Goal: Task Accomplishment & Management: Manage account settings

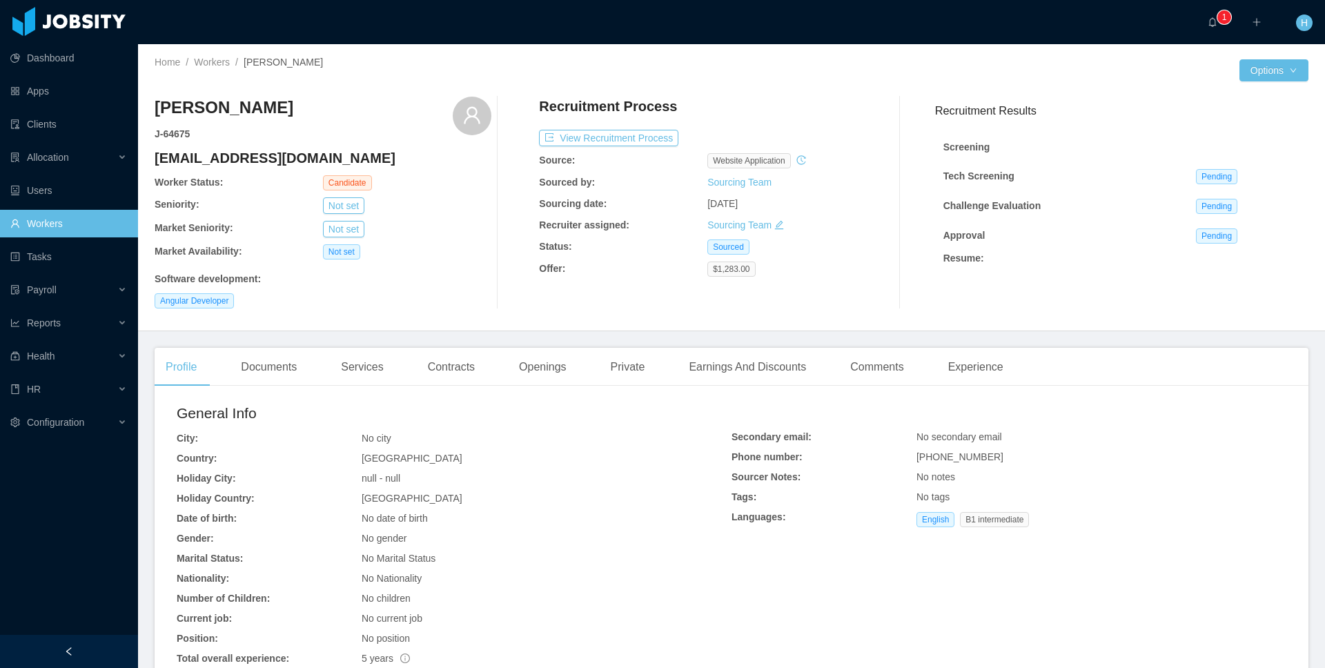
click at [1259, 58] on div "Home / Workers / Diego Vallejo / Options Diego Vallejo J- 64675 dyegovallejob@g…" at bounding box center [731, 187] width 1187 height 287
click at [1253, 67] on button "Options" at bounding box center [1274, 70] width 69 height 22
click at [671, 433] on div "No city" at bounding box center [547, 438] width 370 height 14
click at [41, 216] on link "Workers" at bounding box center [68, 224] width 117 height 28
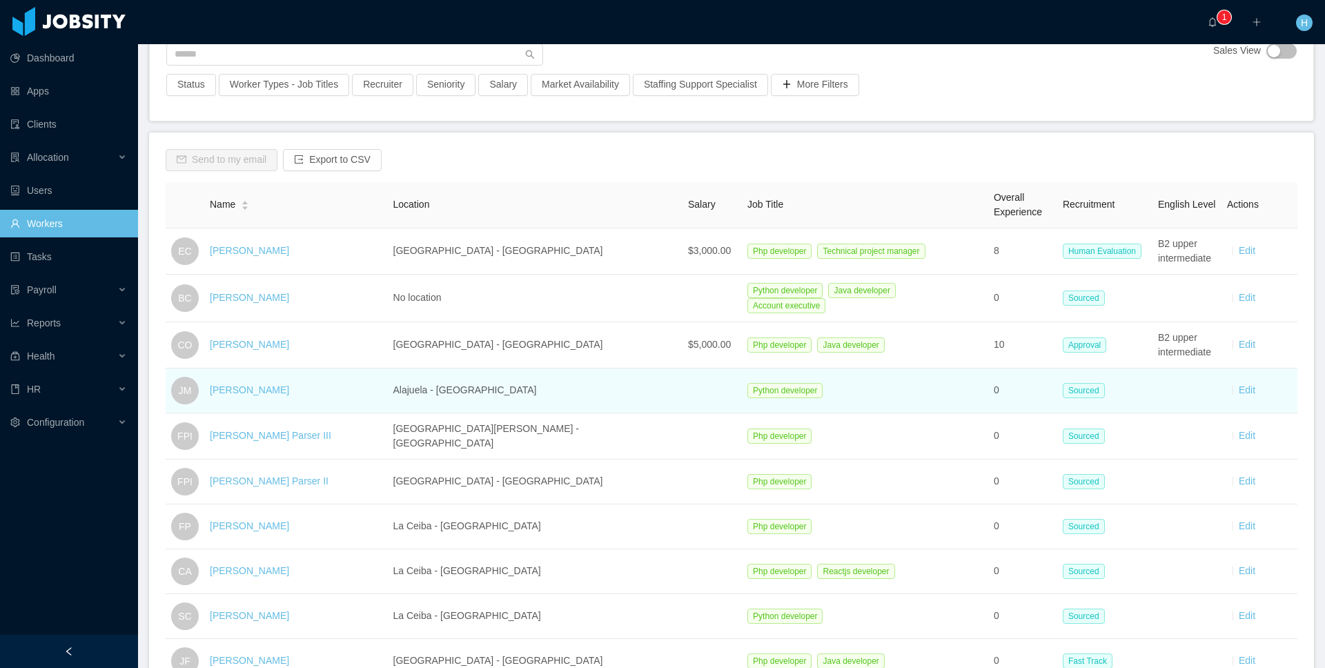
scroll to position [252, 0]
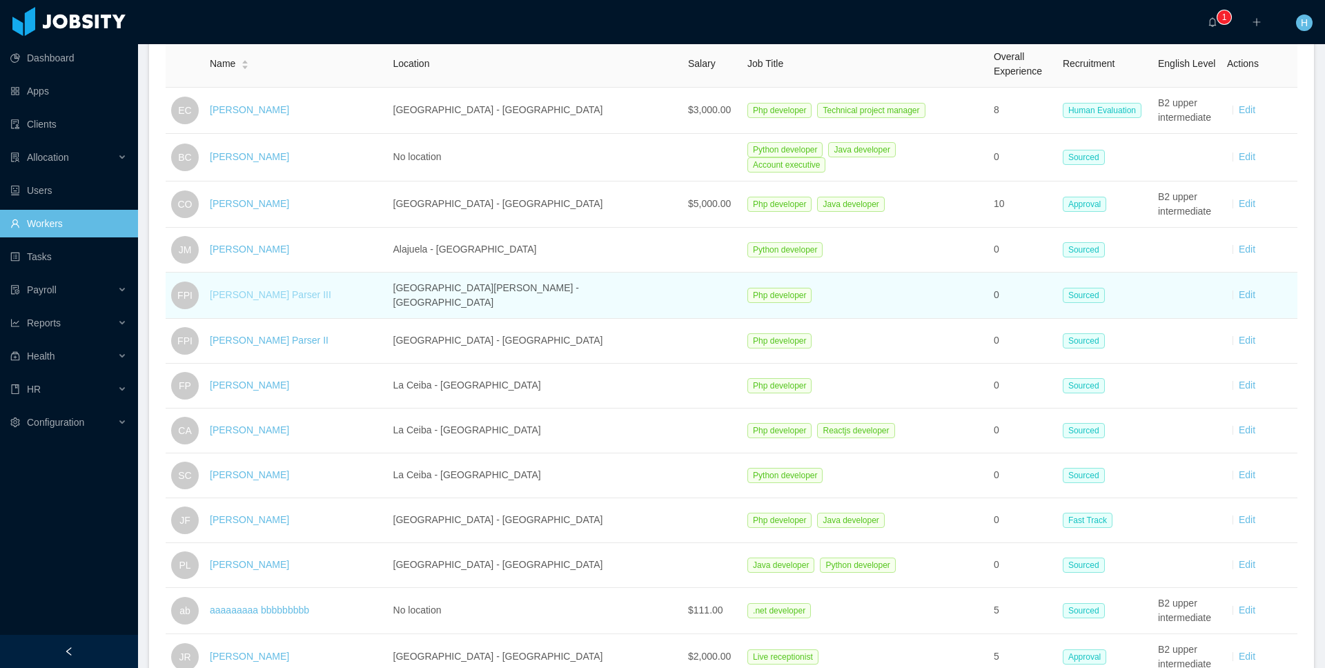
click at [264, 293] on link "Fermin Parser III" at bounding box center [270, 294] width 121 height 11
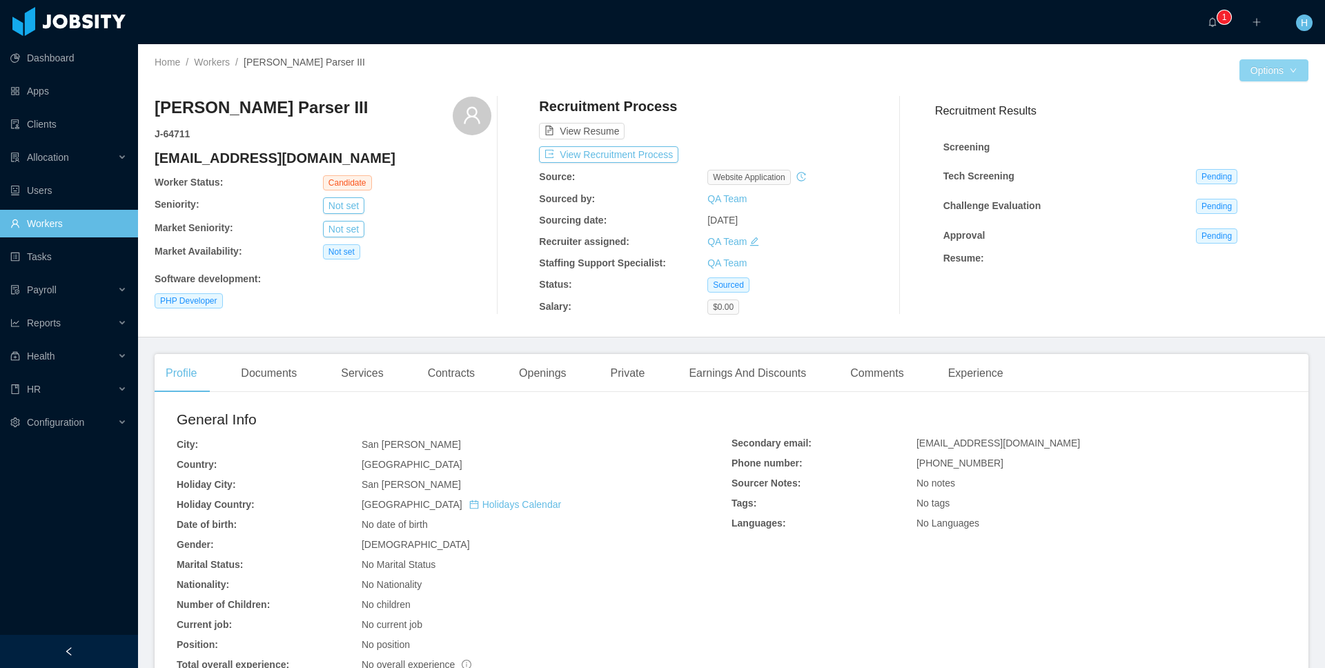
click at [1246, 68] on button "Options" at bounding box center [1274, 70] width 69 height 22
click at [1226, 194] on button "Edit Worker" at bounding box center [1231, 188] width 88 height 22
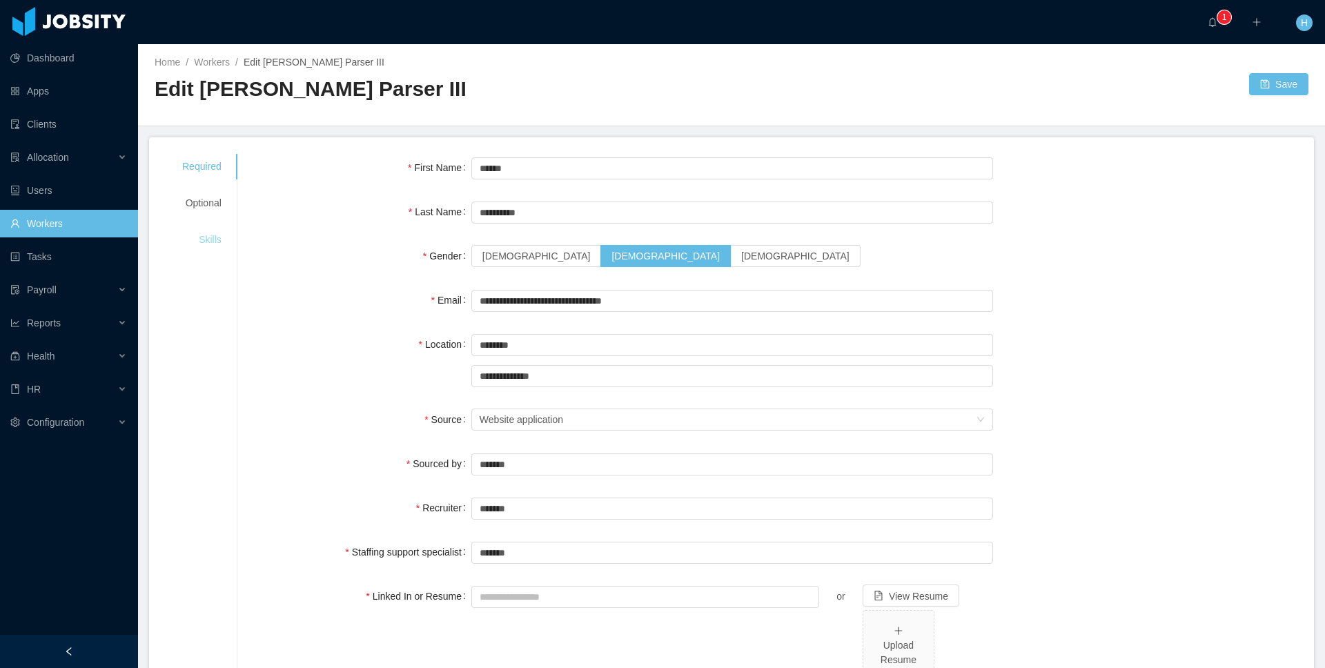
click at [217, 242] on div "Skills" at bounding box center [202, 240] width 72 height 26
click at [218, 240] on div "Skills" at bounding box center [202, 240] width 72 height 26
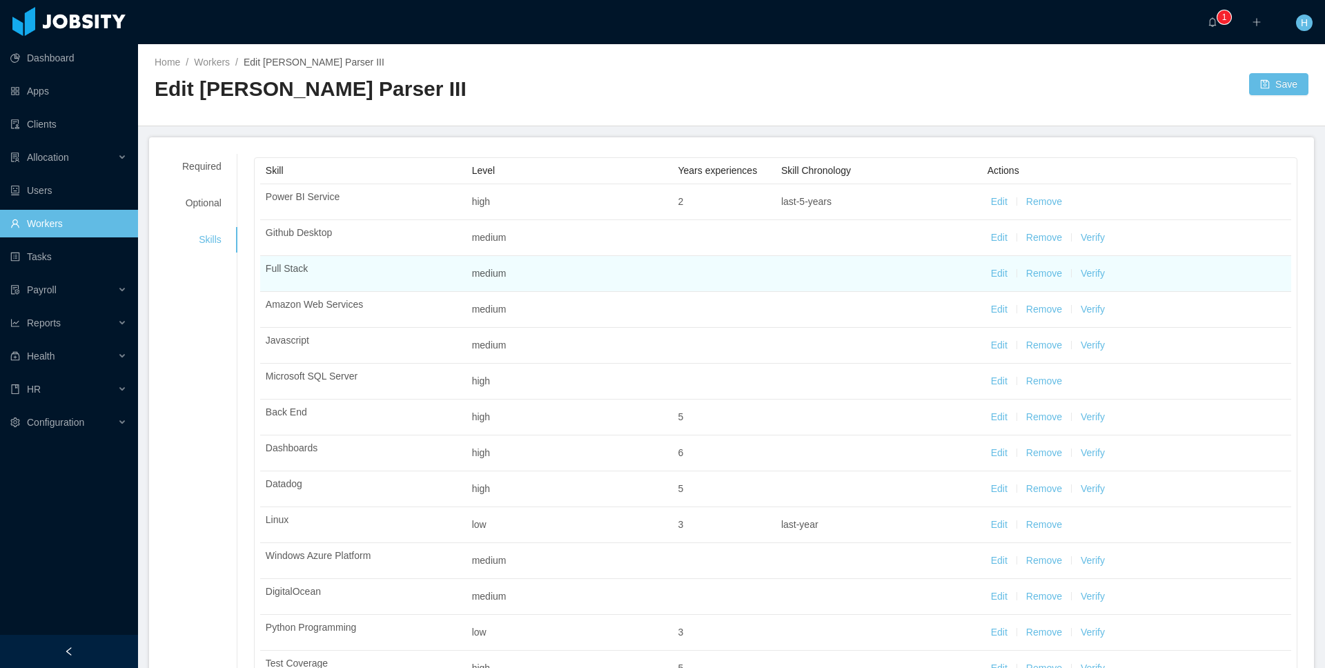
click at [991, 275] on button "Edit" at bounding box center [999, 273] width 17 height 14
click at [863, 268] on div "Select one" at bounding box center [872, 275] width 164 height 14
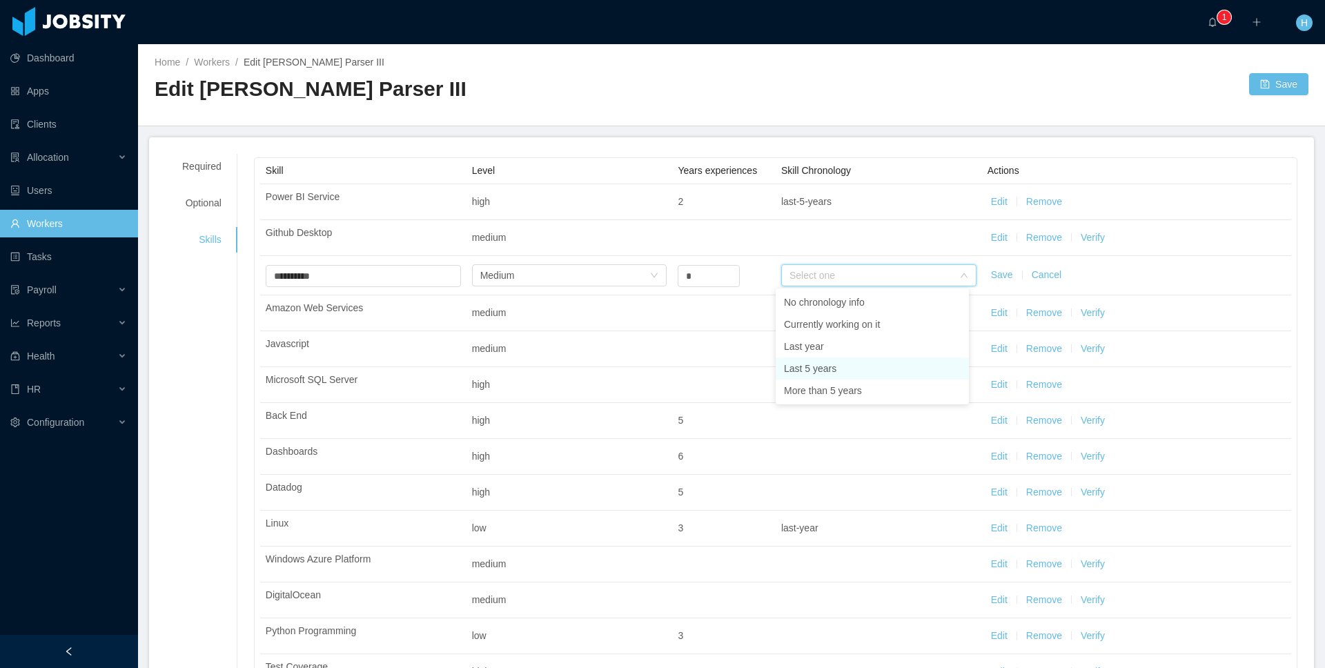
click at [811, 364] on li "Last 5 years" at bounding box center [872, 369] width 193 height 22
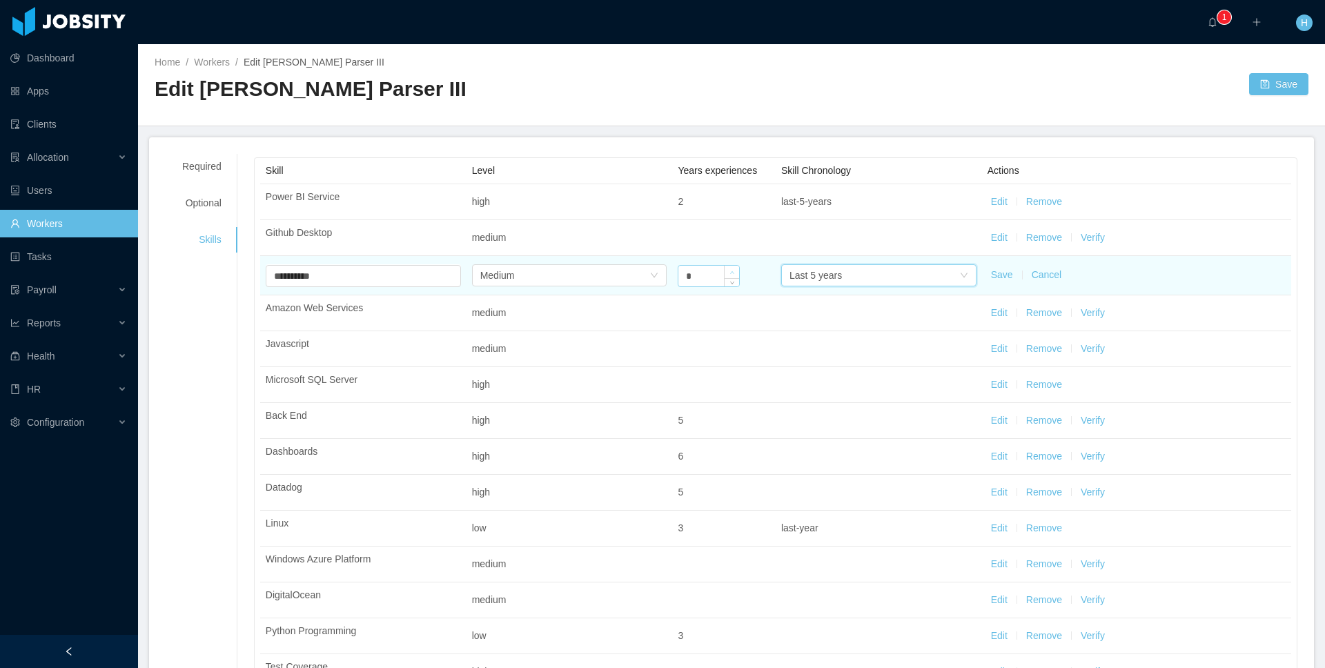
type input "*"
click at [730, 271] on icon "icon: up" at bounding box center [732, 273] width 5 height 5
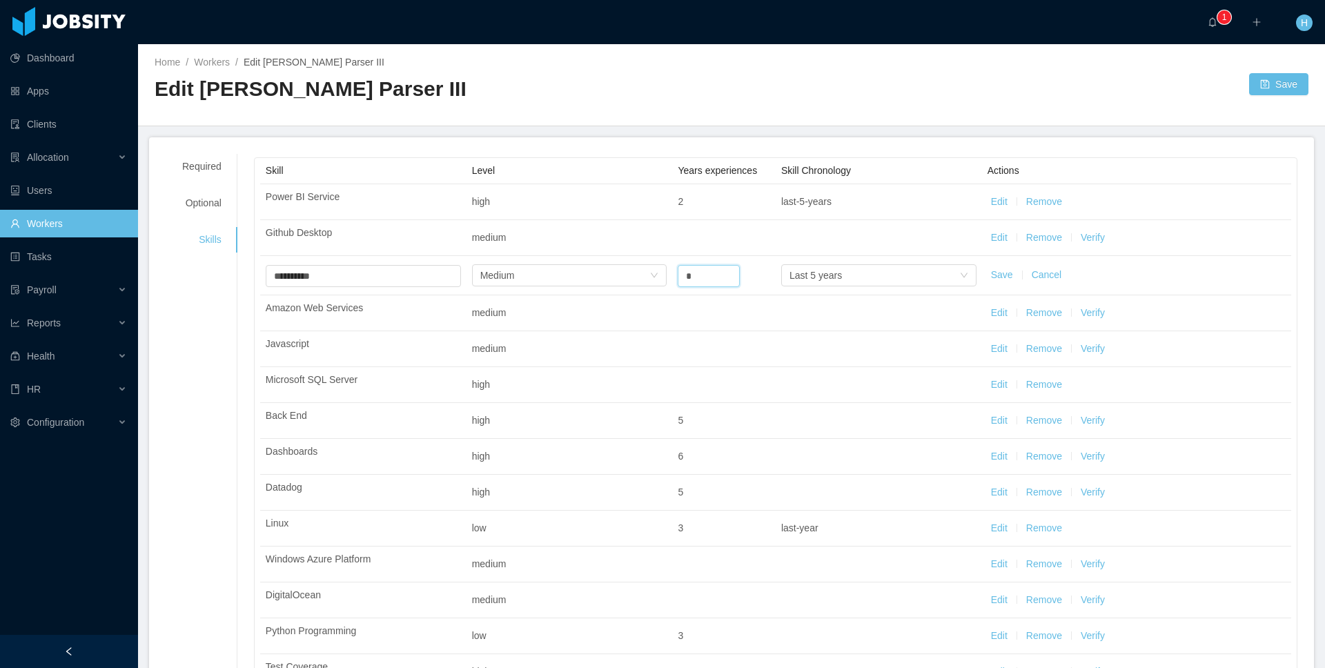
click at [992, 276] on button "Save" at bounding box center [1002, 275] width 22 height 14
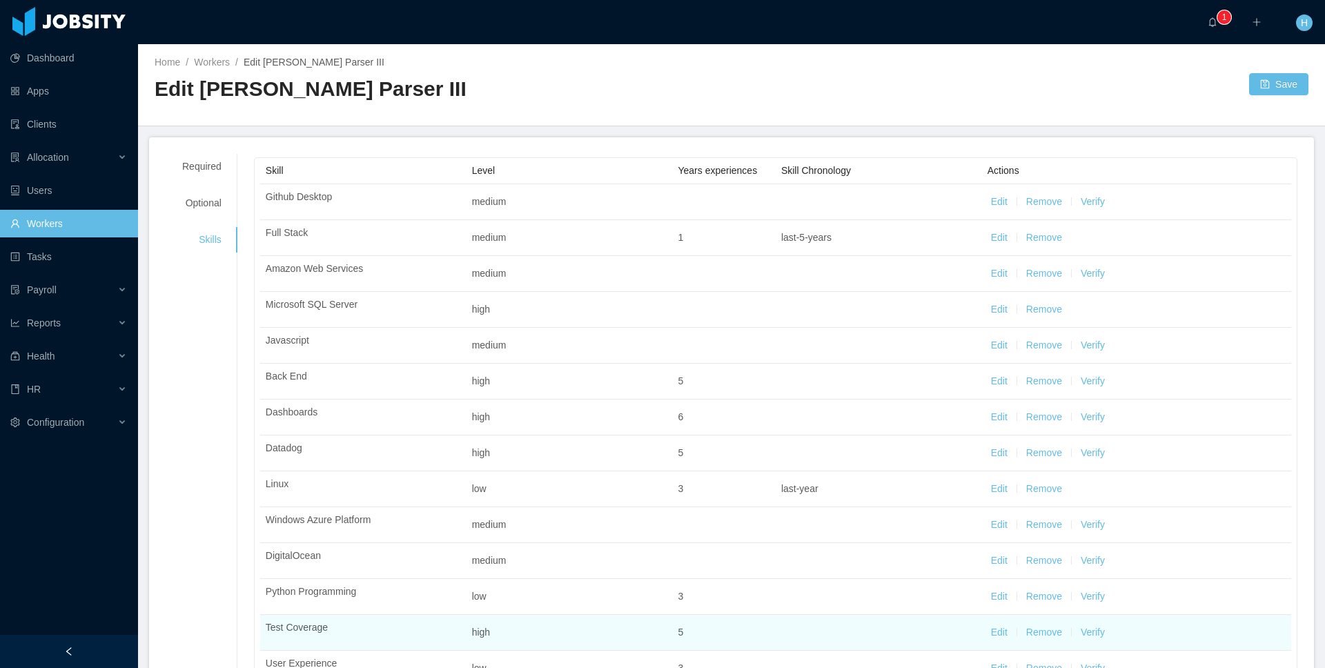
scroll to position [1092, 0]
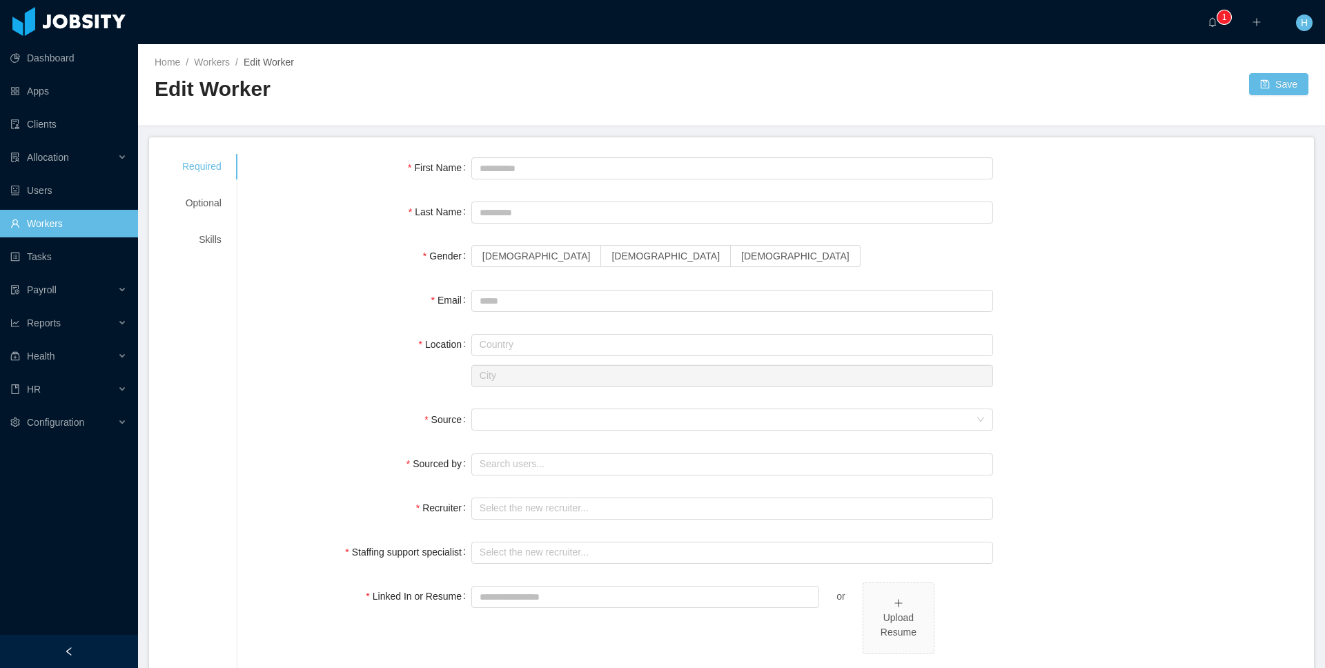
type input "**********"
type input "********"
type input "**********"
type input "*******"
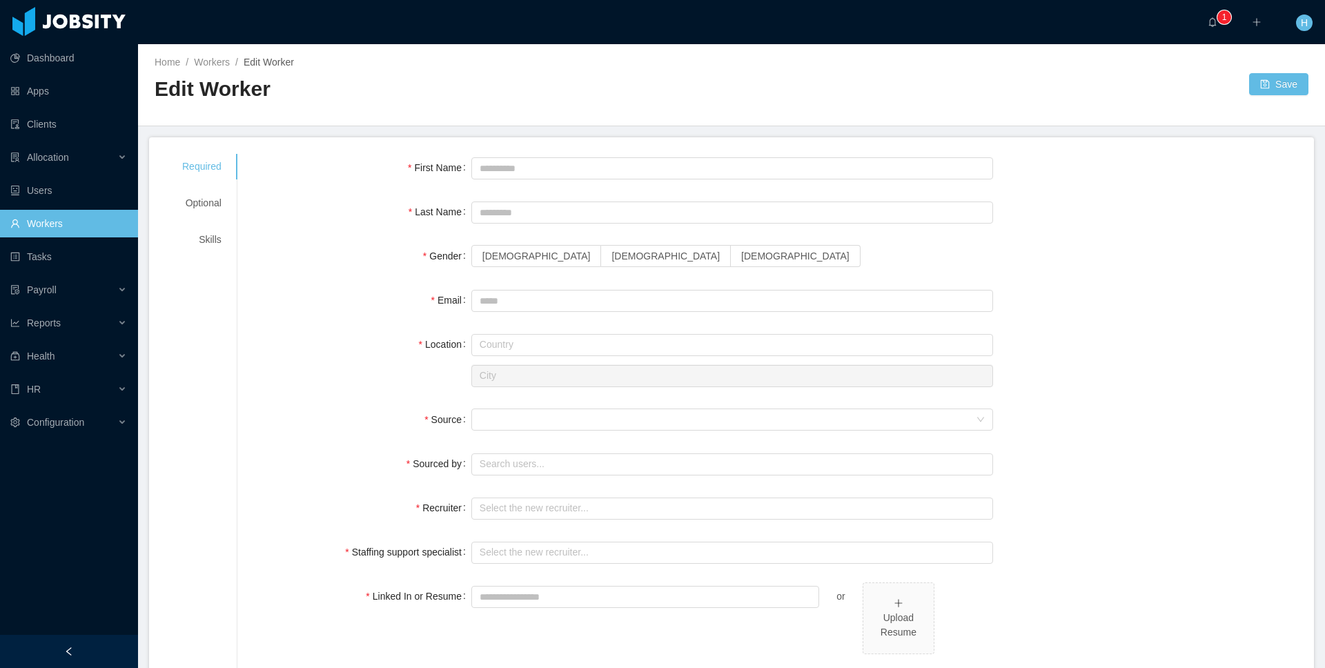
type input "*******"
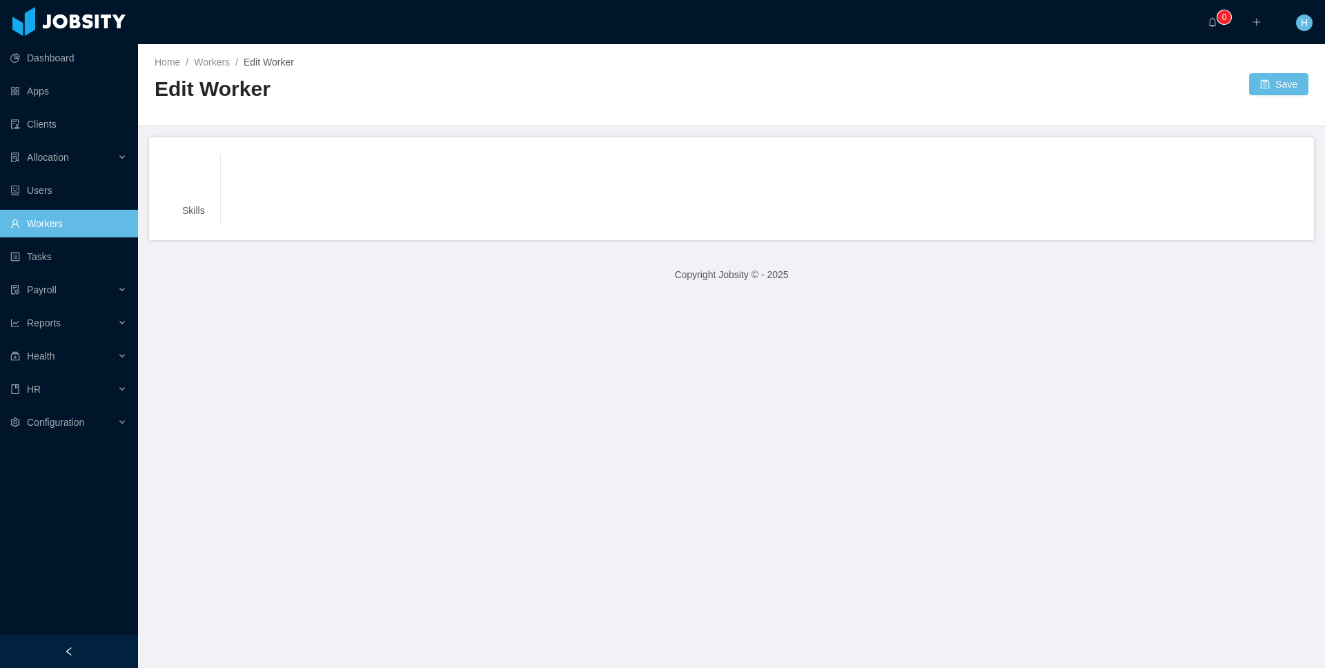
click at [505, 457] on main "Home / Workers / Edit Worker / Edit Worker Save Skills Copyright Jobsity © - 20…" at bounding box center [731, 356] width 1187 height 624
click at [282, 164] on div "Skills" at bounding box center [732, 189] width 1132 height 70
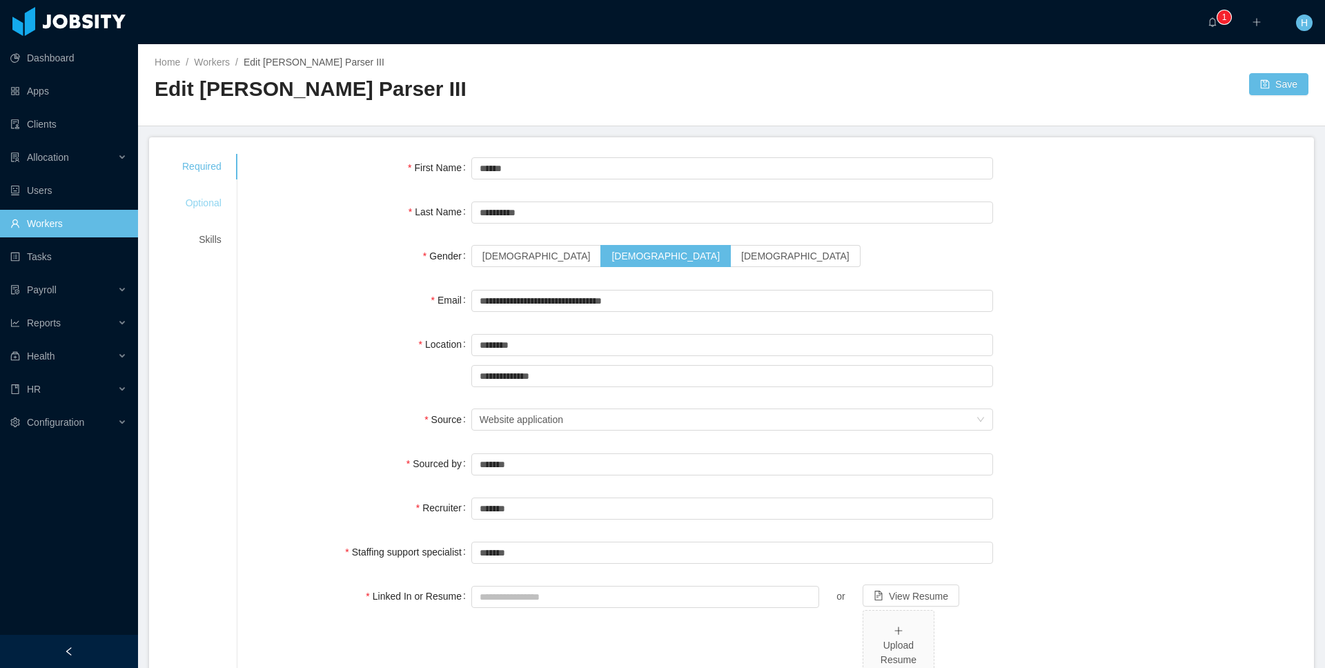
click at [194, 206] on div "Optional" at bounding box center [202, 204] width 72 height 26
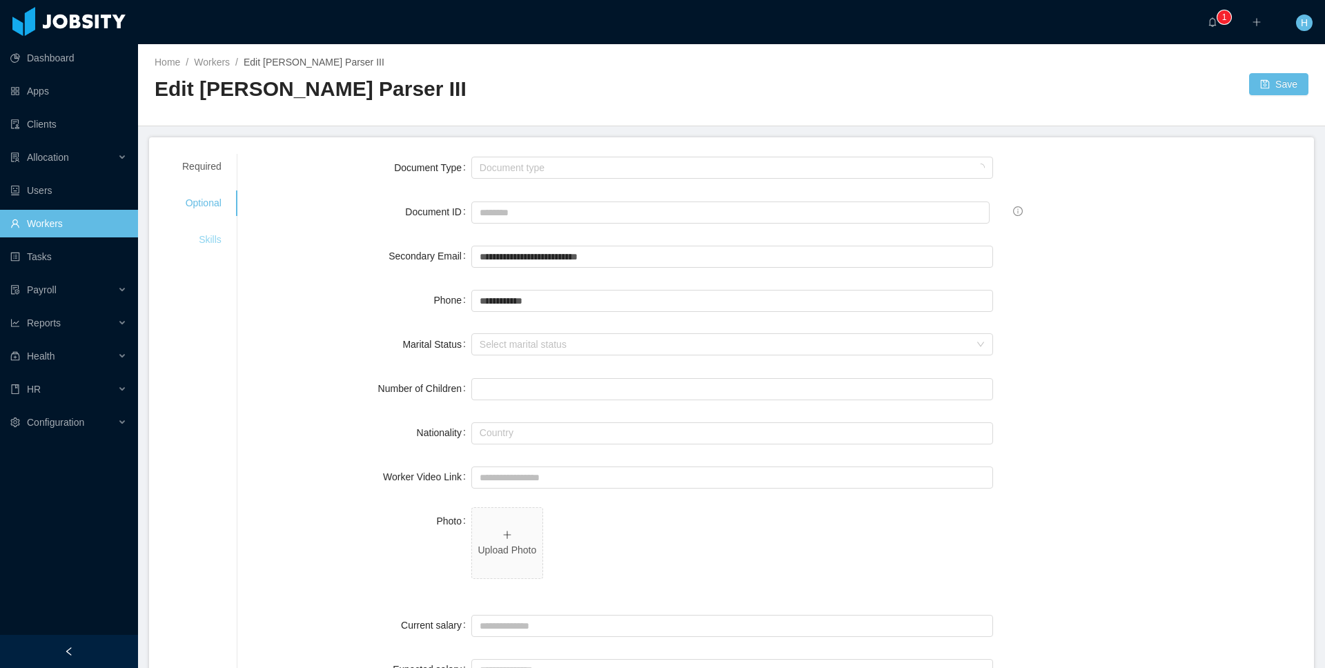
click at [219, 228] on div "Skills" at bounding box center [202, 240] width 72 height 26
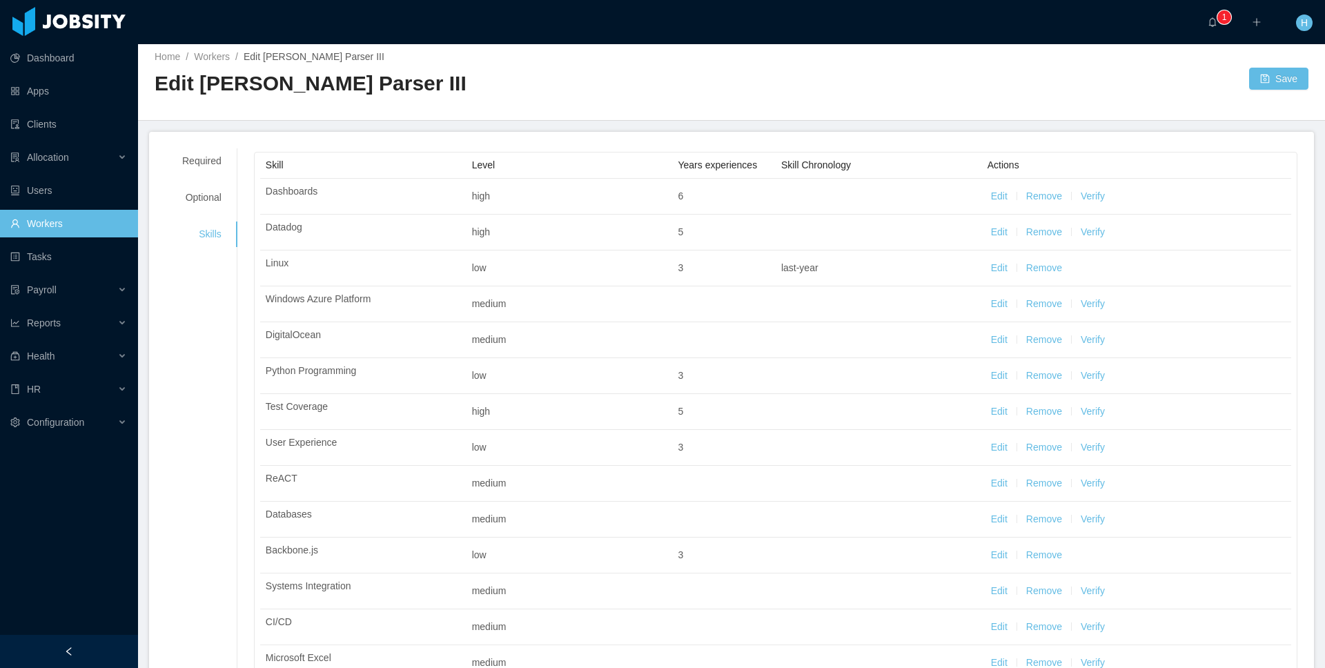
scroll to position [7, 0]
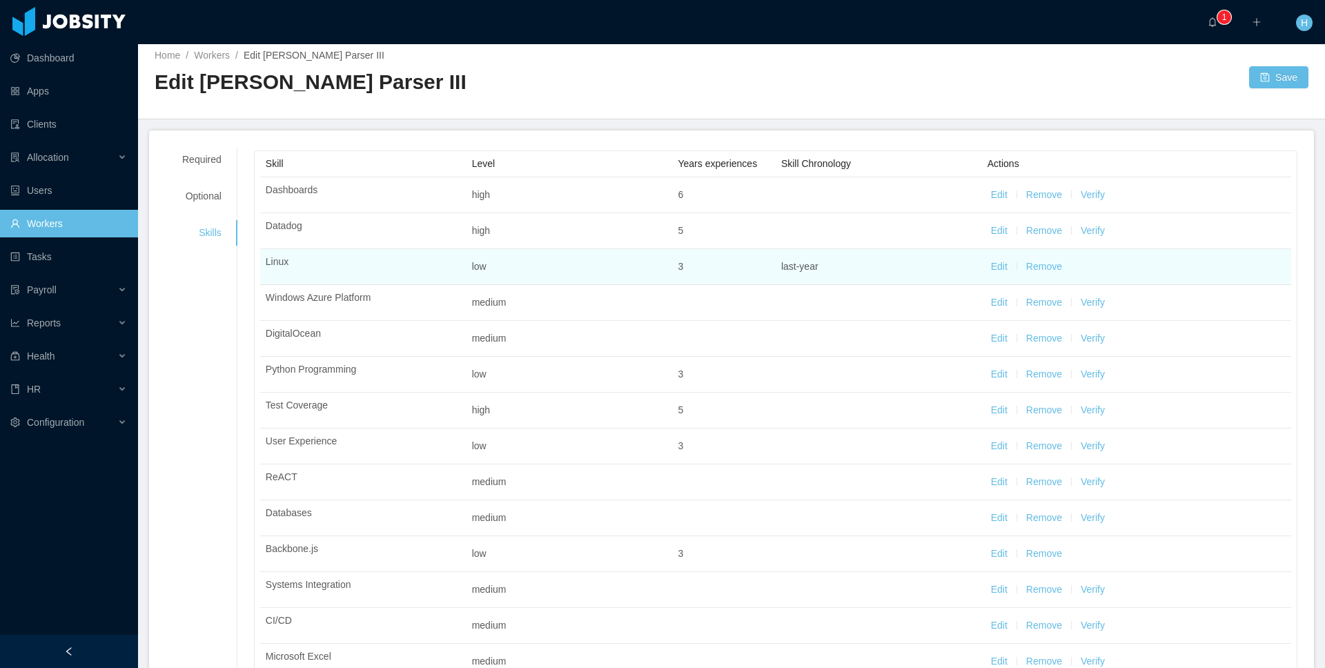
click at [997, 266] on button "Edit" at bounding box center [999, 267] width 17 height 14
click at [730, 264] on icon "icon: up" at bounding box center [732, 266] width 5 height 5
type input "*"
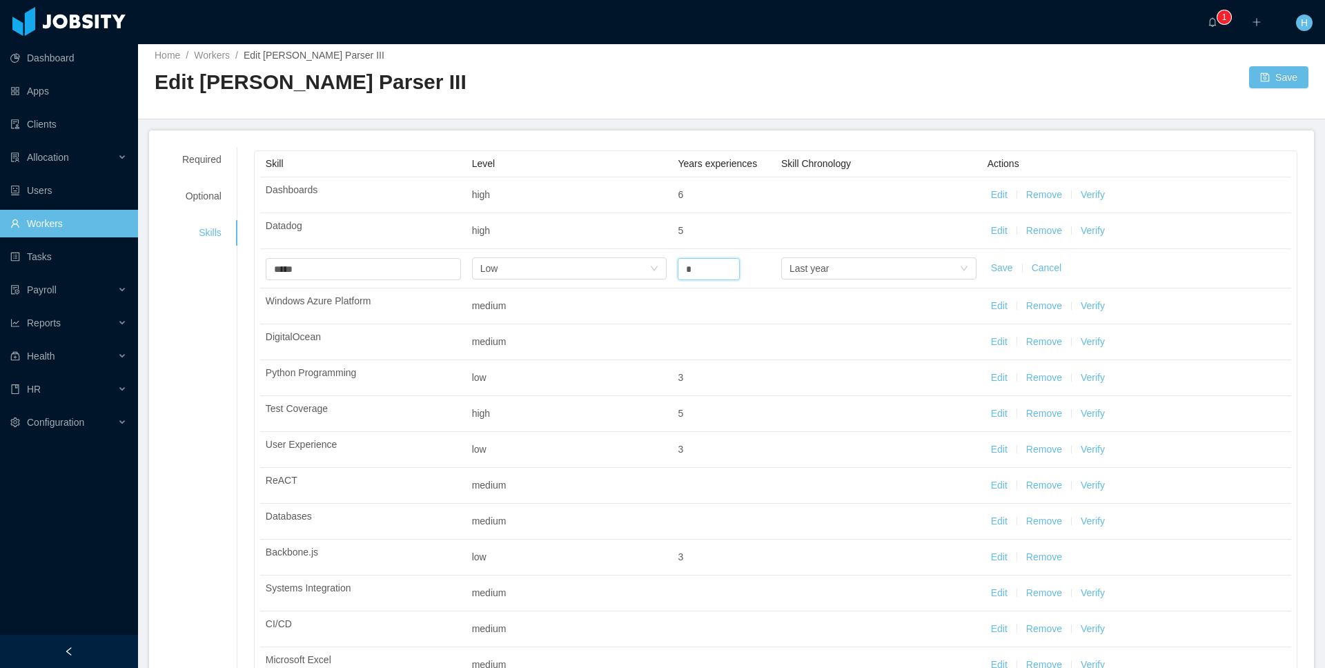
click at [1001, 268] on button "Save" at bounding box center [1002, 268] width 22 height 14
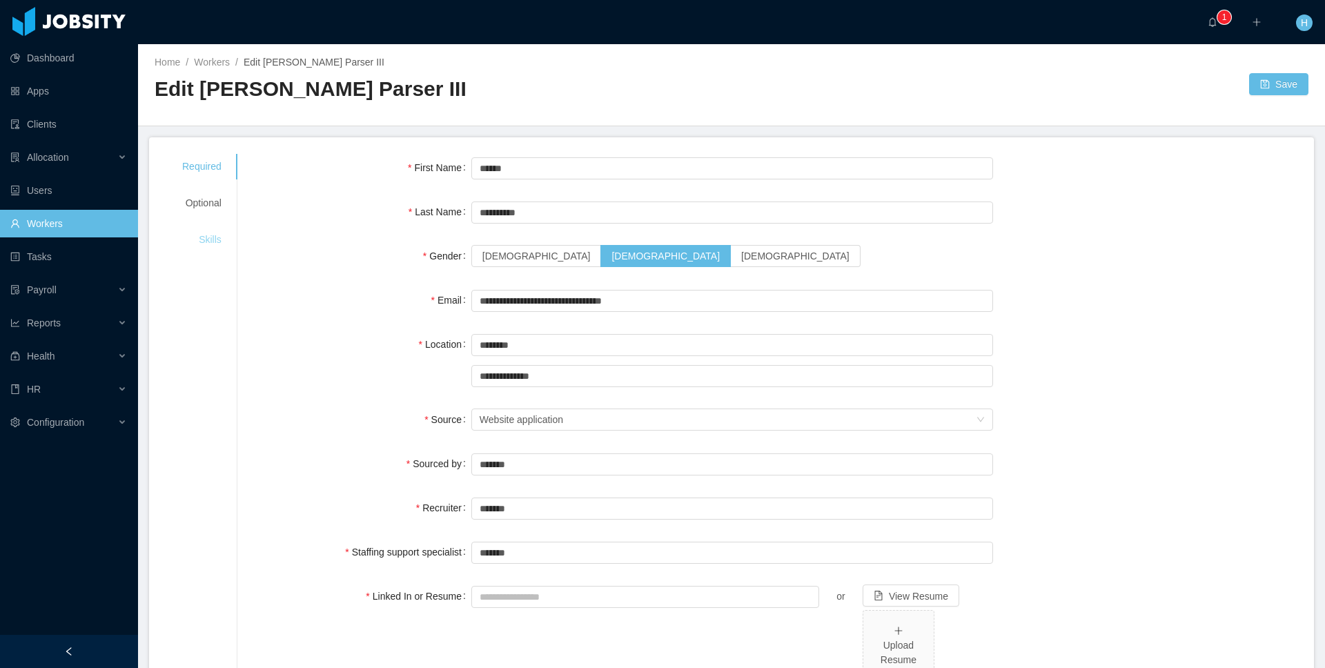
click at [211, 227] on div "Skills" at bounding box center [202, 240] width 72 height 26
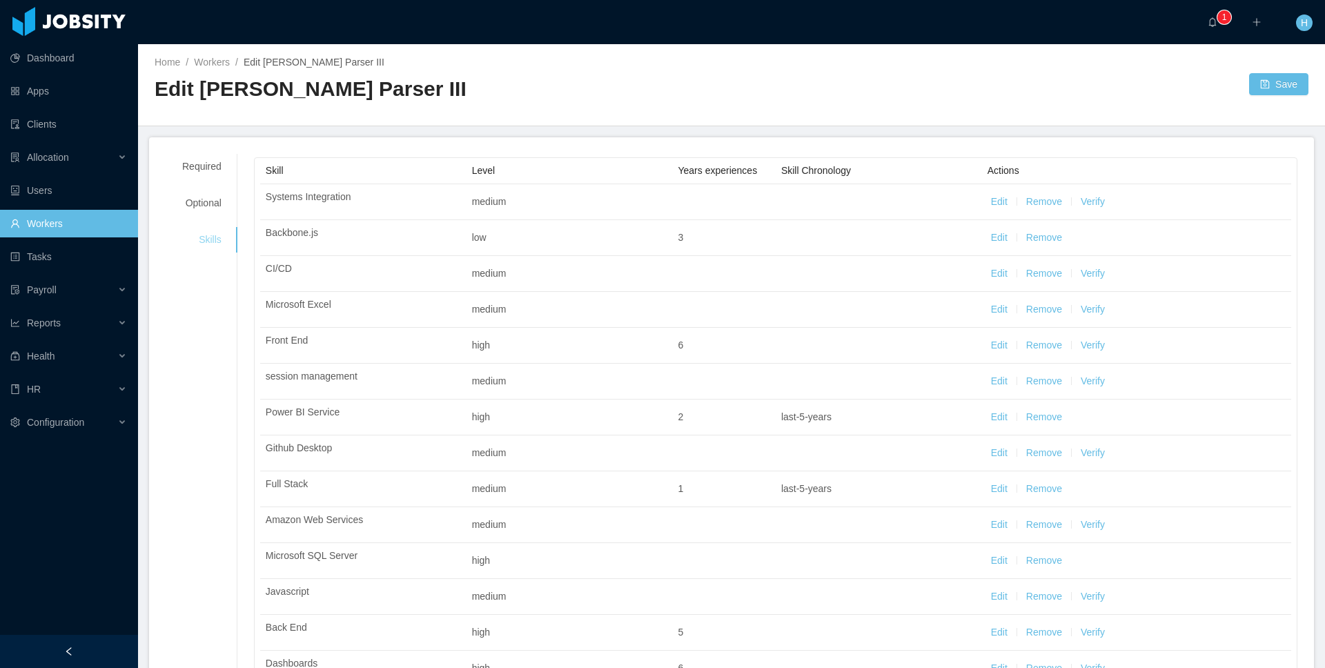
click at [211, 232] on div "Skills" at bounding box center [202, 240] width 72 height 26
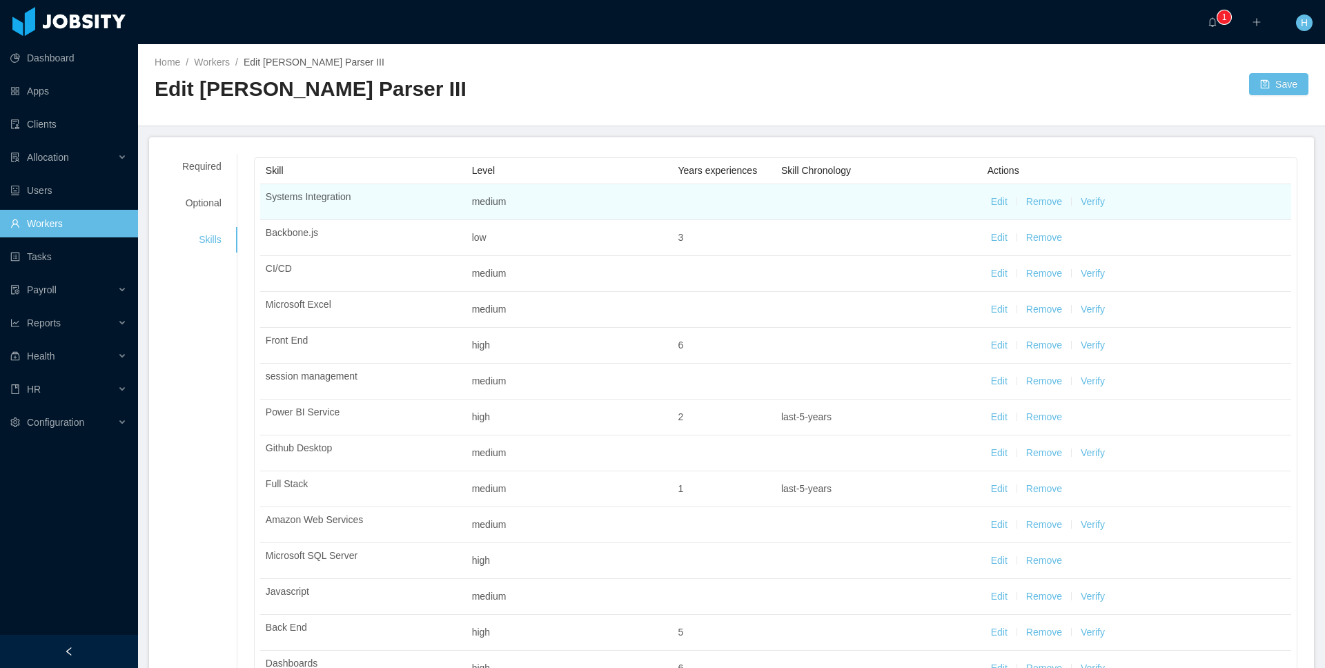
click at [993, 197] on button "Edit" at bounding box center [999, 202] width 17 height 14
click at [842, 205] on div "Select one" at bounding box center [872, 204] width 164 height 14
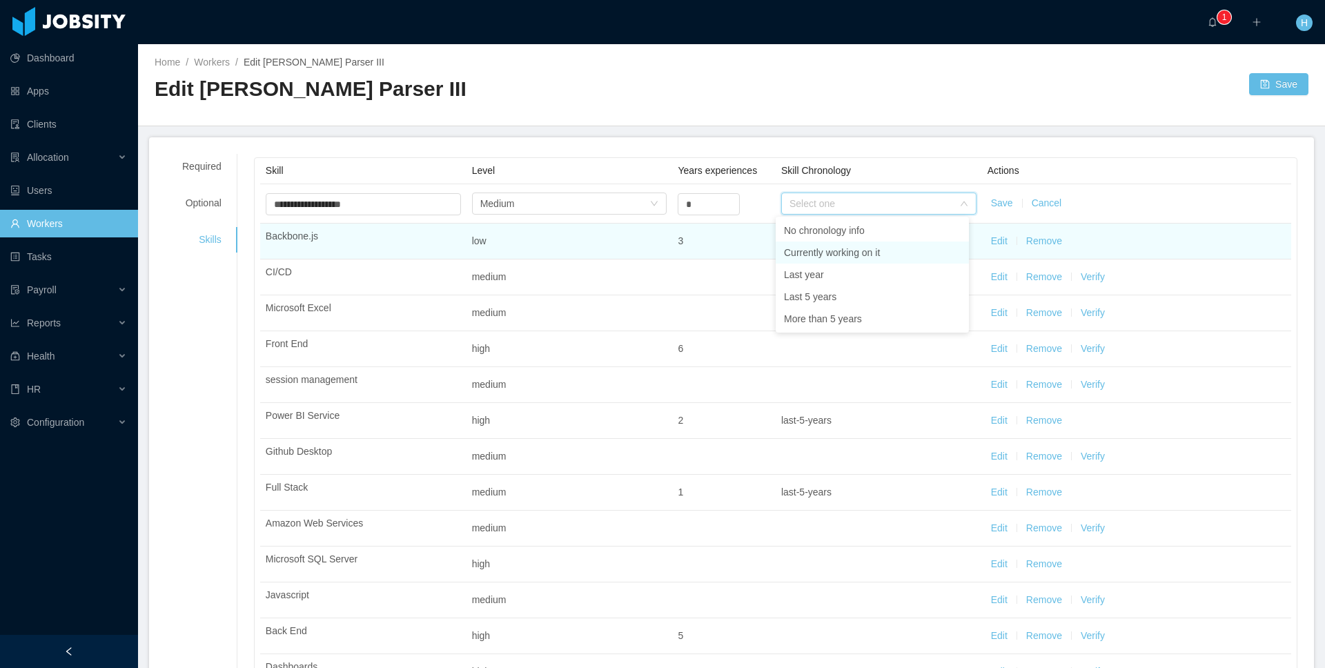
click at [825, 257] on li "Currently working on it" at bounding box center [872, 253] width 193 height 22
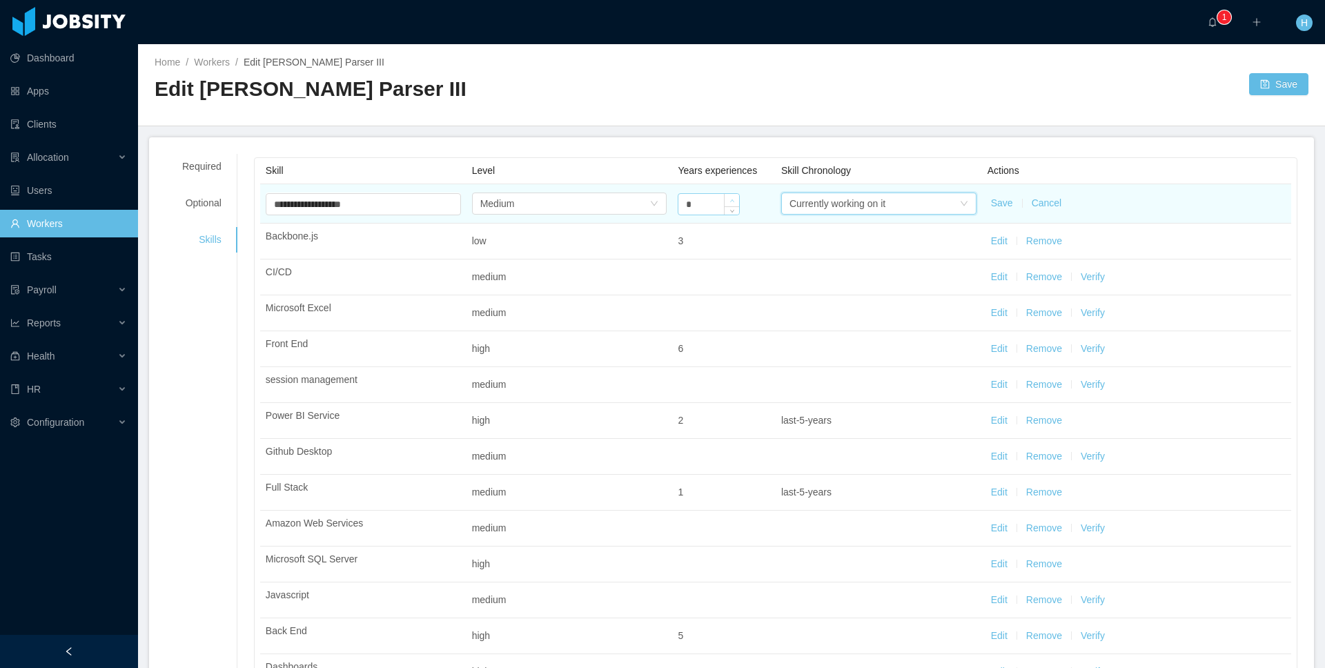
click at [727, 195] on span "Increase Value" at bounding box center [732, 200] width 14 height 12
click at [727, 196] on span "Increase Value" at bounding box center [732, 200] width 14 height 12
type input "*"
click at [727, 196] on span "Increase Value" at bounding box center [732, 200] width 14 height 12
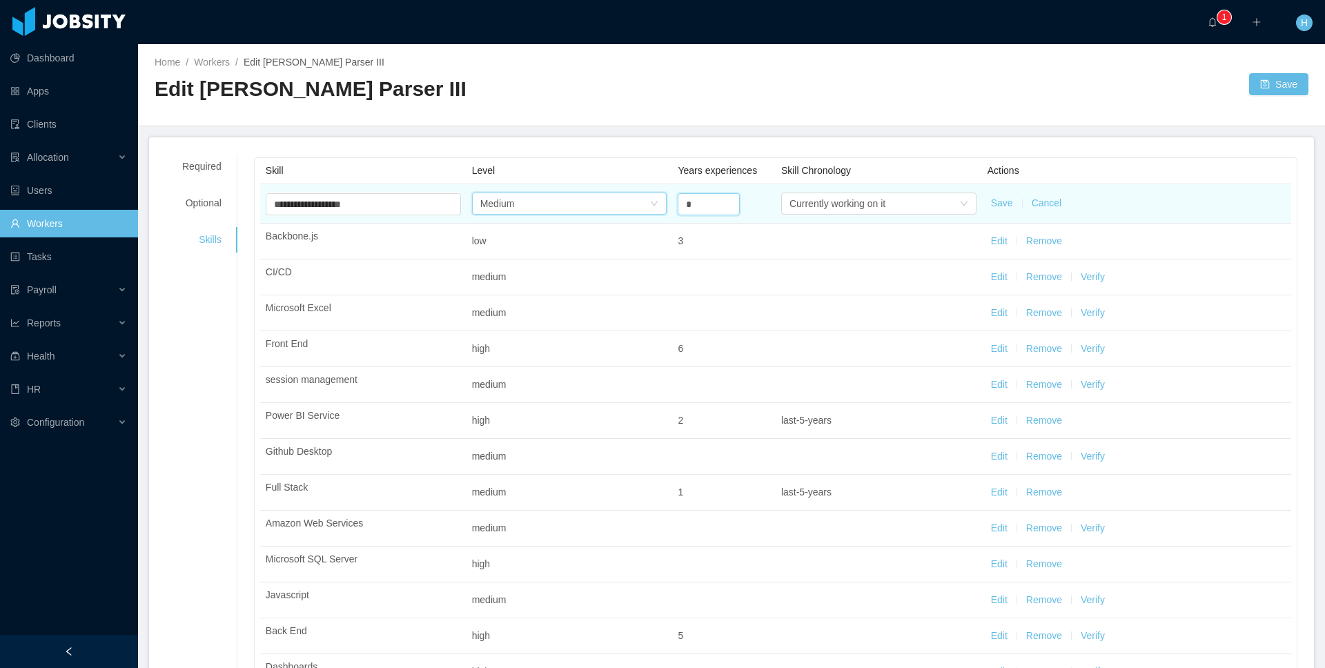
click at [626, 201] on div "Select one Medium" at bounding box center [565, 203] width 170 height 21
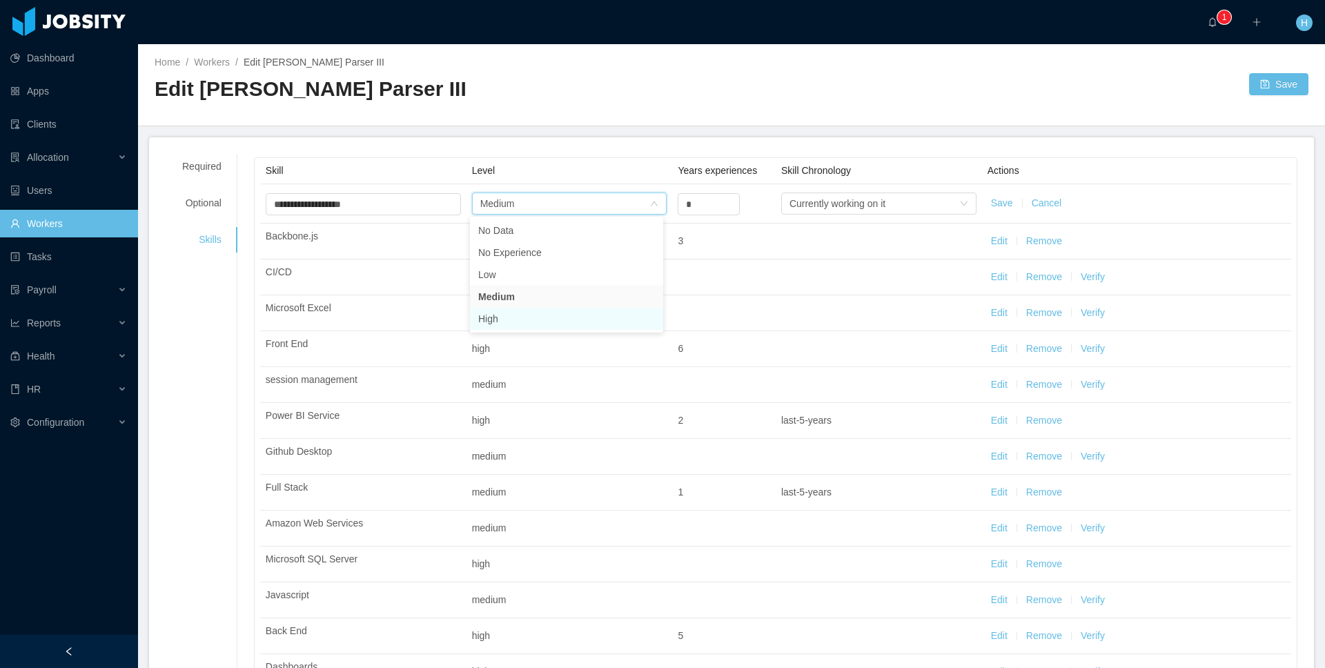
click at [500, 315] on li "High" at bounding box center [566, 319] width 193 height 22
click at [995, 202] on button "Save" at bounding box center [1002, 203] width 22 height 14
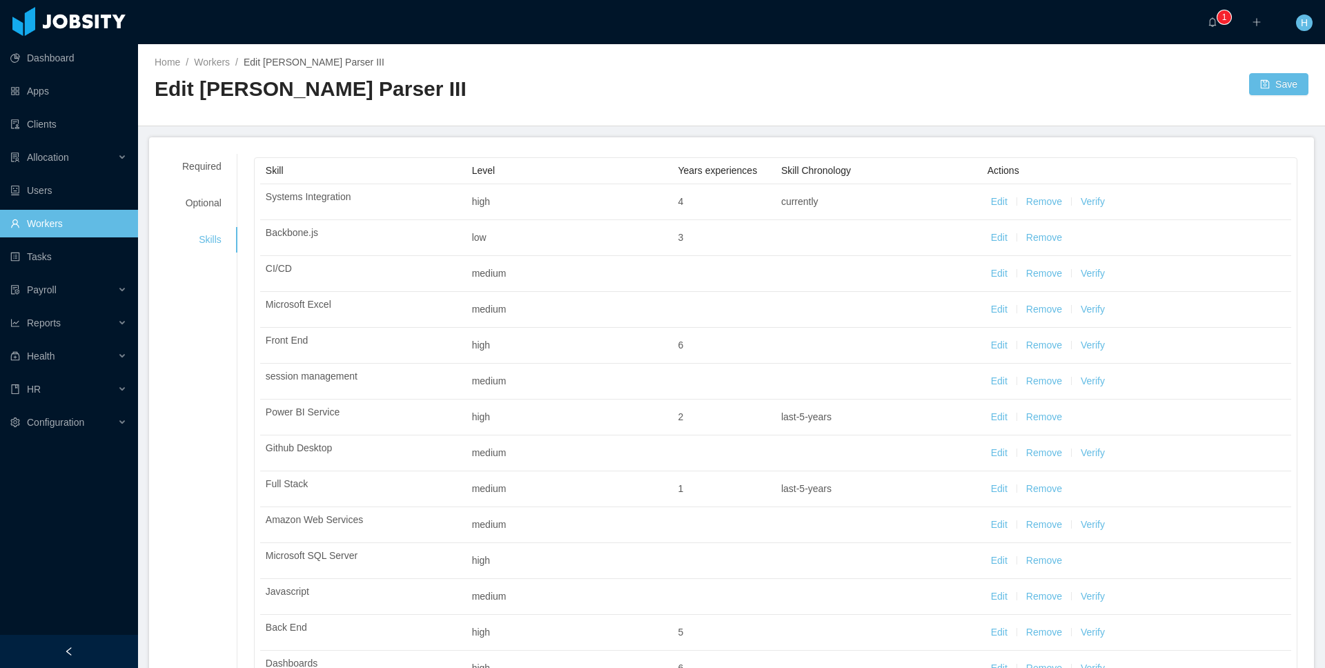
click at [991, 199] on button "Edit" at bounding box center [999, 202] width 17 height 14
click at [993, 191] on td "Save Cancel" at bounding box center [1136, 203] width 309 height 39
click at [994, 199] on button "Save" at bounding box center [1002, 203] width 22 height 14
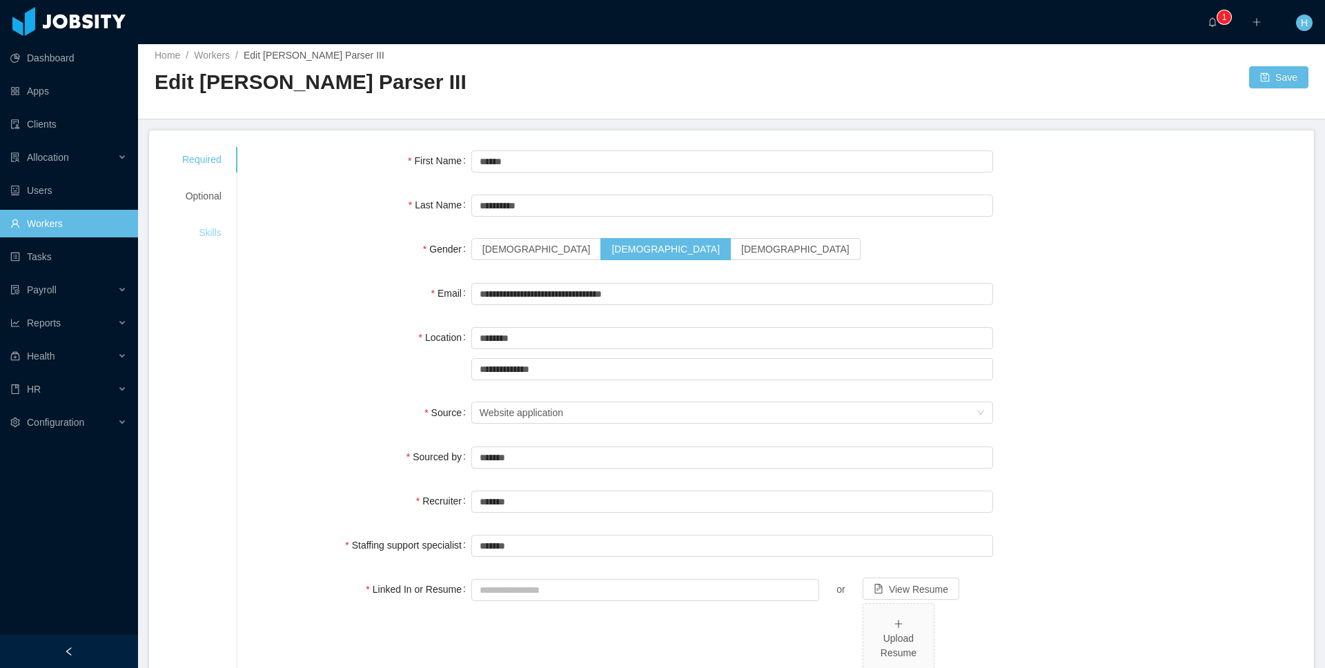
scroll to position [8, 0]
click at [218, 228] on div "Skills" at bounding box center [202, 232] width 72 height 26
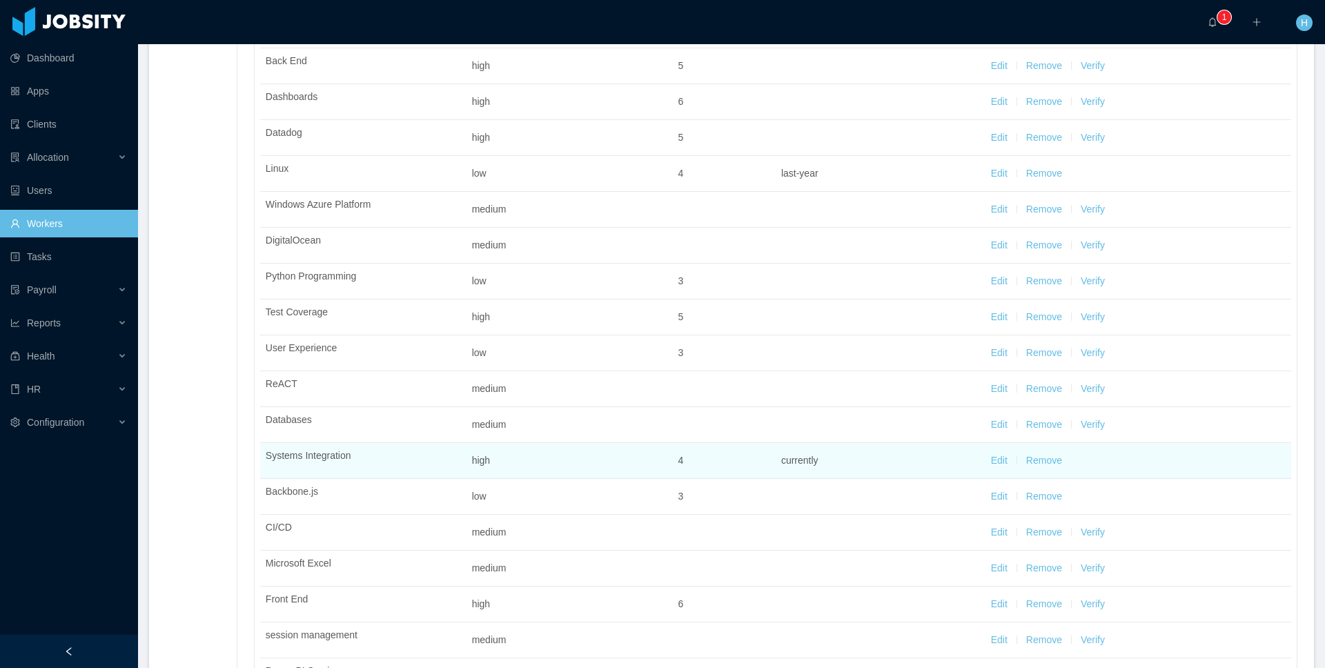
scroll to position [0, 0]
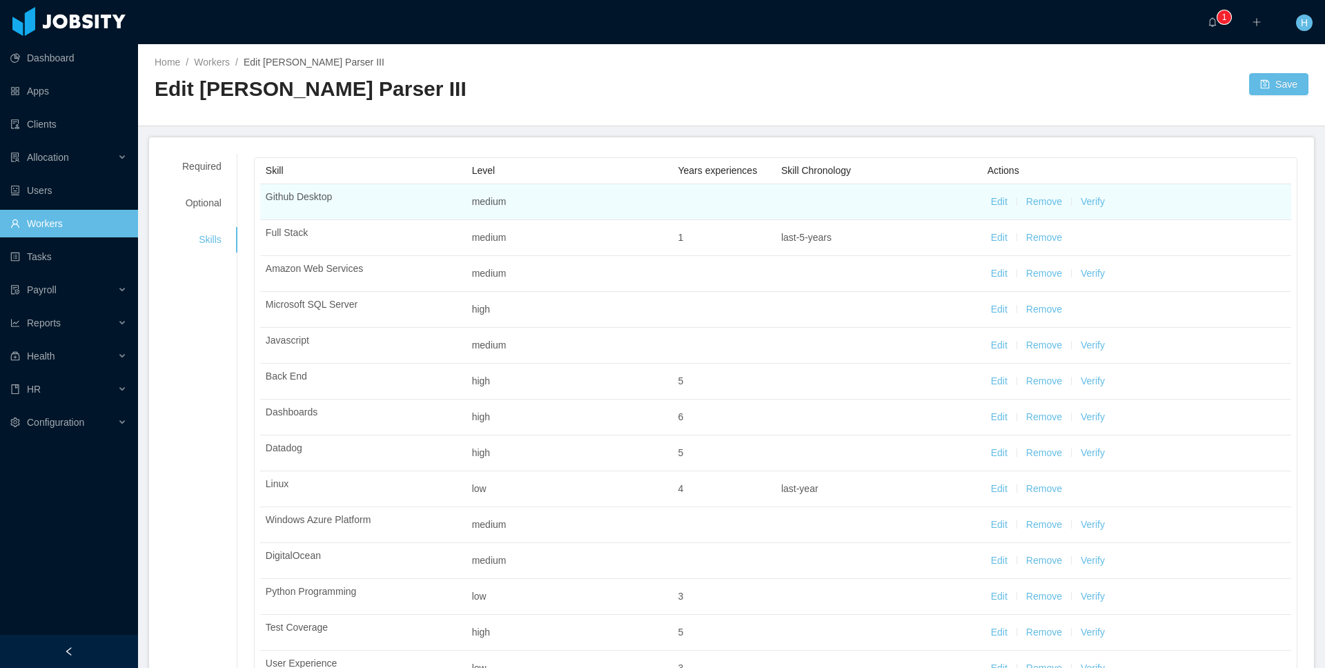
click at [991, 206] on button "Edit" at bounding box center [999, 202] width 17 height 14
click at [717, 206] on input "*" at bounding box center [708, 204] width 61 height 21
click at [725, 199] on span "Increase Value" at bounding box center [732, 200] width 14 height 12
type input "*"
click at [725, 199] on span "Increase Value" at bounding box center [732, 200] width 14 height 12
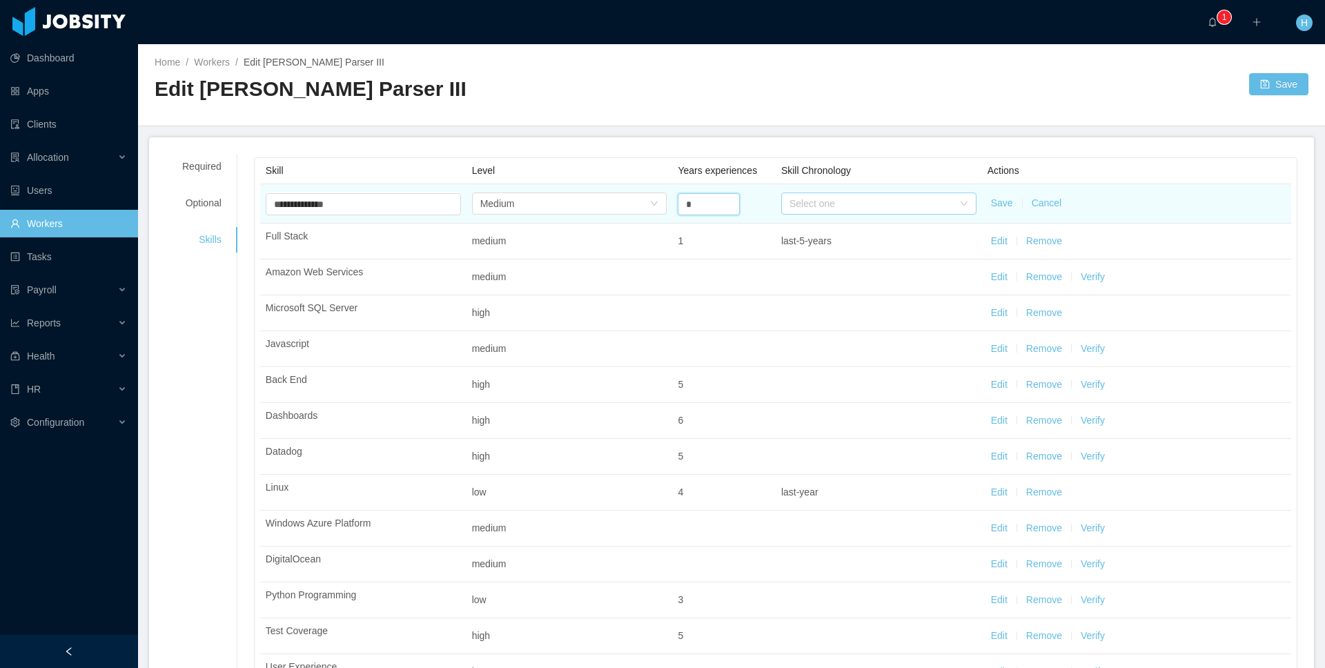
click at [821, 204] on div "Select one" at bounding box center [872, 204] width 164 height 14
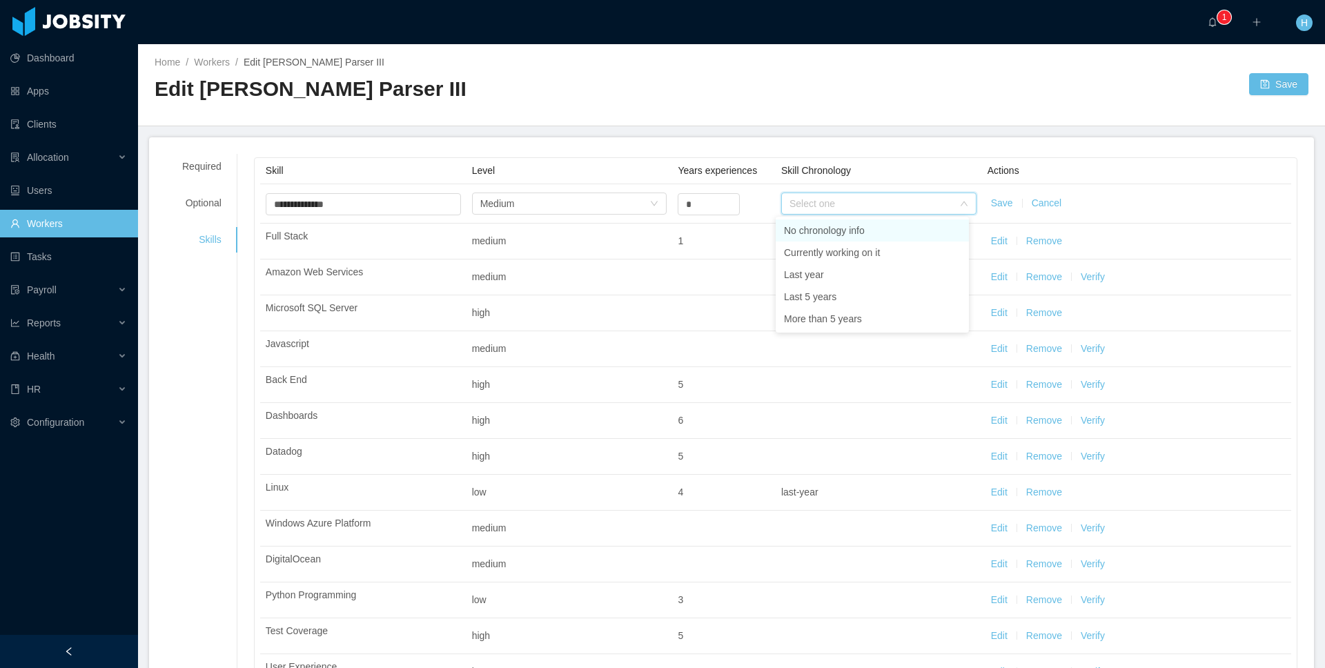
click at [823, 226] on li "No chronology info" at bounding box center [872, 230] width 193 height 22
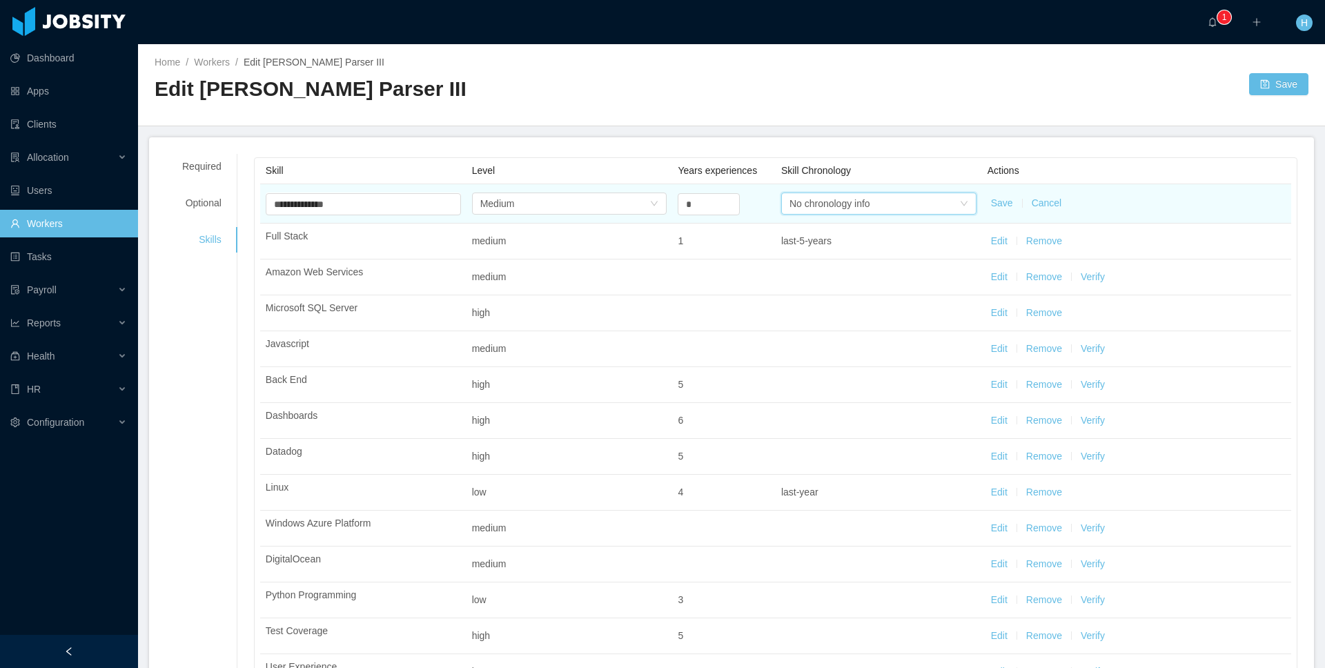
click at [819, 200] on div "No chronology info" at bounding box center [830, 203] width 81 height 21
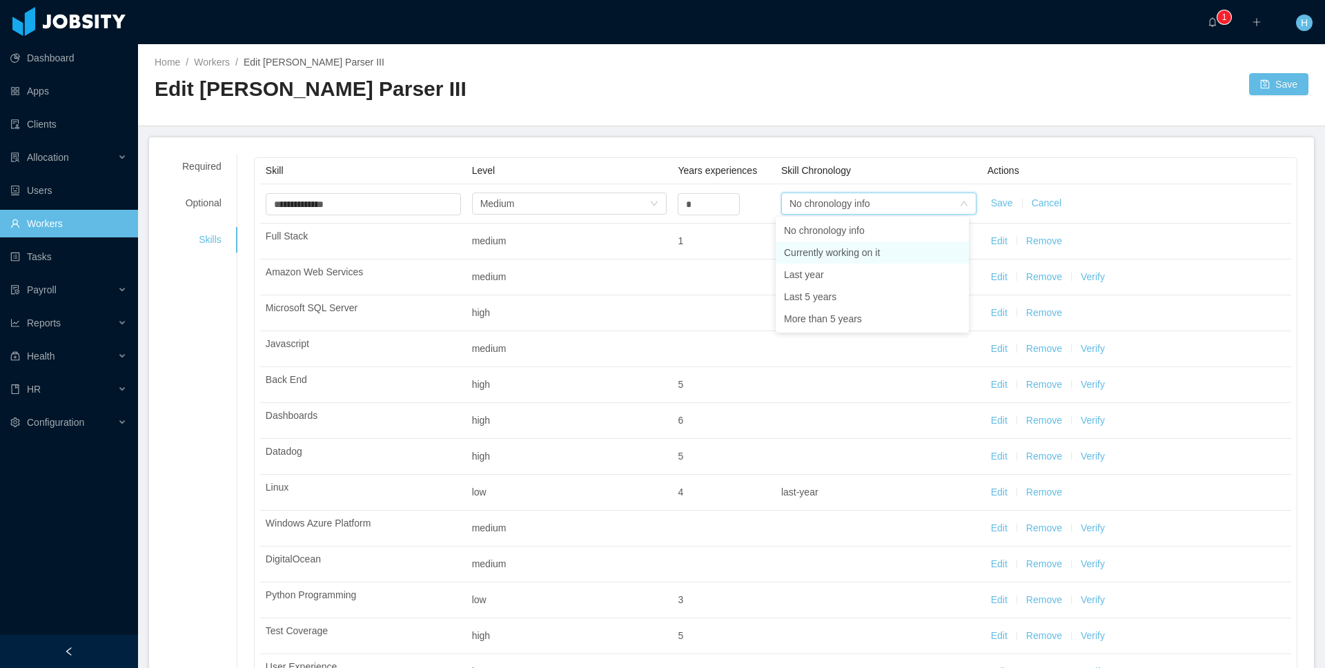
click at [817, 252] on li "Currently working on it" at bounding box center [872, 253] width 193 height 22
click at [991, 202] on button "Save" at bounding box center [1002, 203] width 22 height 14
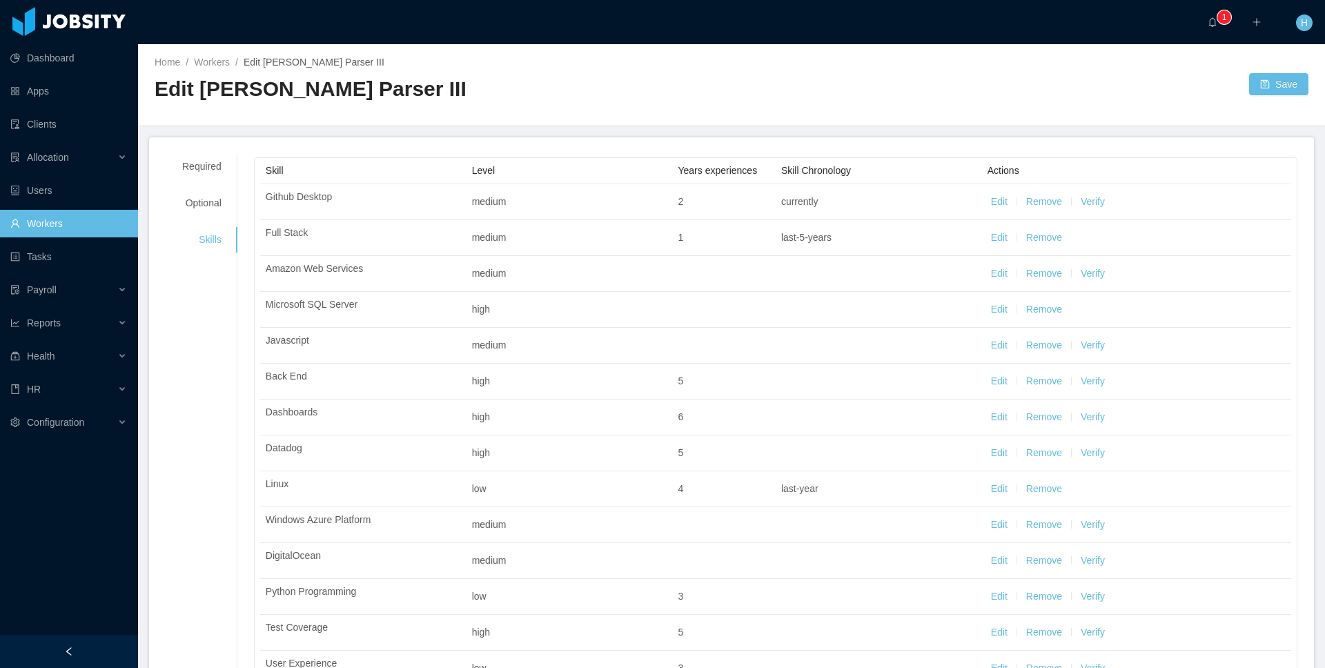
click at [993, 202] on button "Edit" at bounding box center [999, 202] width 17 height 14
click at [1002, 202] on button "Save" at bounding box center [1002, 203] width 22 height 14
drag, startPoint x: 198, startPoint y: 89, endPoint x: 348, endPoint y: 94, distance: 149.9
click at [348, 94] on h2 "Edit Fermin Parser III" at bounding box center [443, 89] width 577 height 28
click at [344, 93] on h2 "Edit Fermin Parser III" at bounding box center [443, 89] width 577 height 28
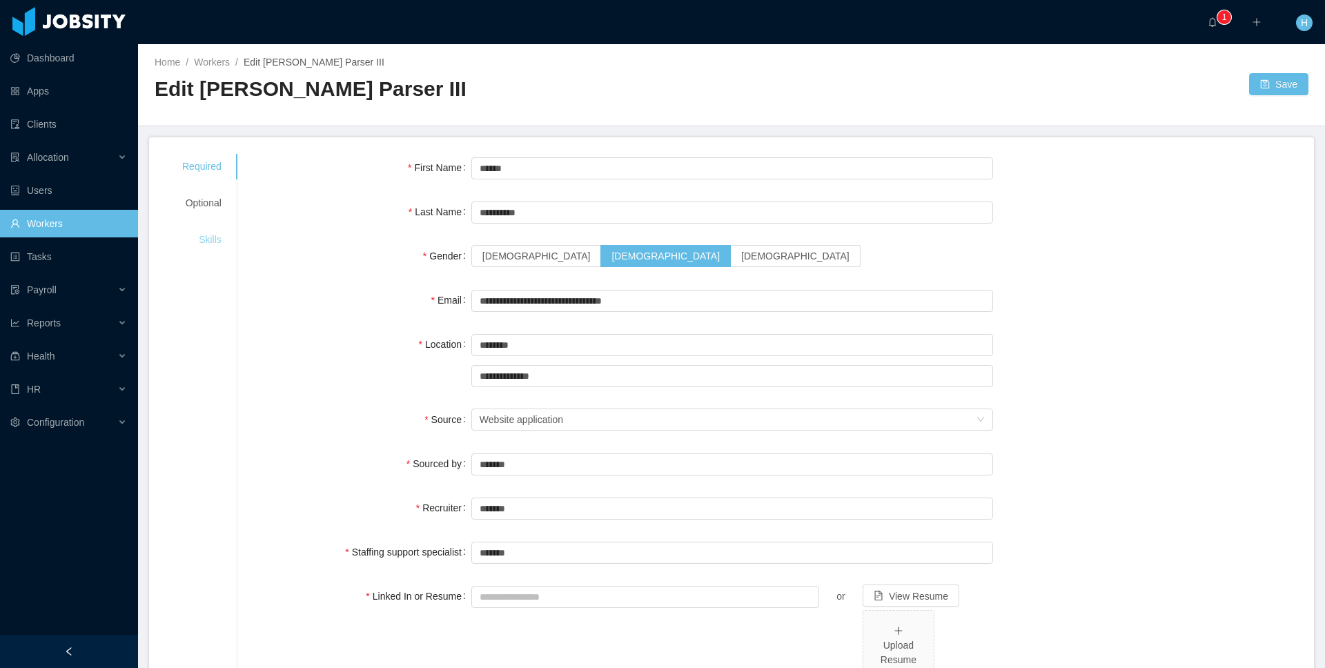
click at [197, 241] on div "Skills" at bounding box center [202, 240] width 72 height 26
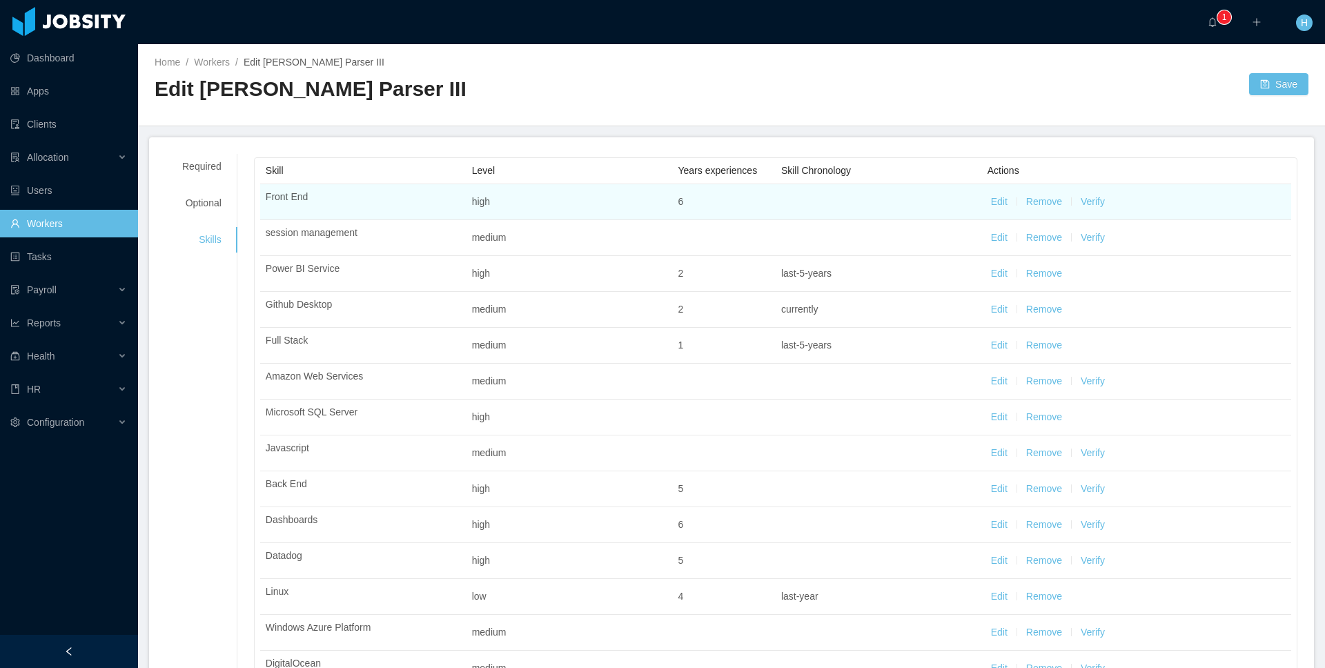
click at [993, 199] on button "Edit" at bounding box center [999, 202] width 17 height 14
click at [895, 208] on div "Select one" at bounding box center [872, 204] width 164 height 14
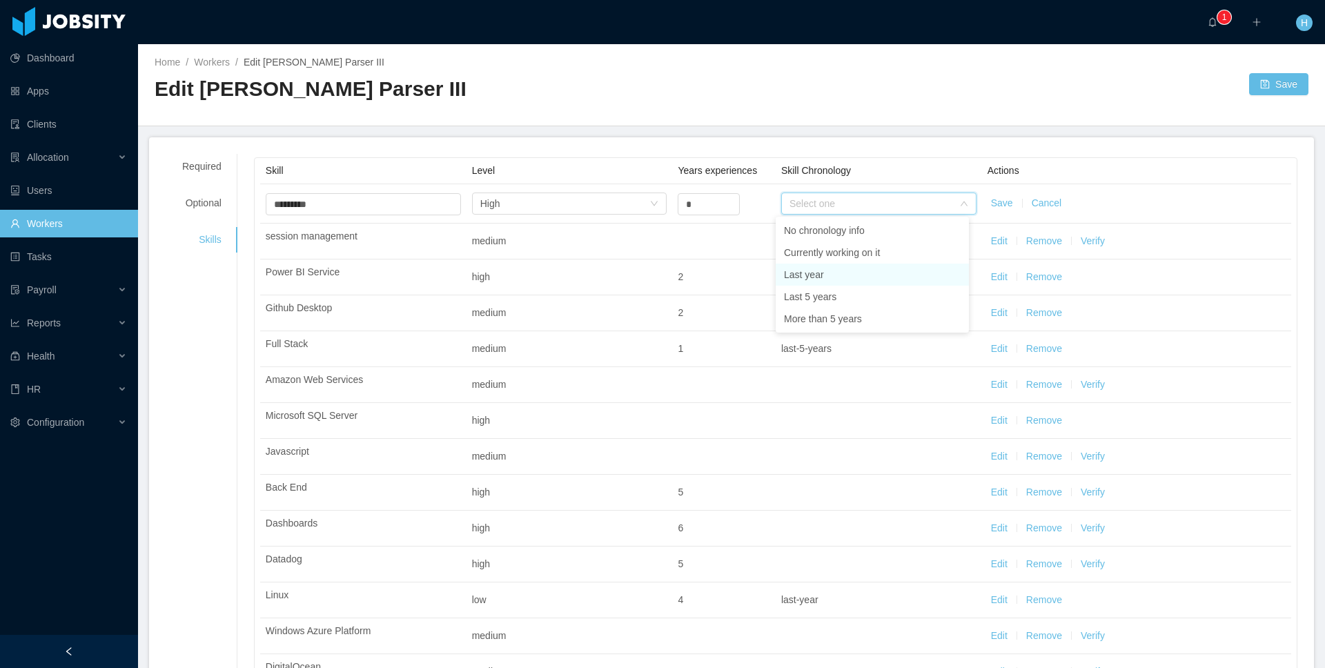
click at [819, 279] on li "Last year" at bounding box center [872, 275] width 193 height 22
click at [1002, 199] on button "Save" at bounding box center [1002, 203] width 22 height 14
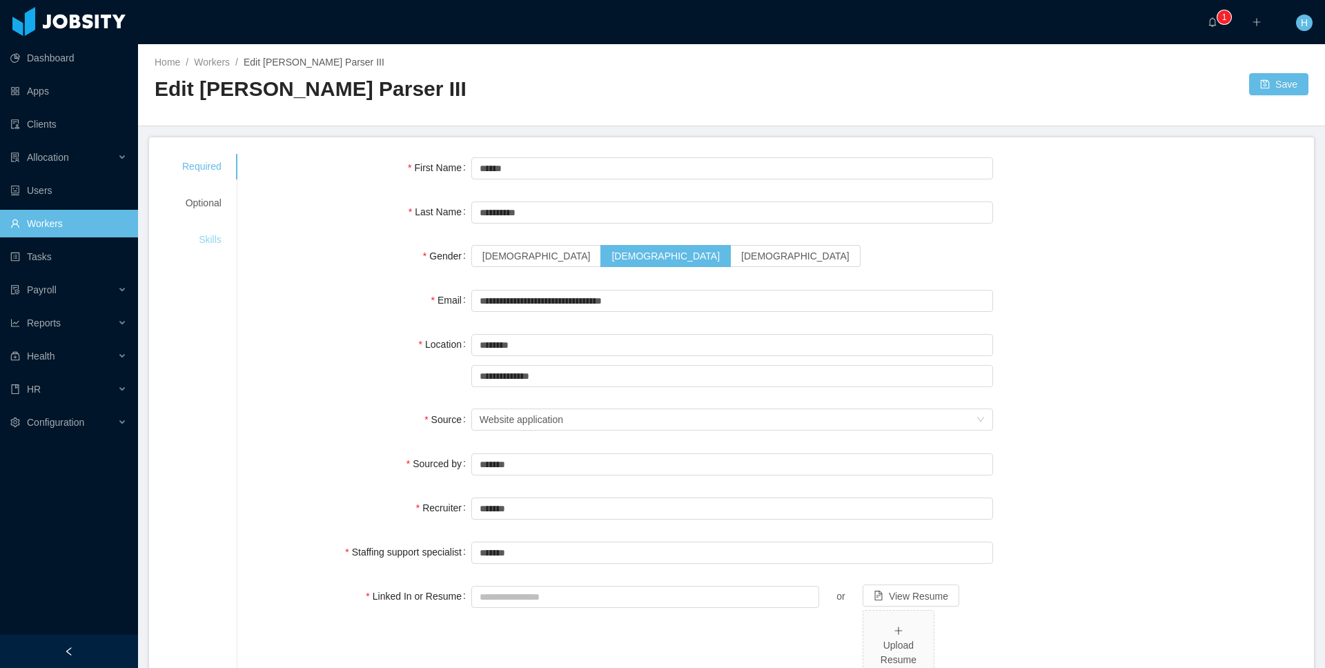
click at [233, 233] on div "Skills" at bounding box center [202, 240] width 72 height 26
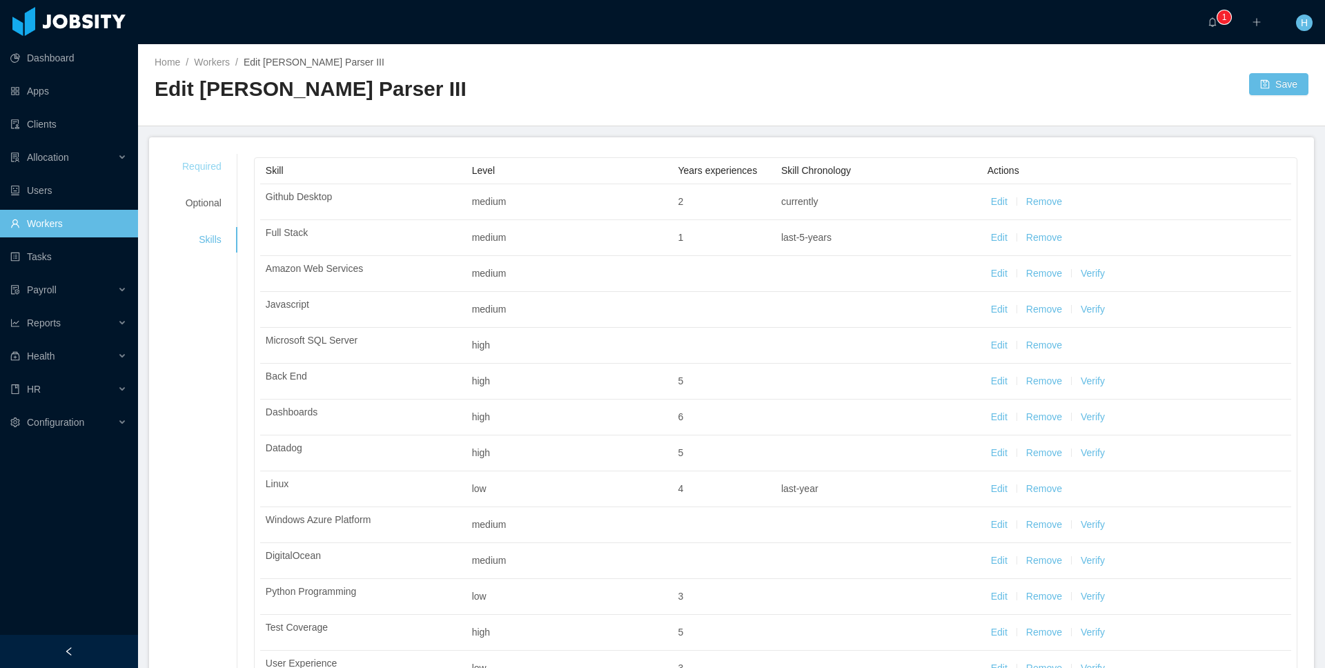
click at [227, 173] on div "Required" at bounding box center [202, 167] width 72 height 26
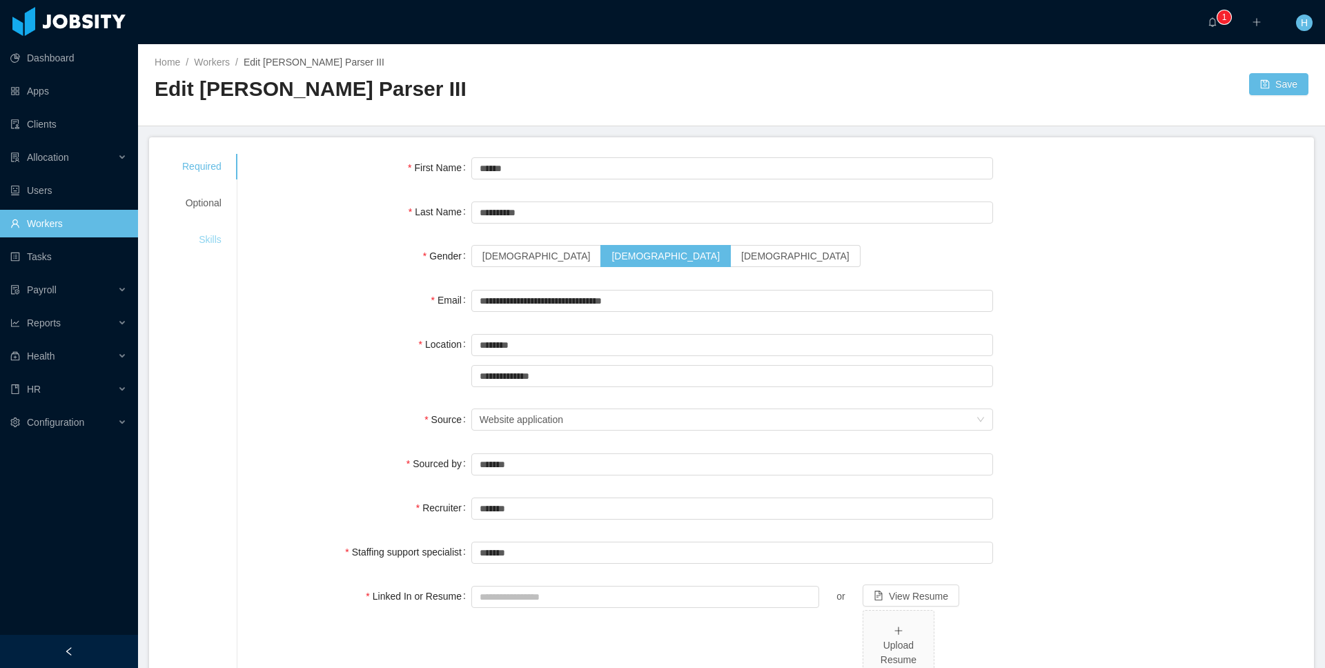
click at [195, 236] on div "Skills" at bounding box center [202, 240] width 72 height 26
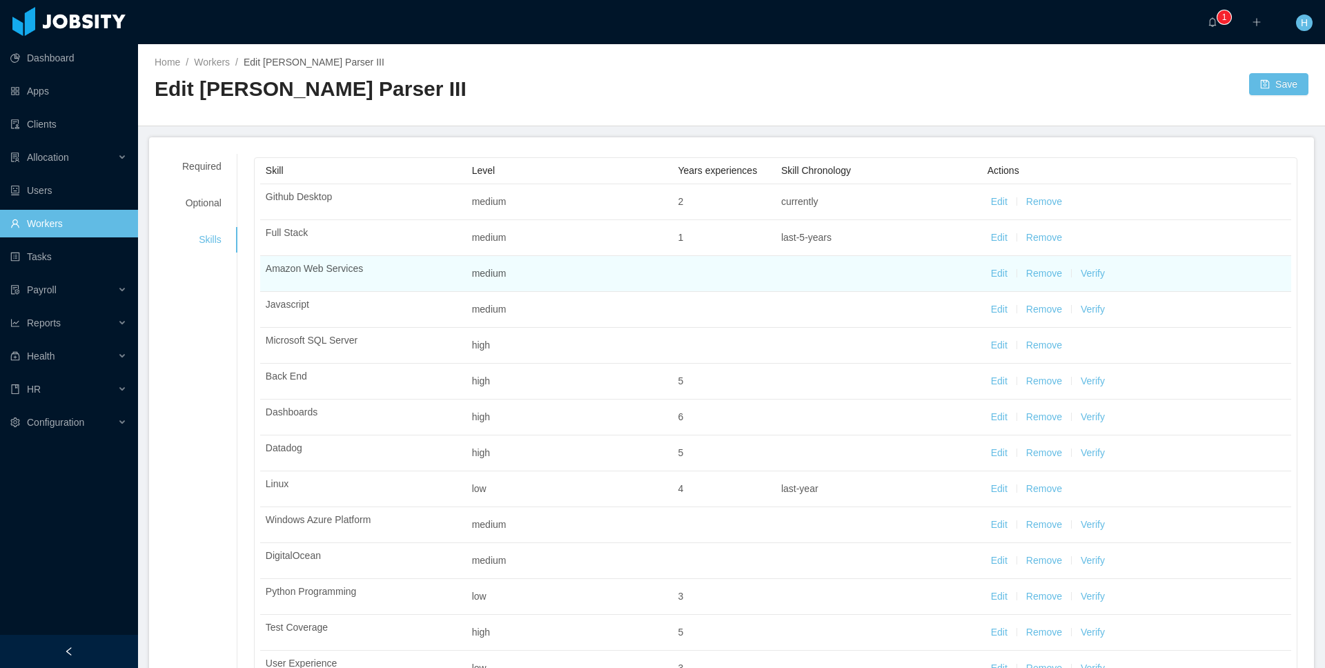
click at [995, 271] on button "Edit" at bounding box center [999, 273] width 17 height 14
click at [714, 277] on input "*" at bounding box center [708, 276] width 61 height 21
click at [730, 271] on icon "icon: up" at bounding box center [732, 273] width 5 height 5
type input "*"
click at [730, 271] on icon "icon: up" at bounding box center [732, 273] width 5 height 5
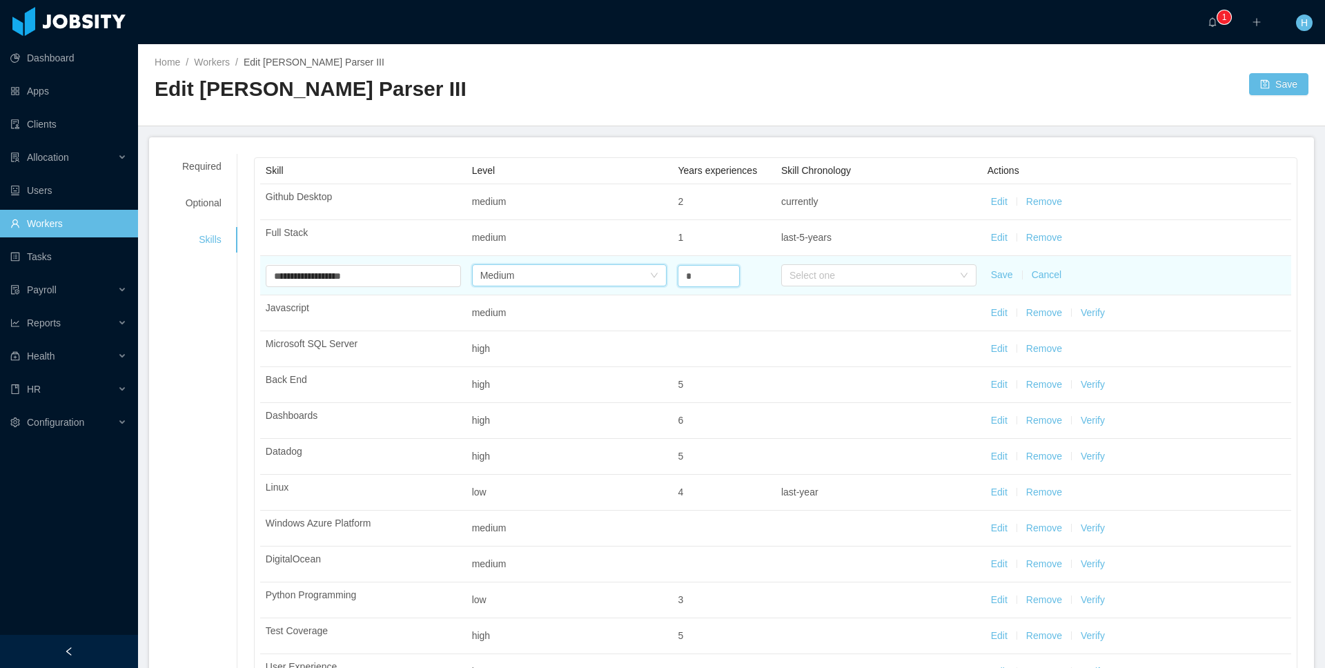
click at [514, 276] on div "Medium" at bounding box center [497, 275] width 35 height 21
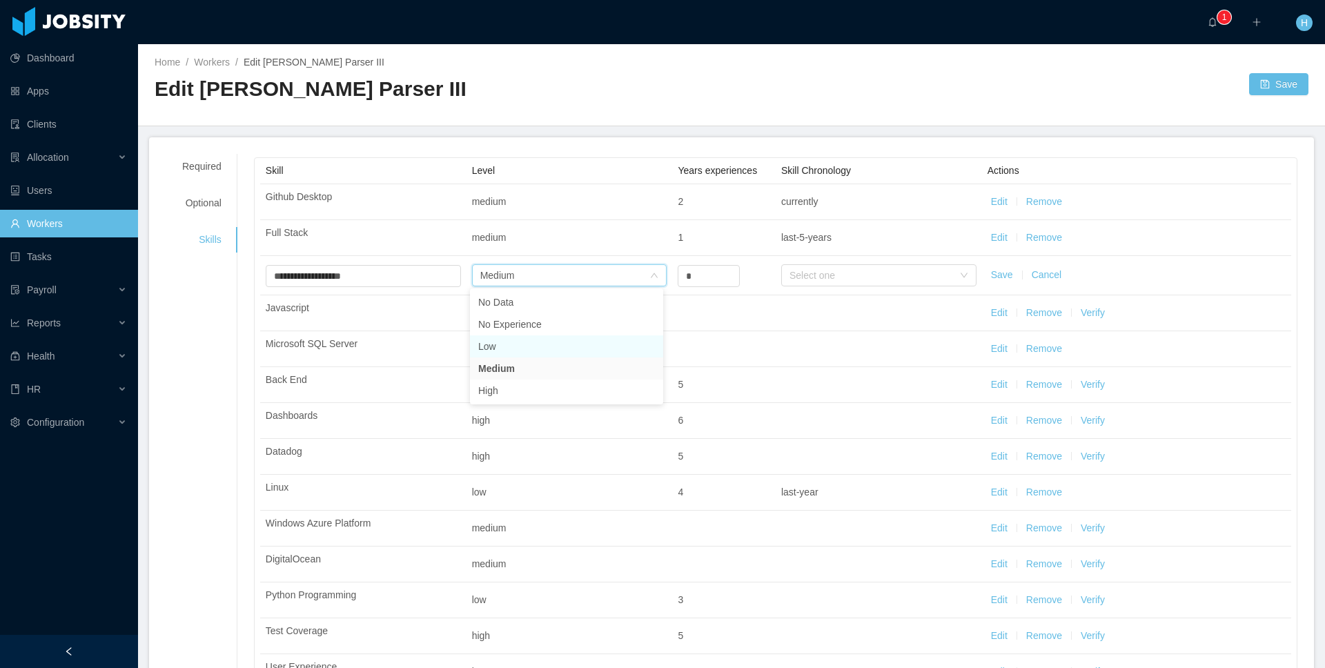
click at [481, 353] on li "Low" at bounding box center [566, 346] width 193 height 22
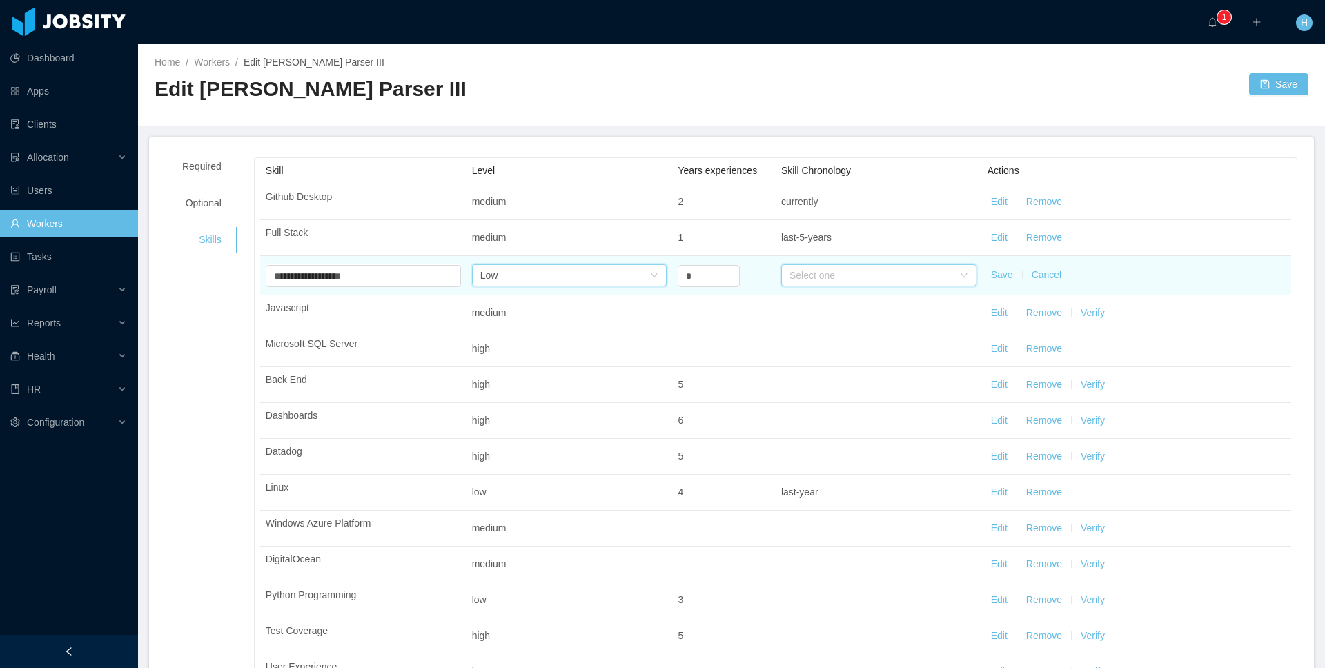
click at [834, 267] on div "Select one" at bounding box center [875, 275] width 170 height 21
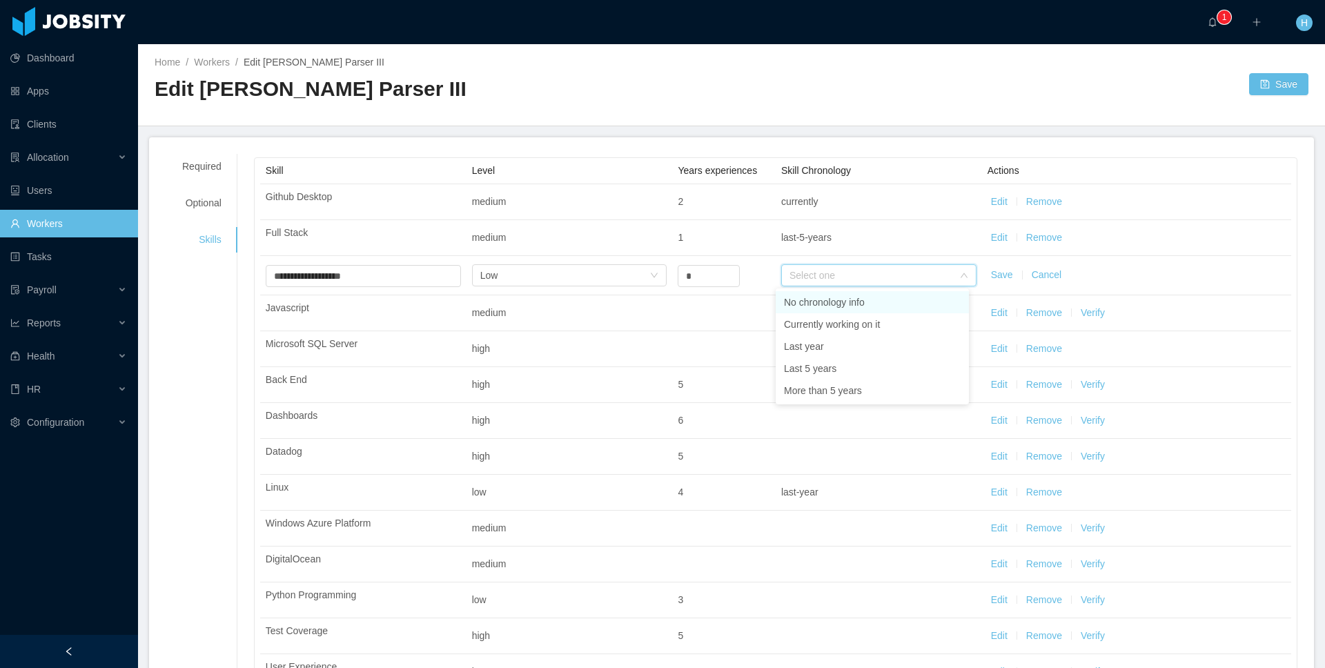
click at [814, 294] on li "No chronology info" at bounding box center [872, 302] width 193 height 22
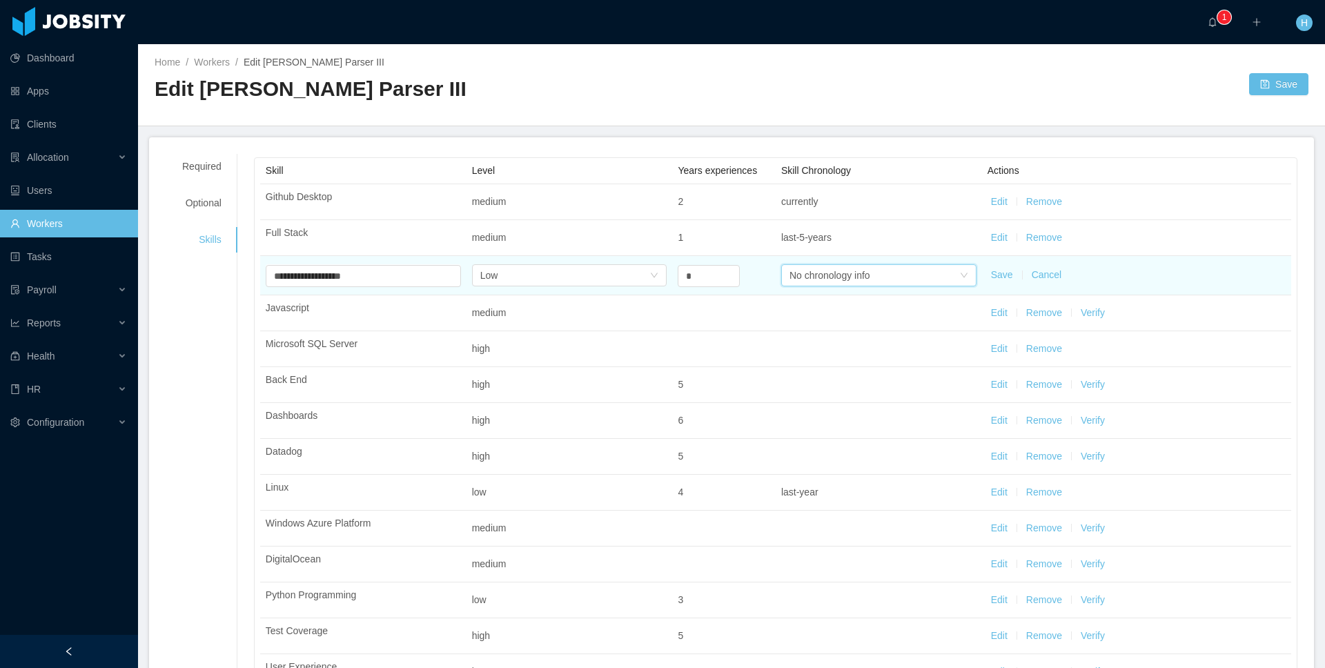
click at [839, 282] on div "No chronology info" at bounding box center [830, 275] width 81 height 21
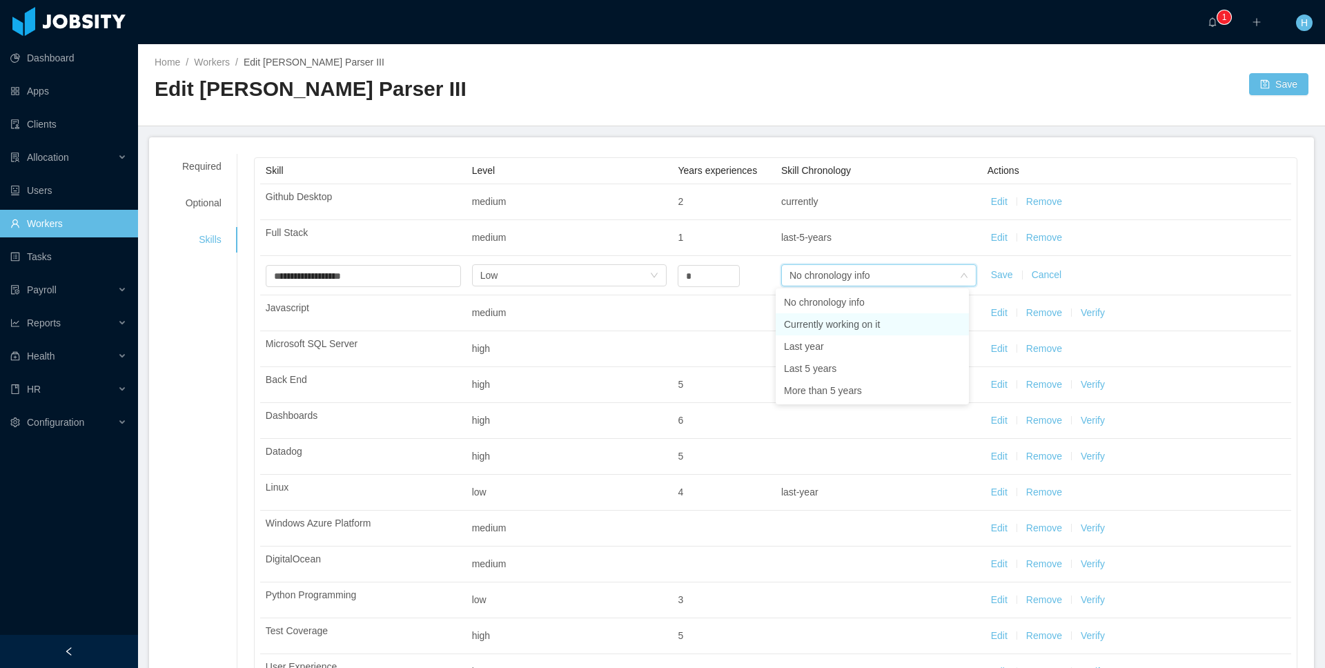
click at [825, 320] on li "Currently working on it" at bounding box center [872, 324] width 193 height 22
click at [997, 271] on button "Save" at bounding box center [1002, 275] width 22 height 14
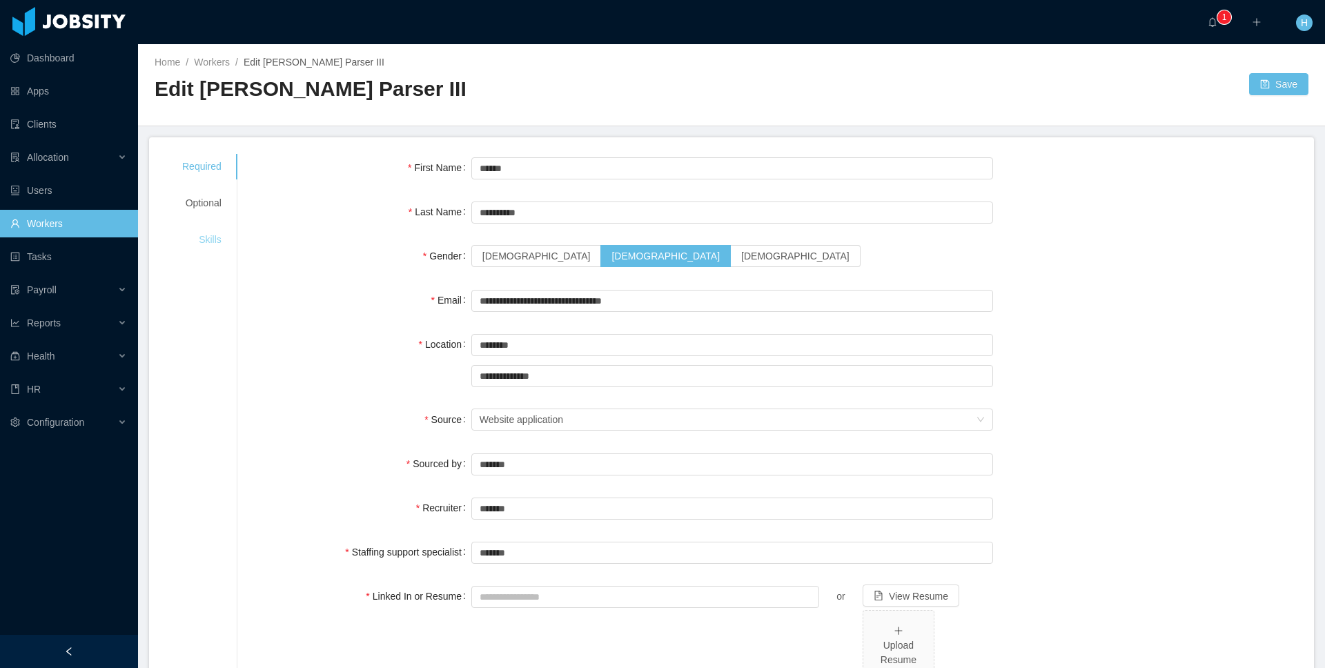
click at [213, 243] on div "Skills" at bounding box center [202, 240] width 72 height 26
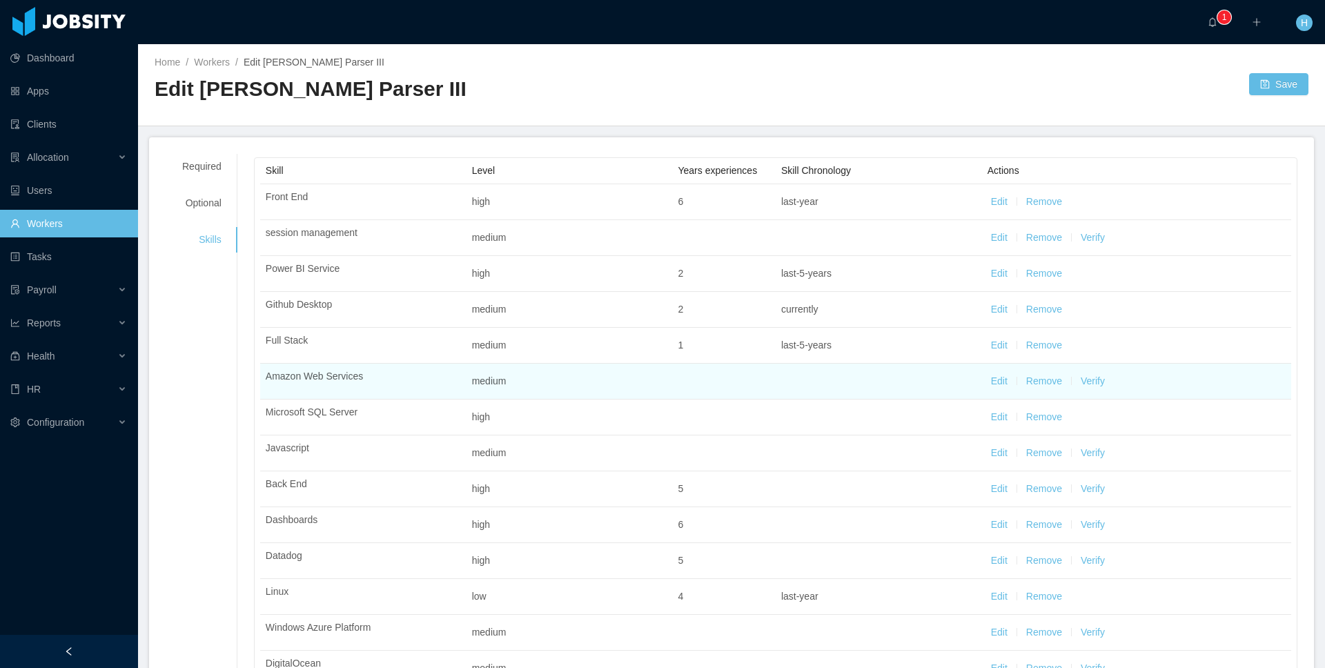
click at [991, 382] on button "Edit" at bounding box center [999, 381] width 17 height 14
click at [731, 378] on icon "icon: up" at bounding box center [732, 380] width 5 height 5
type input "*"
click at [731, 378] on icon "icon: up" at bounding box center [732, 380] width 5 height 5
click at [825, 373] on div "Select one" at bounding box center [875, 383] width 170 height 21
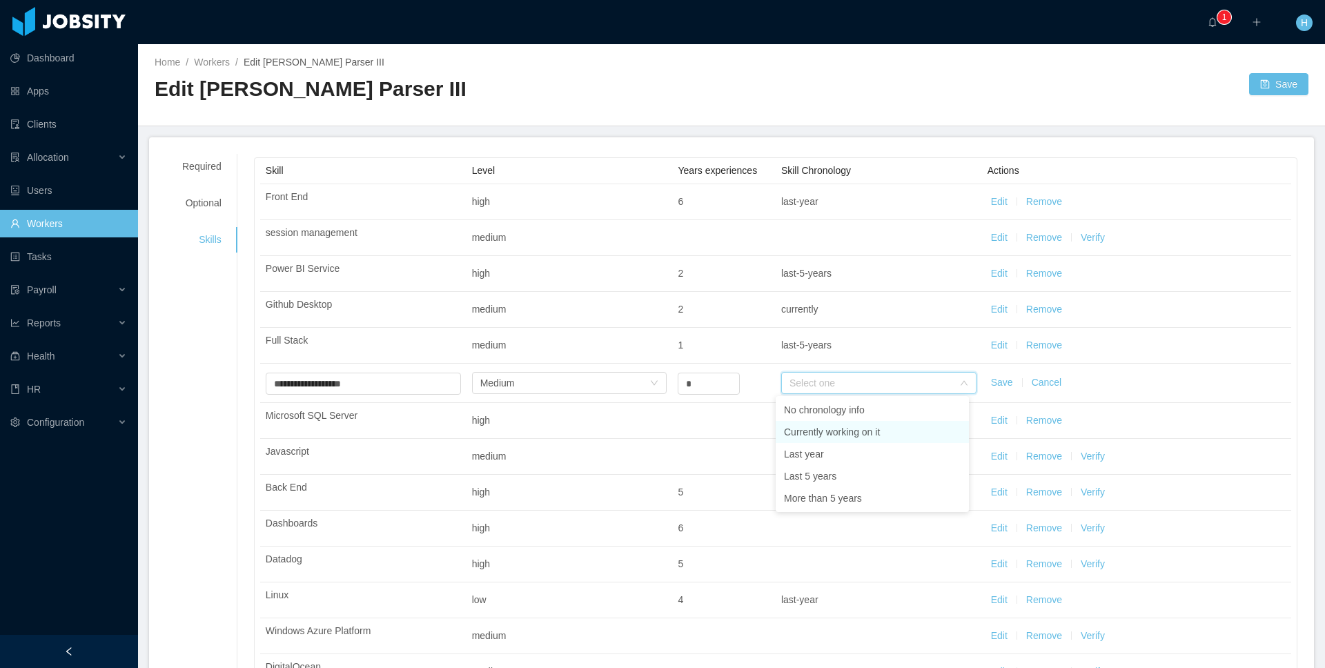
click at [816, 424] on li "Currently working on it" at bounding box center [872, 432] width 193 height 22
click at [991, 384] on button "Save" at bounding box center [1002, 382] width 22 height 14
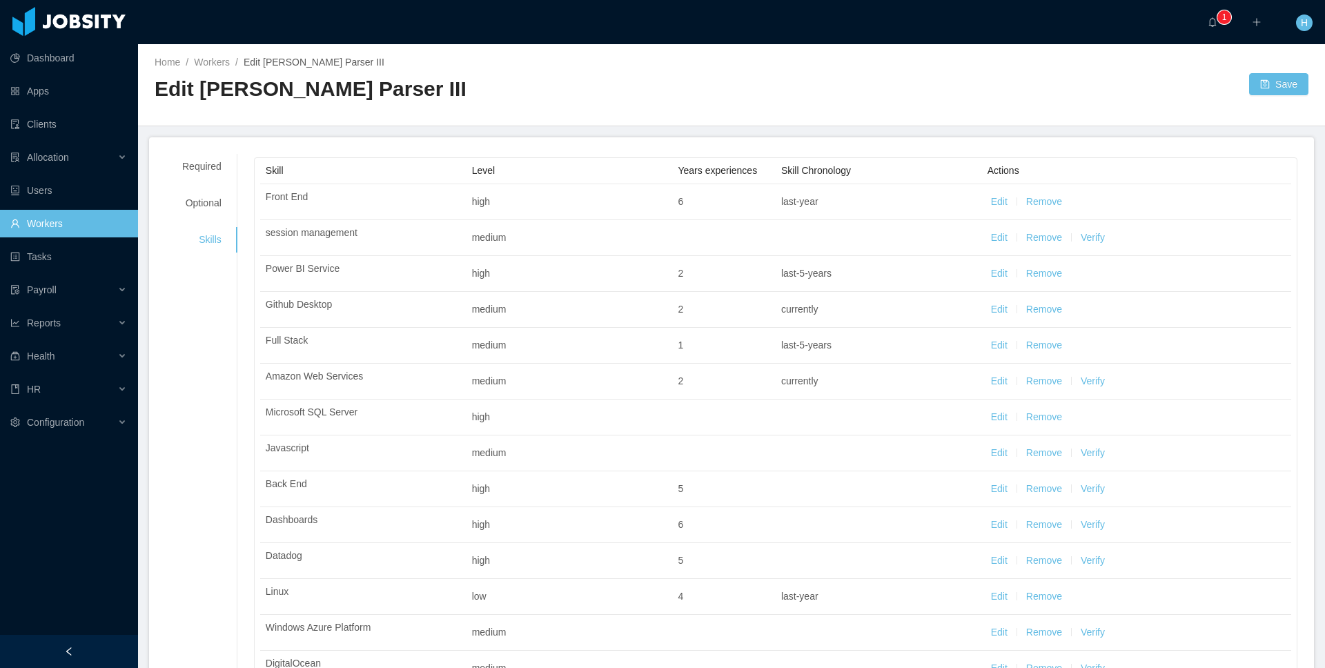
click at [598, 117] on div "Home / Workers / Edit Fermin Parser III / Edit Fermin Parser III Save" at bounding box center [731, 85] width 1187 height 82
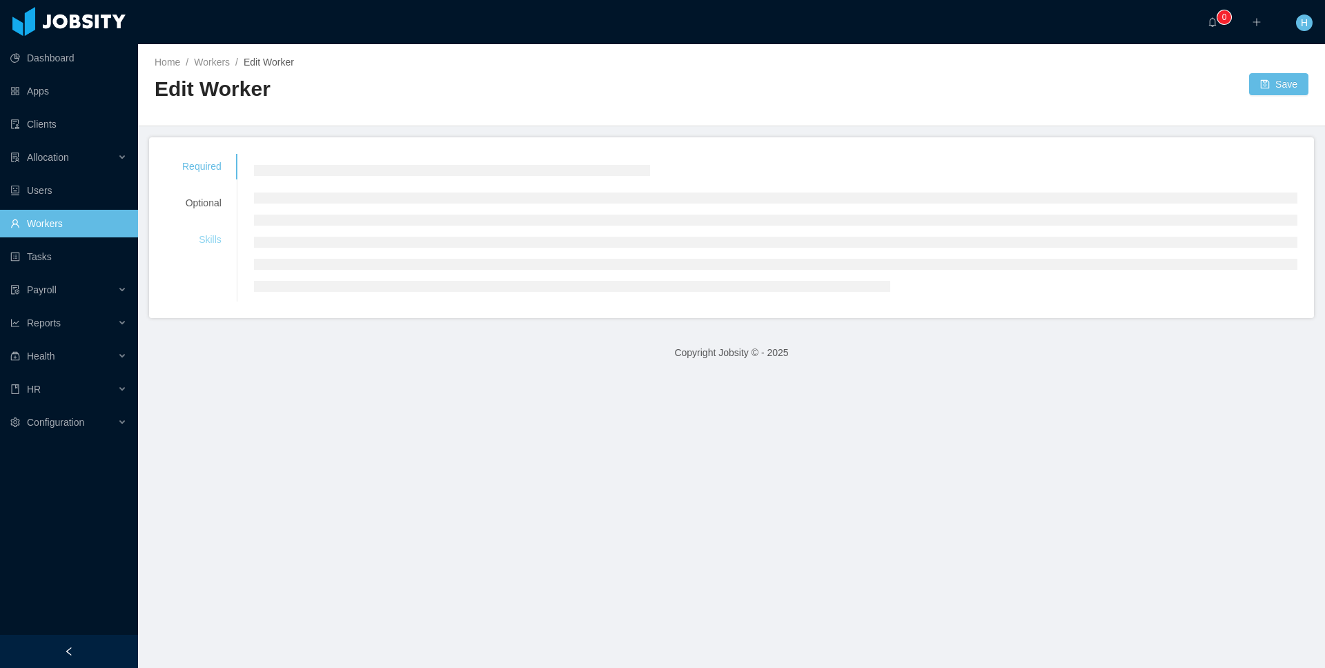
click at [214, 245] on div "Skills" at bounding box center [202, 240] width 72 height 26
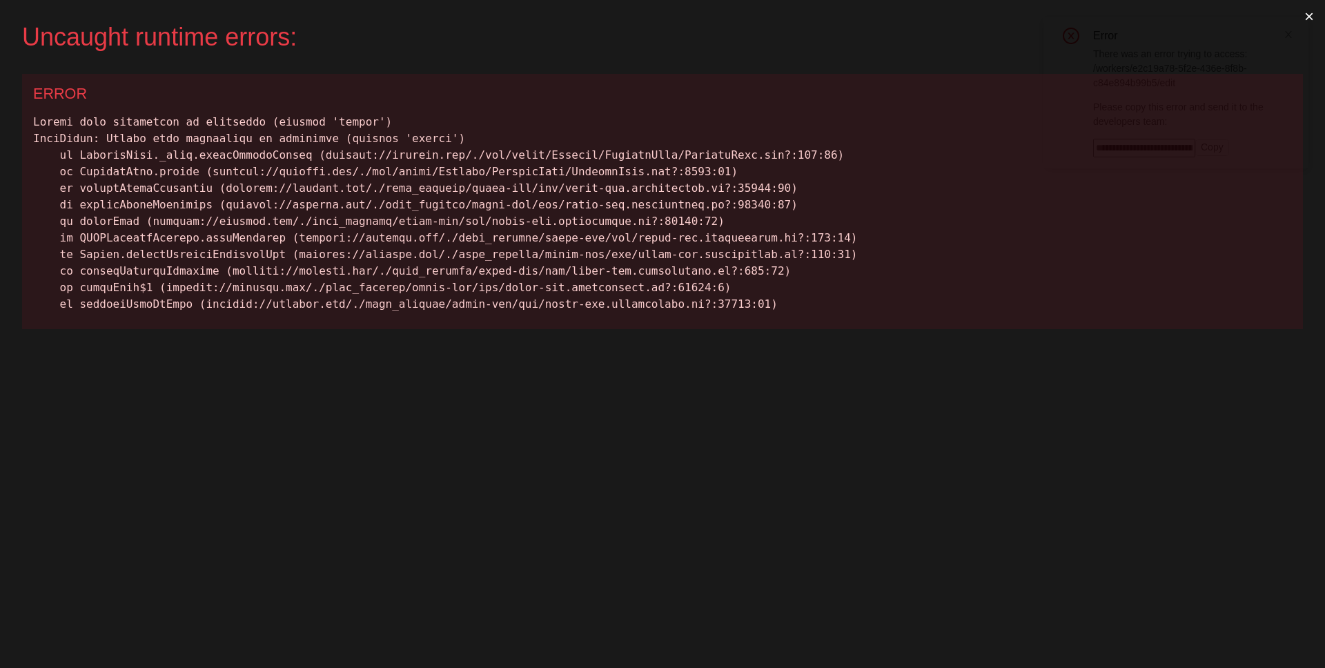
click at [298, 422] on div "Uncaught runtime errors: × ERROR" at bounding box center [662, 334] width 1325 height 668
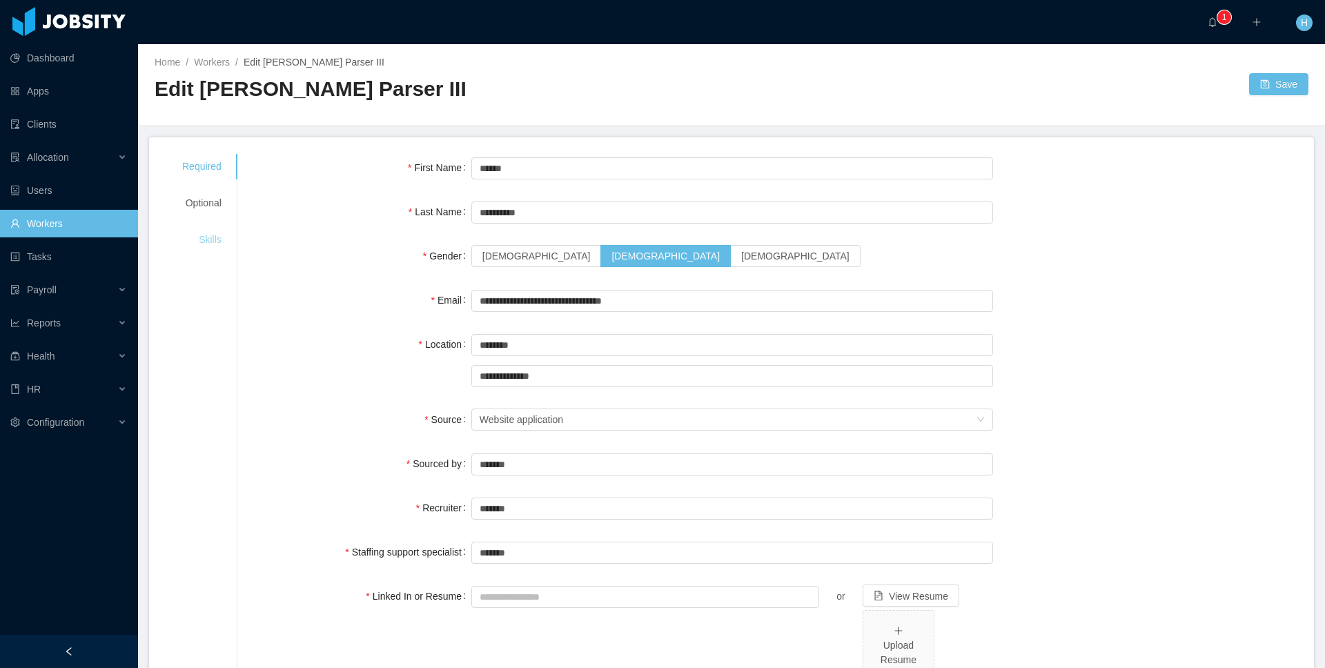
drag, startPoint x: 219, startPoint y: 246, endPoint x: 234, endPoint y: 250, distance: 14.9
click at [219, 246] on div "Skills" at bounding box center [202, 240] width 72 height 26
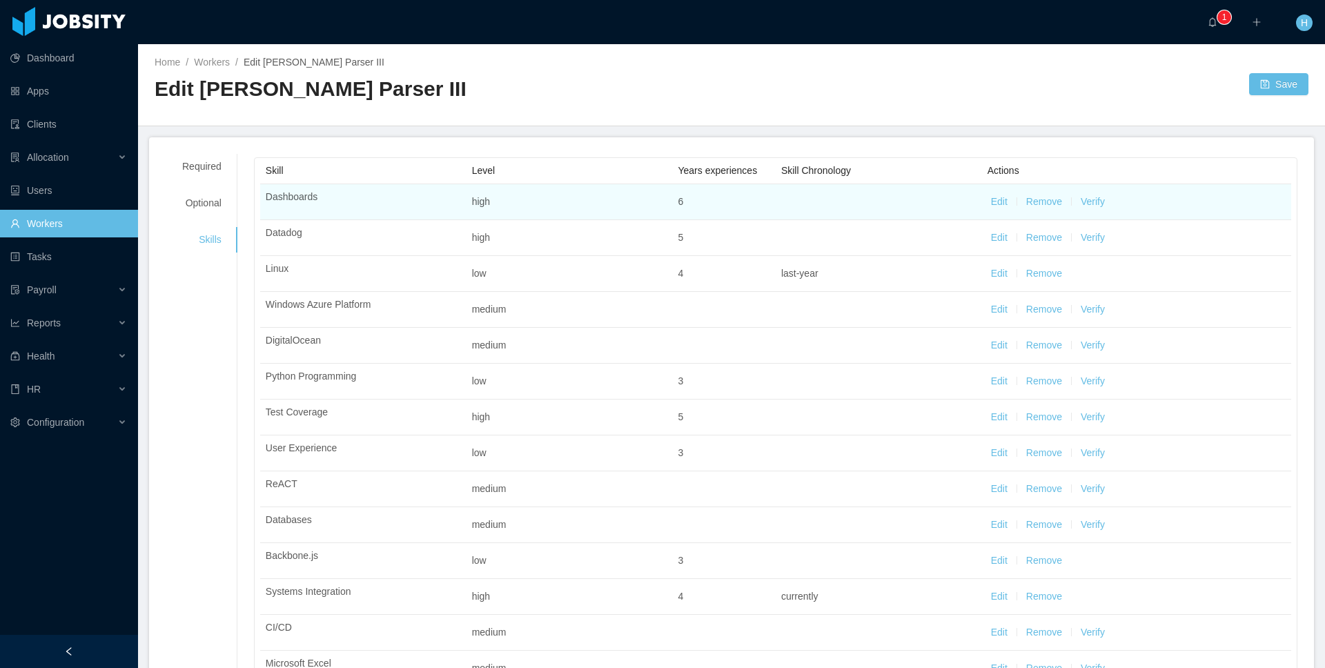
click at [991, 199] on button "Edit" at bounding box center [999, 202] width 17 height 14
click at [872, 200] on div "Select one" at bounding box center [872, 204] width 164 height 14
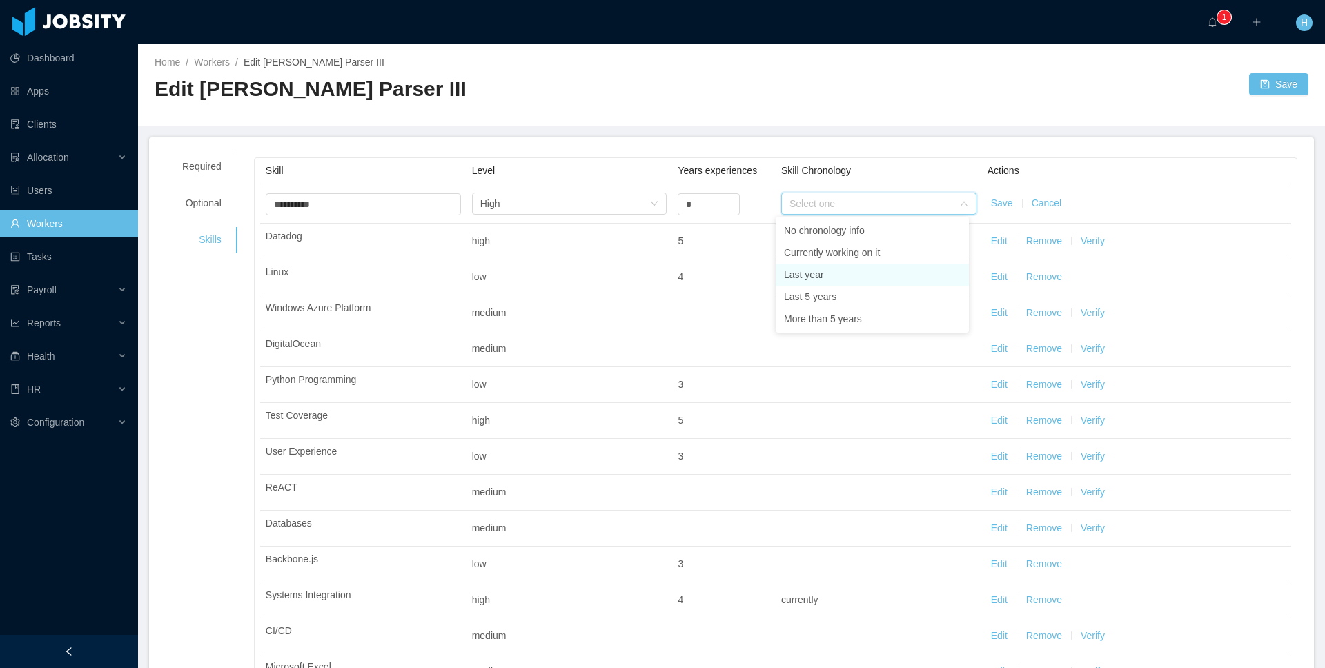
click at [825, 273] on li "Last year" at bounding box center [872, 275] width 193 height 22
click at [991, 206] on button "Save" at bounding box center [1002, 203] width 22 height 14
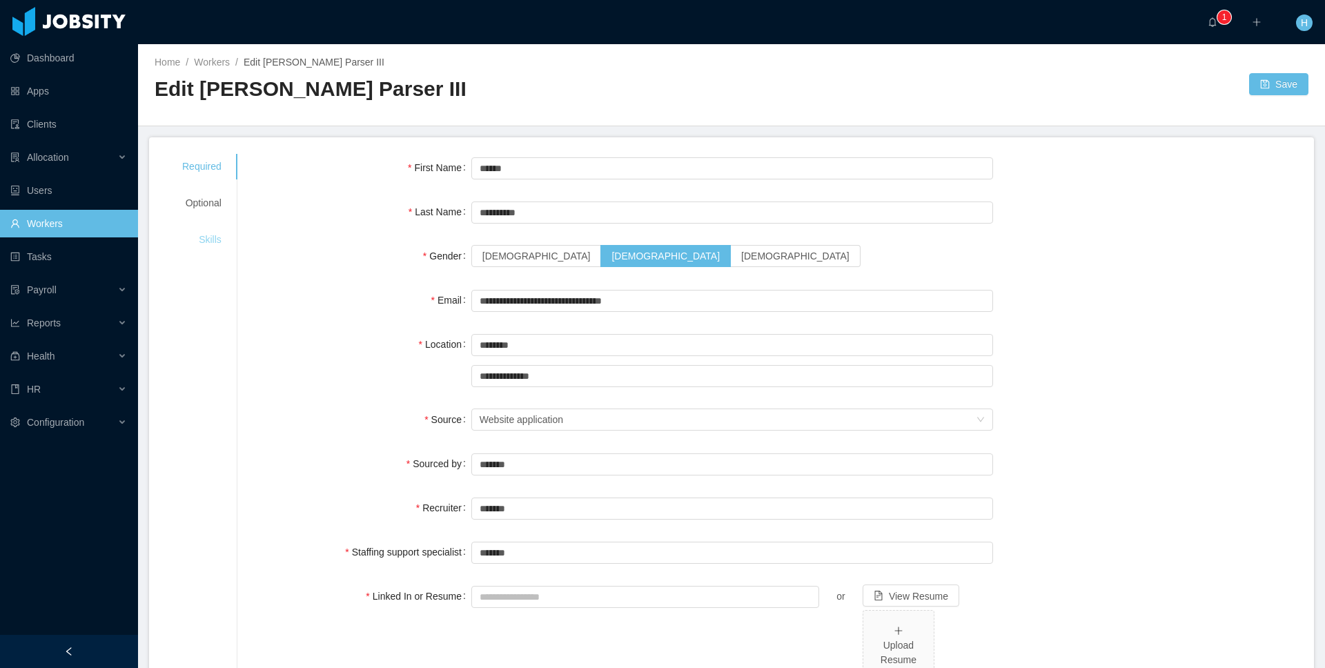
click at [237, 235] on div "Skills" at bounding box center [202, 240] width 72 height 26
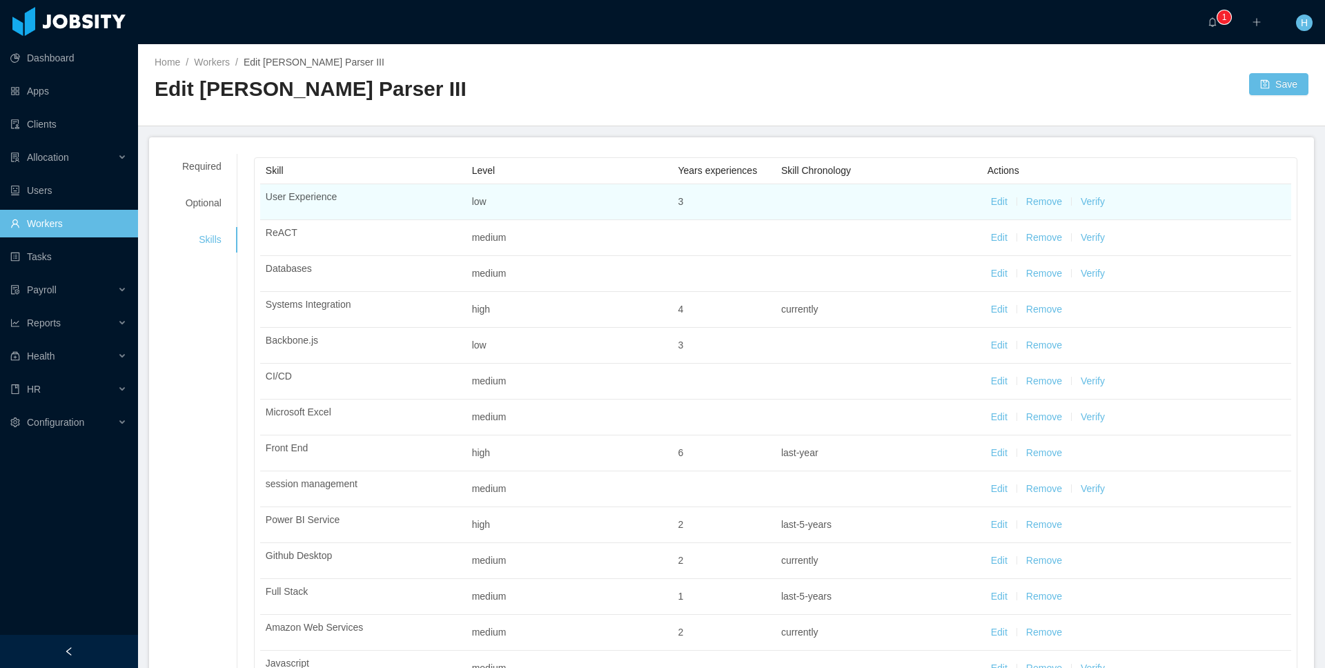
click at [993, 204] on button "Edit" at bounding box center [999, 202] width 17 height 14
click at [821, 203] on div "Select one" at bounding box center [872, 204] width 164 height 14
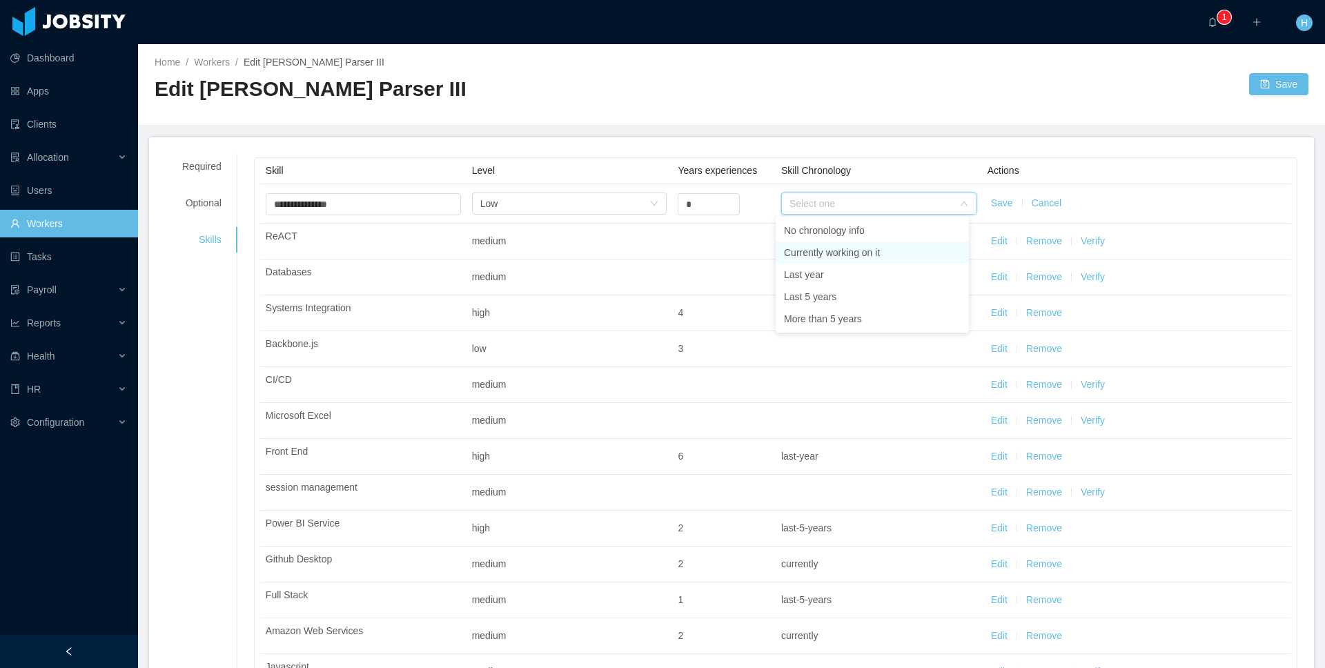
click at [810, 260] on li "Currently working on it" at bounding box center [872, 253] width 193 height 22
click at [982, 203] on td "Save Cancel" at bounding box center [1136, 203] width 309 height 39
click at [991, 204] on button "Save" at bounding box center [1002, 203] width 22 height 14
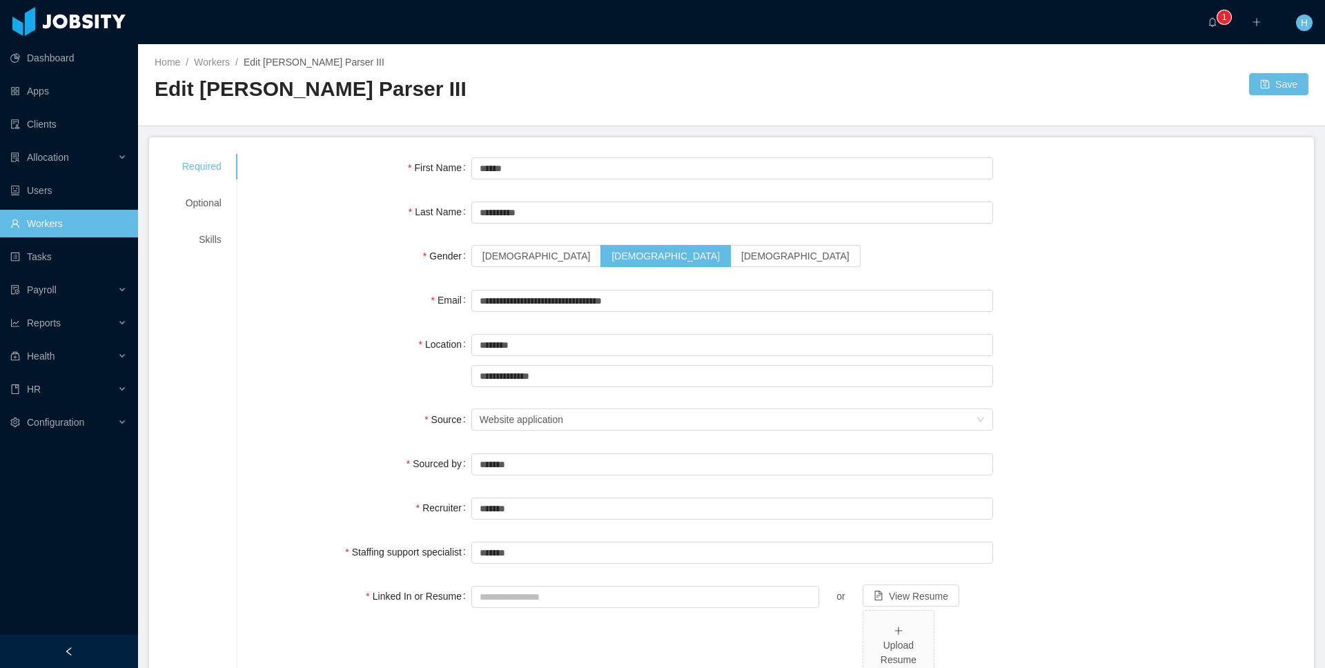
click at [218, 246] on div "Skills" at bounding box center [202, 240] width 72 height 26
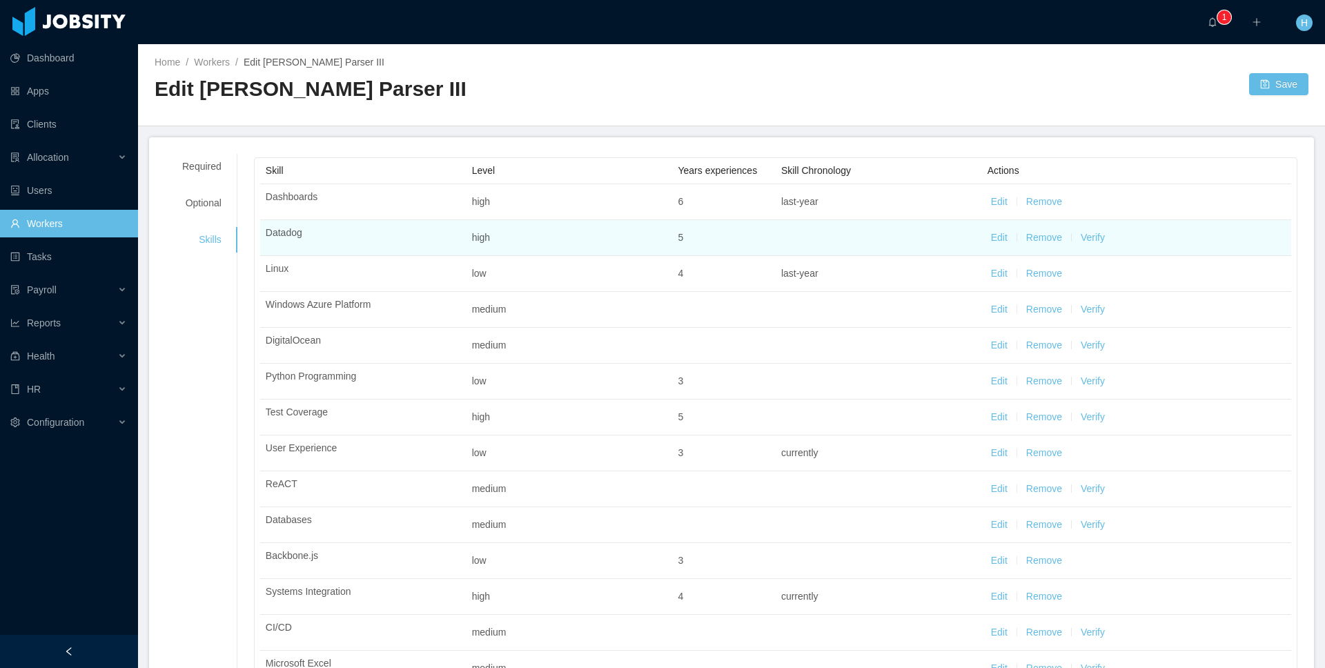
click at [997, 238] on button "Edit" at bounding box center [999, 238] width 17 height 14
click at [790, 241] on div "Select one" at bounding box center [872, 240] width 164 height 14
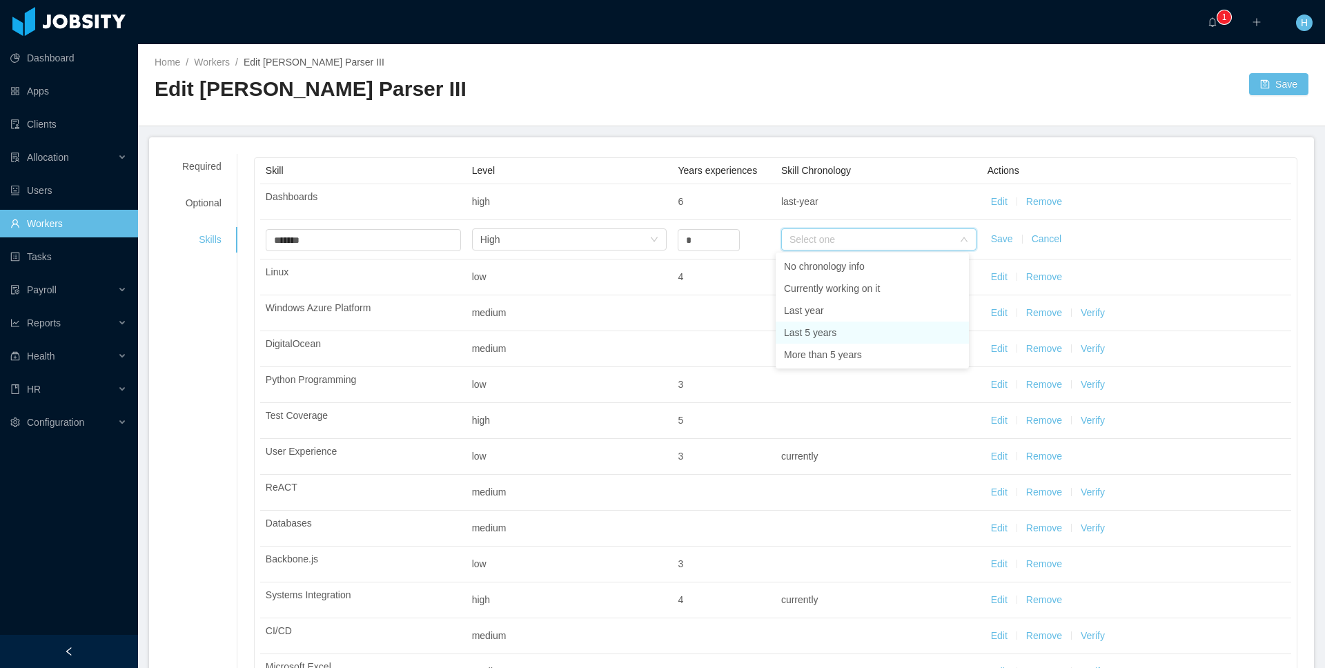
click at [827, 338] on li "Last 5 years" at bounding box center [872, 333] width 193 height 22
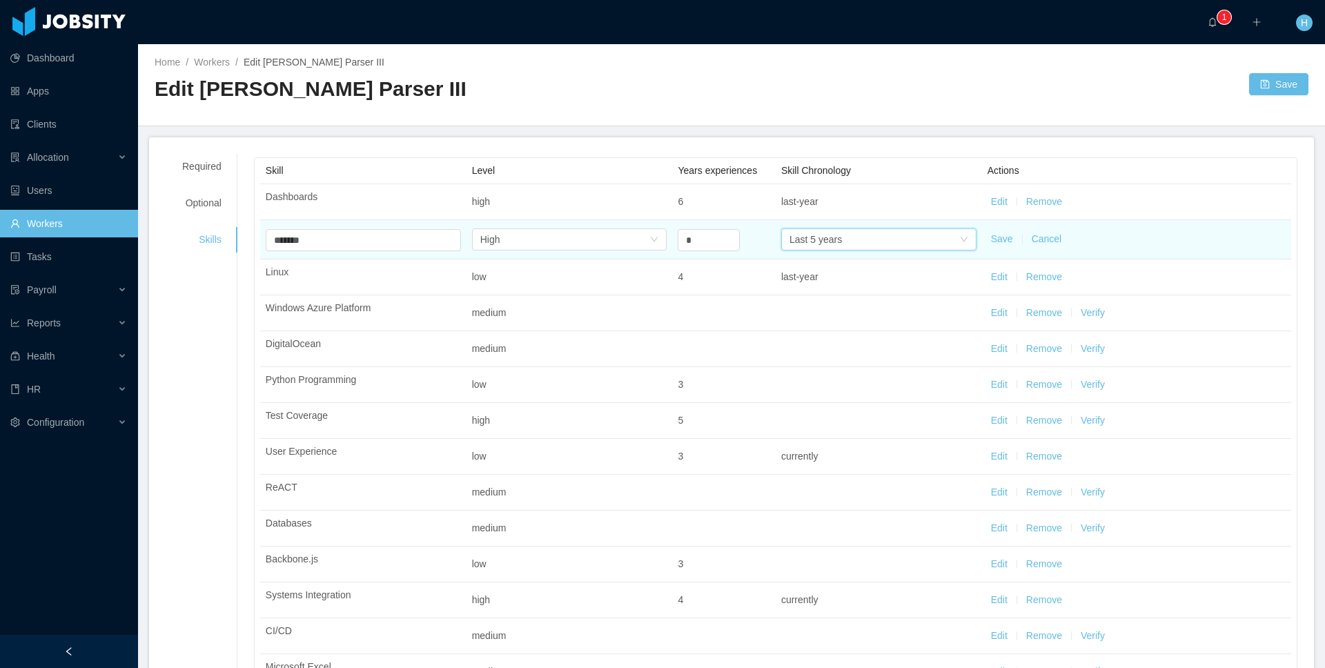
click at [992, 240] on button "Save" at bounding box center [1002, 239] width 22 height 14
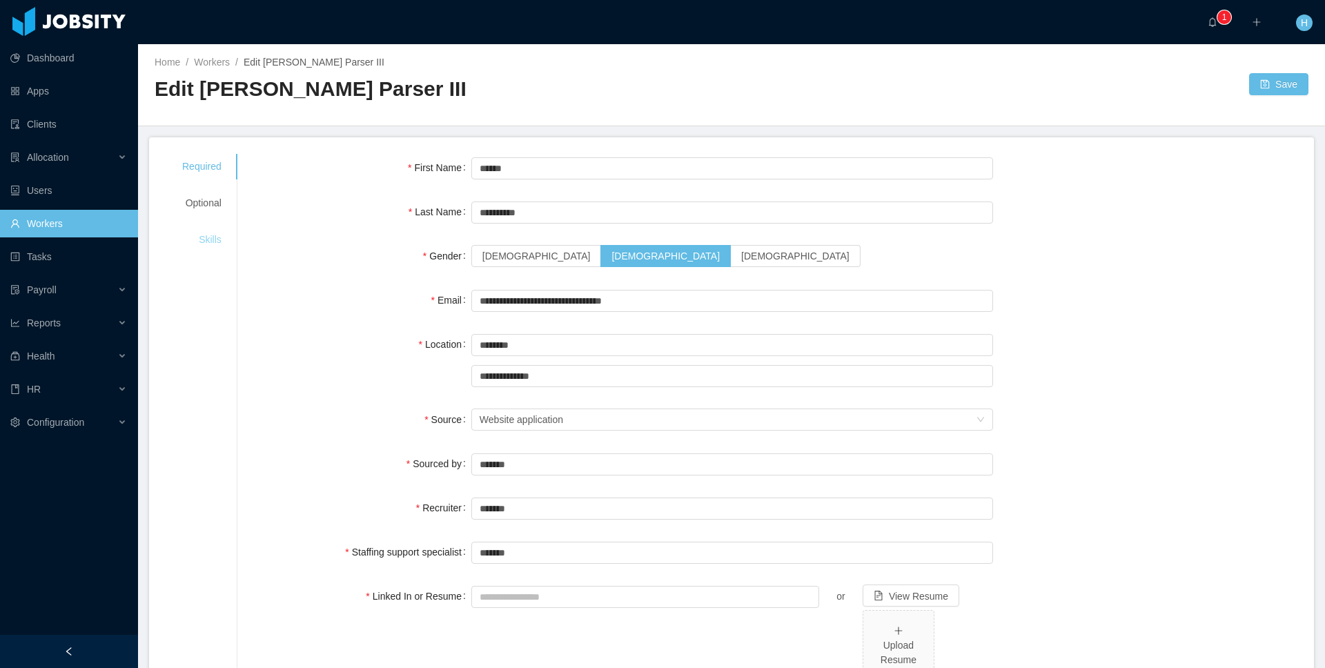
click at [197, 230] on div "Skills" at bounding box center [202, 240] width 72 height 26
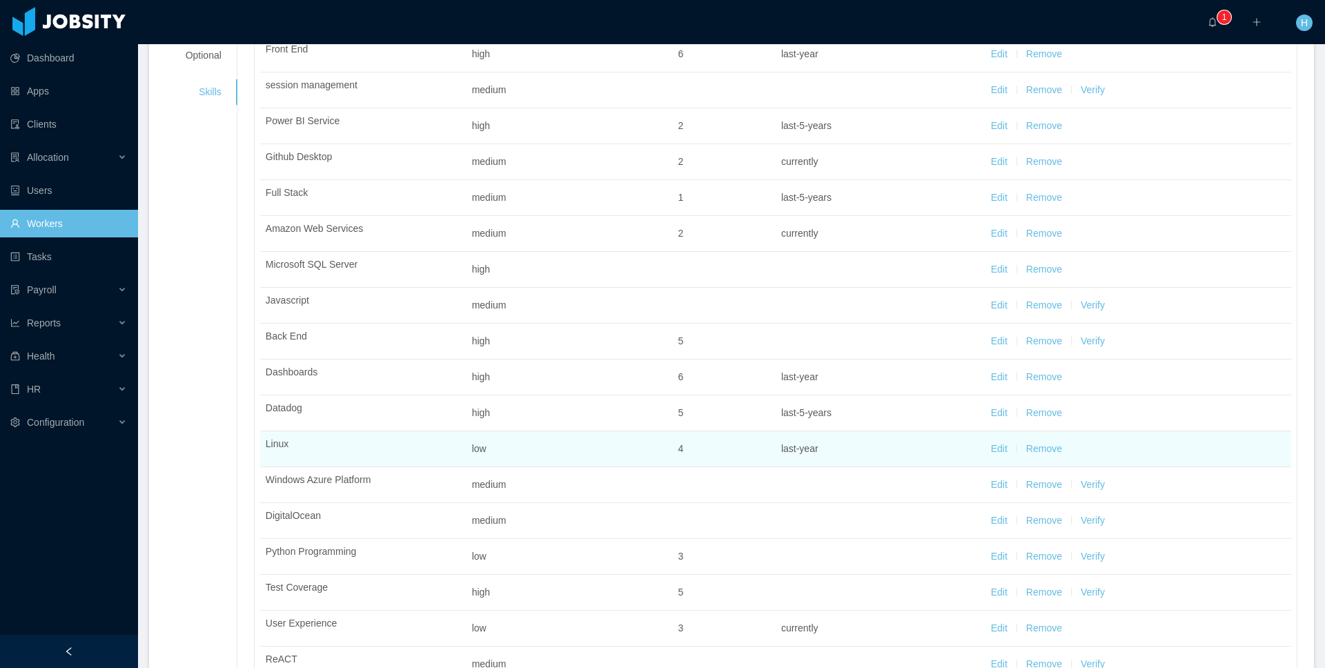
scroll to position [170, 0]
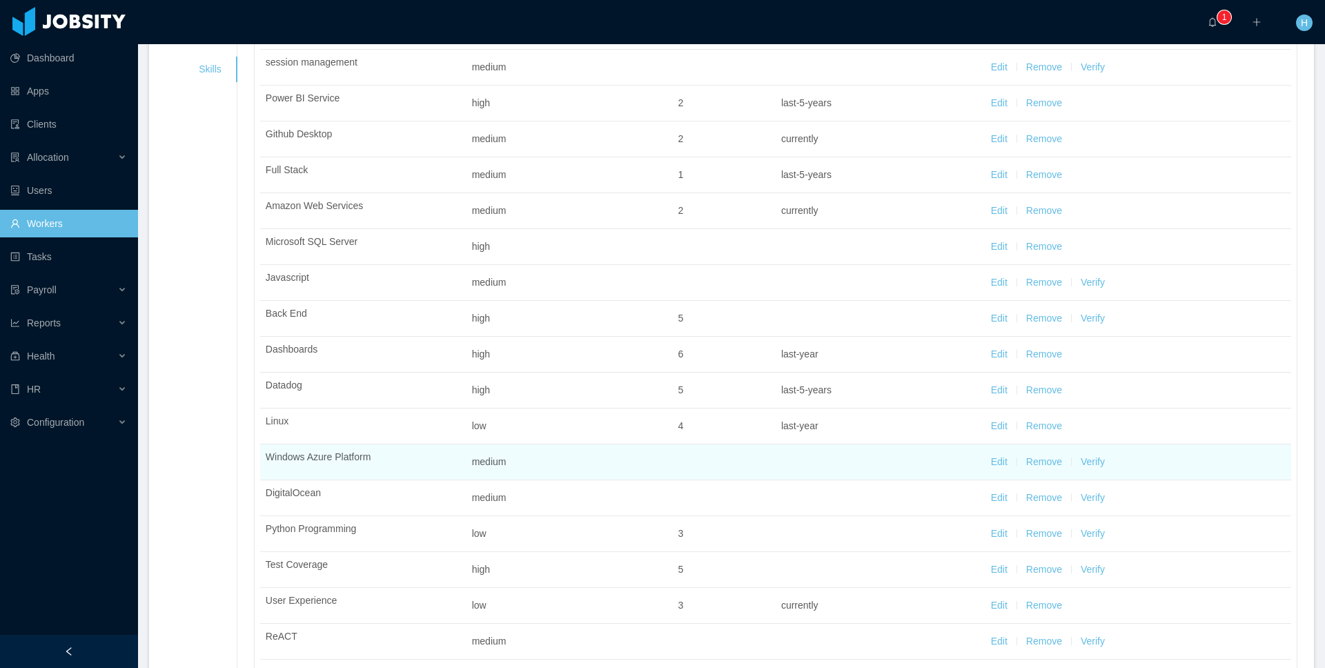
click at [1089, 465] on button "Verify" at bounding box center [1093, 462] width 24 height 14
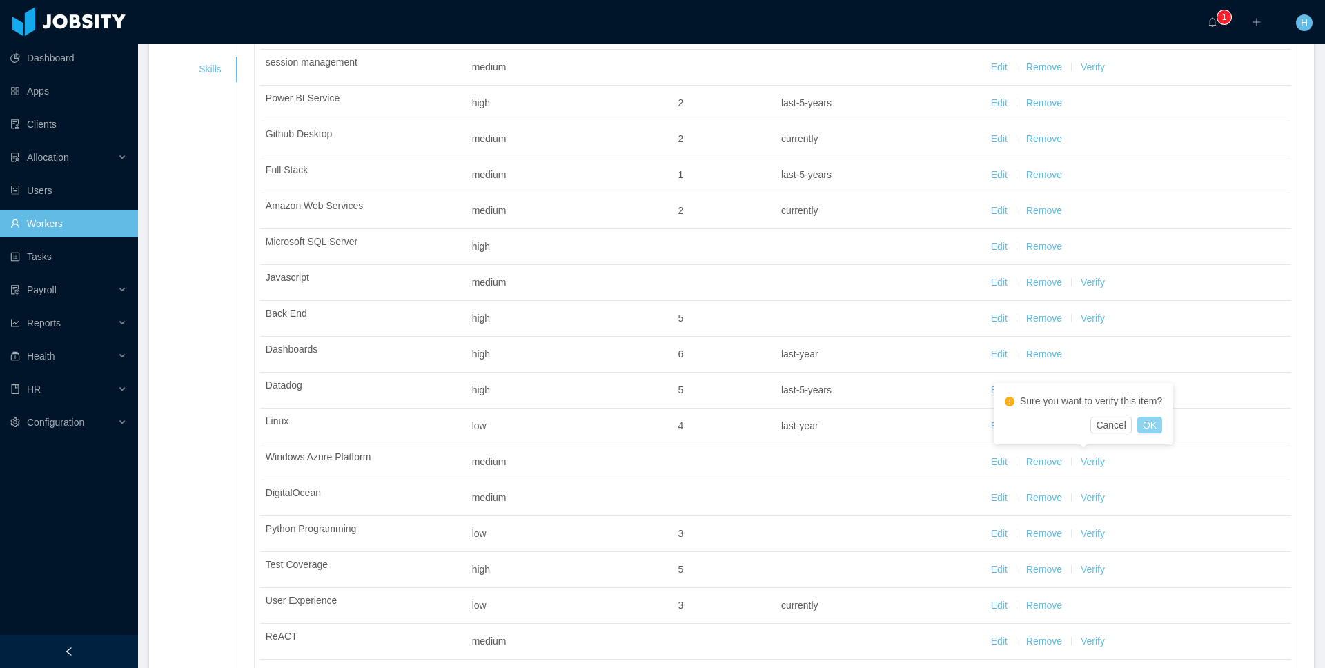
click at [1149, 427] on button "OK" at bounding box center [1149, 425] width 25 height 17
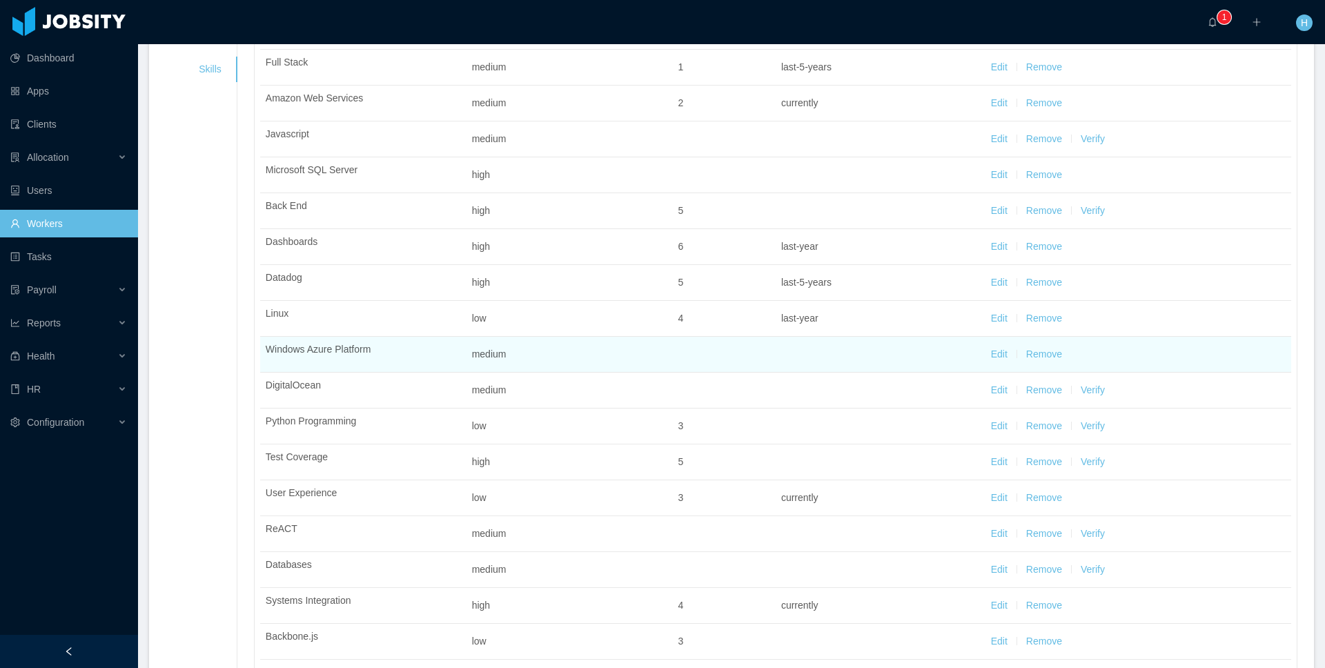
scroll to position [0, 0]
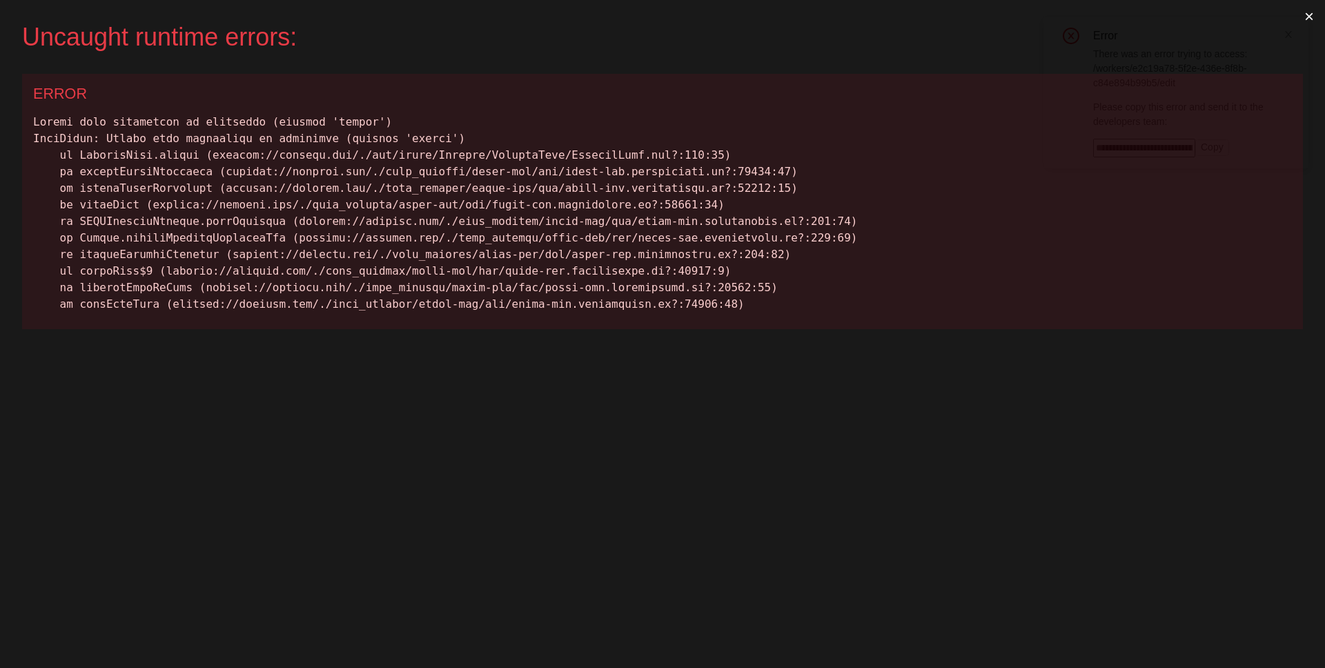
click at [294, 403] on div "Uncaught runtime errors: × ERROR" at bounding box center [662, 334] width 1325 height 668
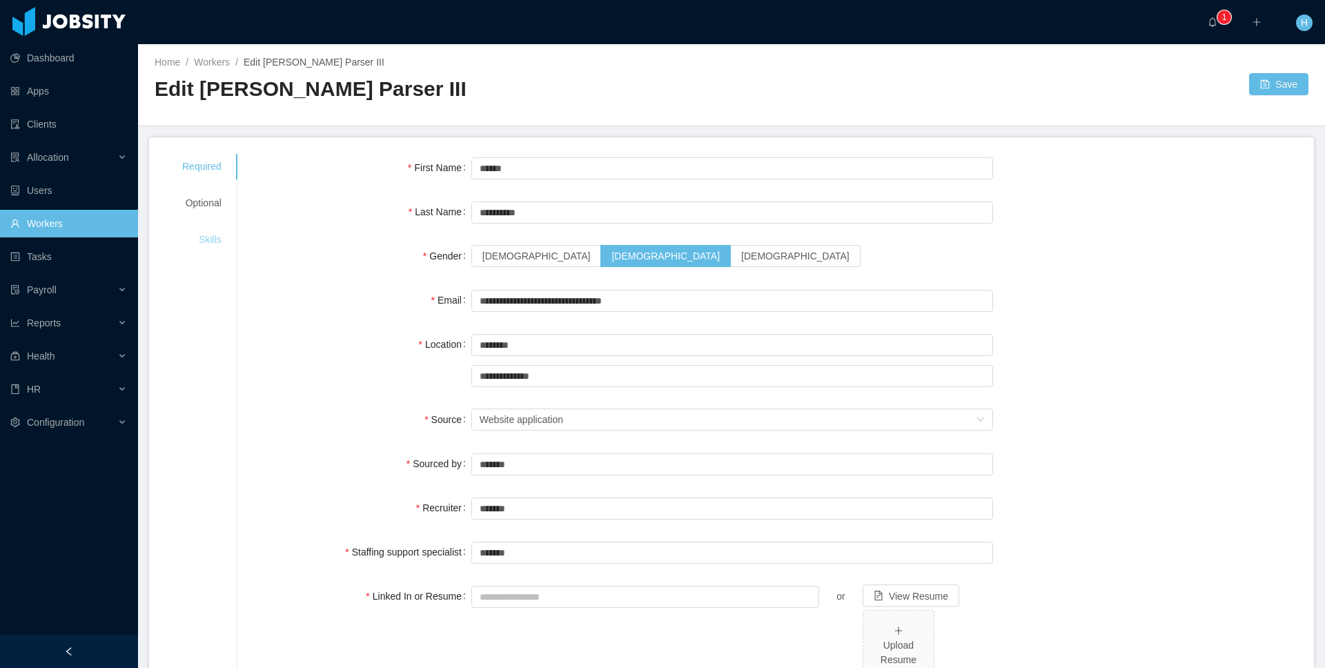
drag, startPoint x: 194, startPoint y: 246, endPoint x: 202, endPoint y: 239, distance: 11.2
click at [194, 246] on div "Skills" at bounding box center [202, 240] width 72 height 26
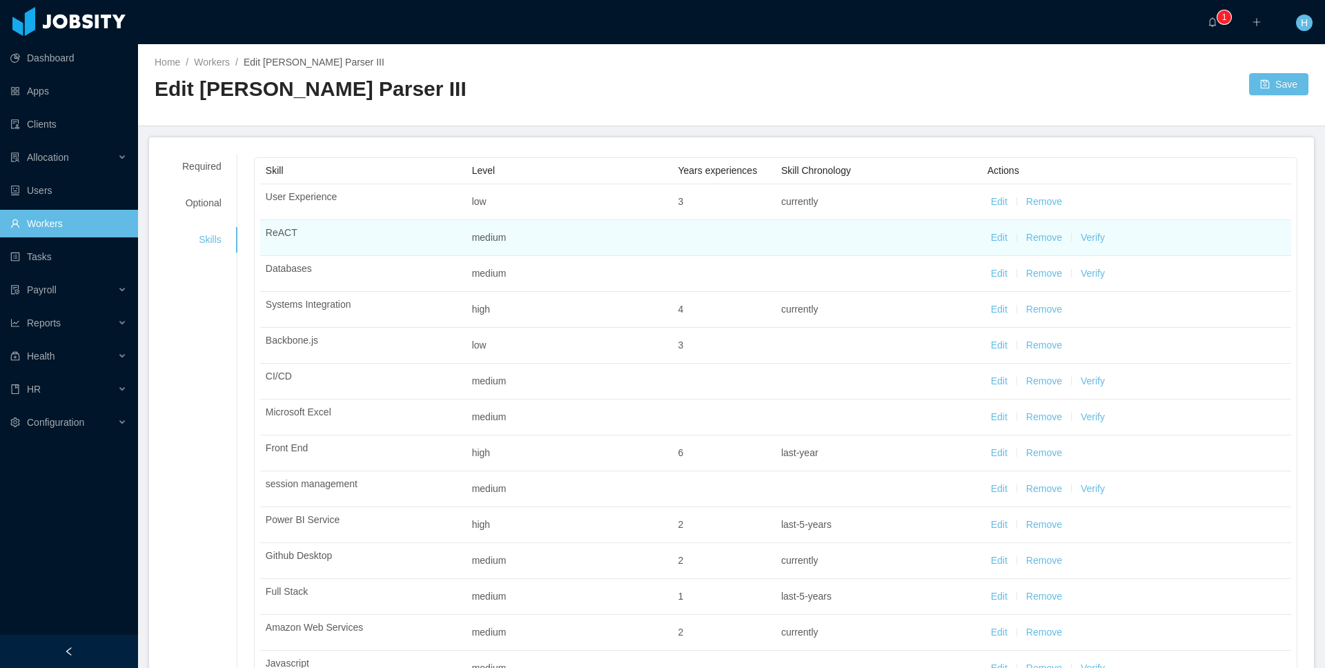
scroll to position [1, 0]
click at [1082, 235] on button "Verify" at bounding box center [1093, 236] width 24 height 14
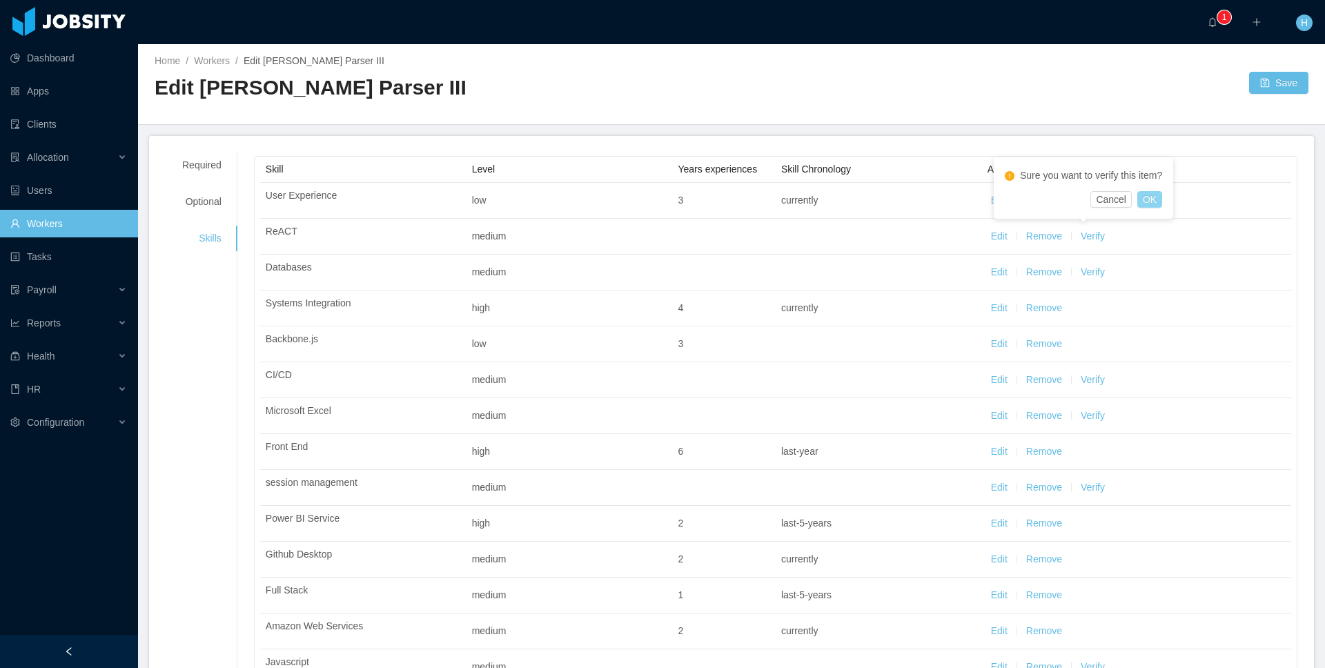
click at [1161, 197] on button "OK" at bounding box center [1149, 199] width 25 height 17
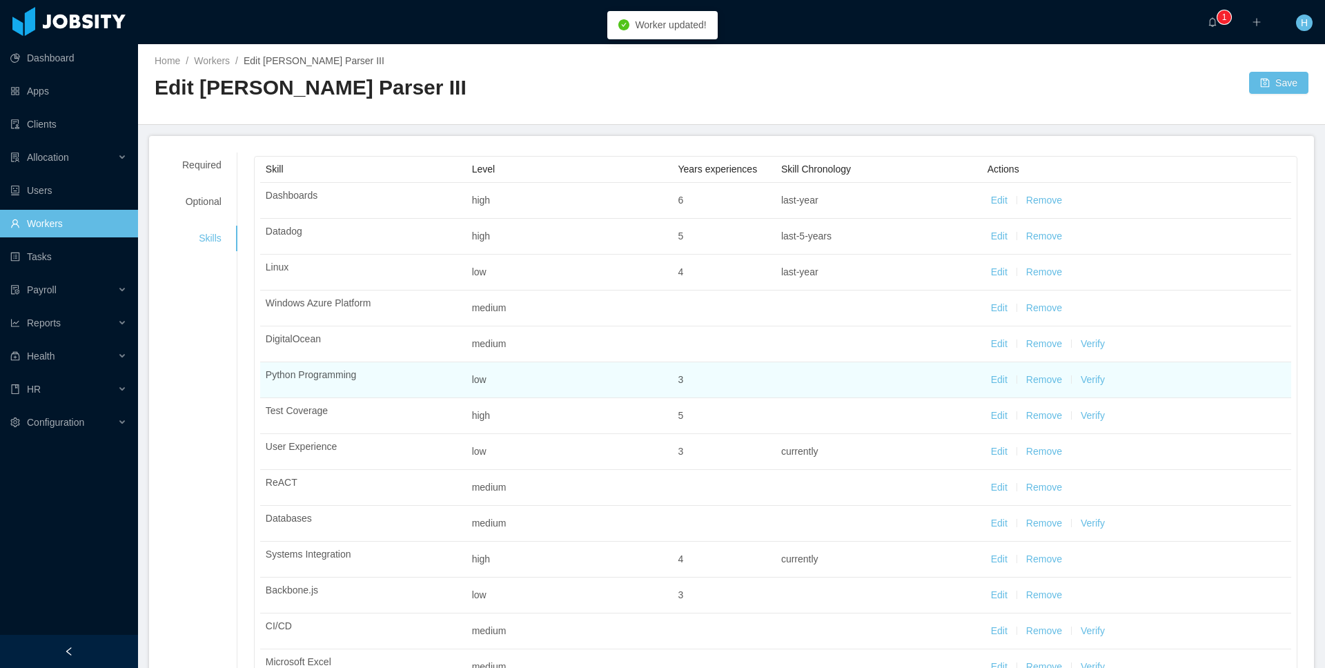
scroll to position [9, 0]
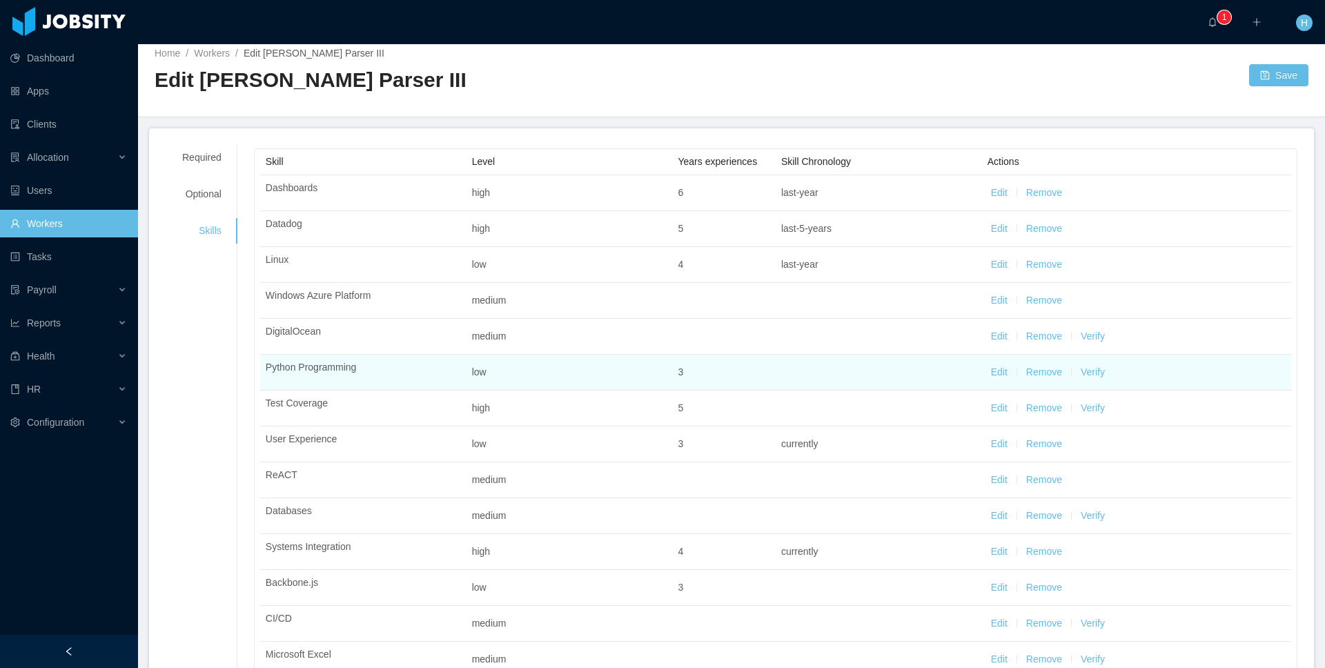
click at [991, 372] on button "Edit" at bounding box center [999, 372] width 17 height 14
click at [856, 380] on div "Select one" at bounding box center [872, 374] width 164 height 14
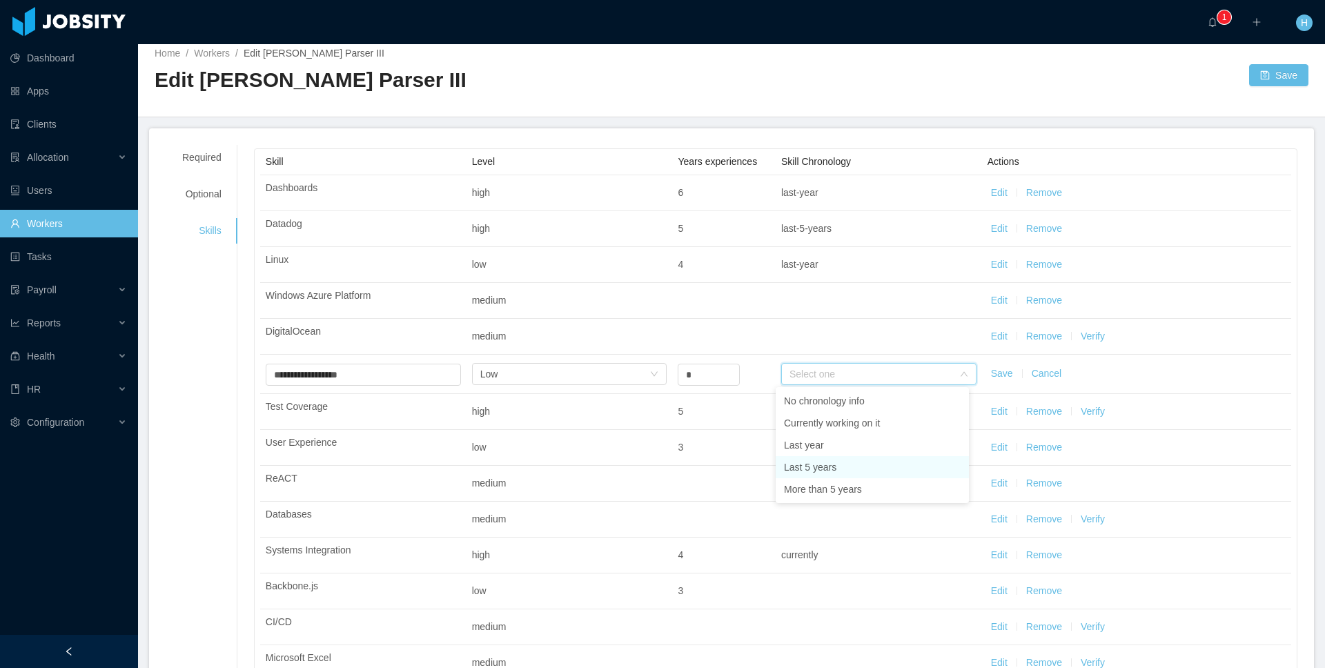
click at [804, 471] on li "Last 5 years" at bounding box center [872, 467] width 193 height 22
click at [991, 377] on button "Save" at bounding box center [1002, 374] width 22 height 14
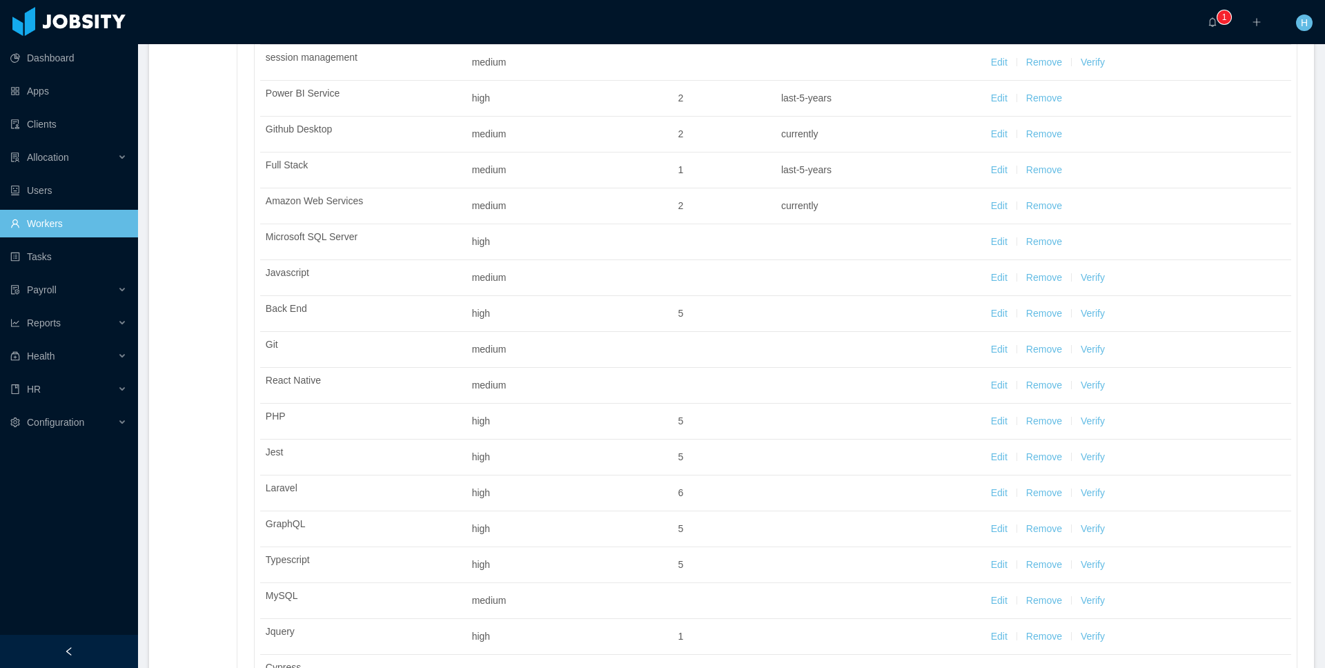
scroll to position [687, 0]
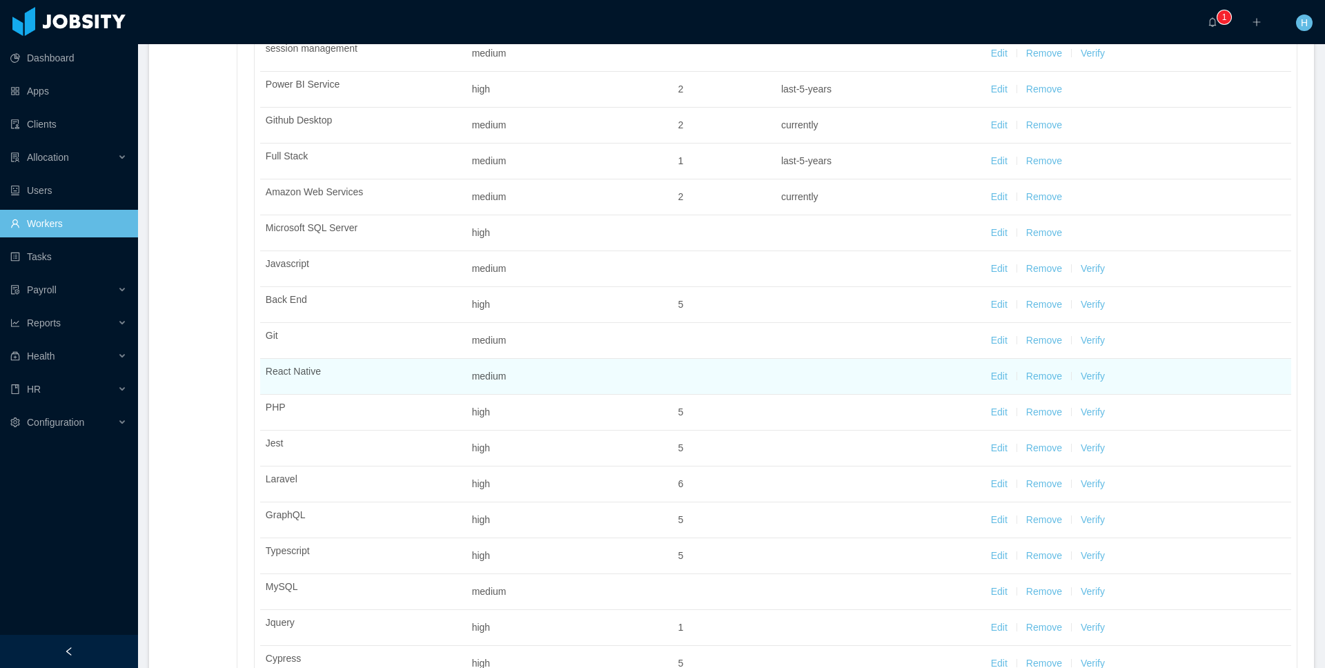
click at [991, 375] on button "Edit" at bounding box center [999, 376] width 17 height 14
click at [812, 374] on div "Select one" at bounding box center [872, 378] width 164 height 14
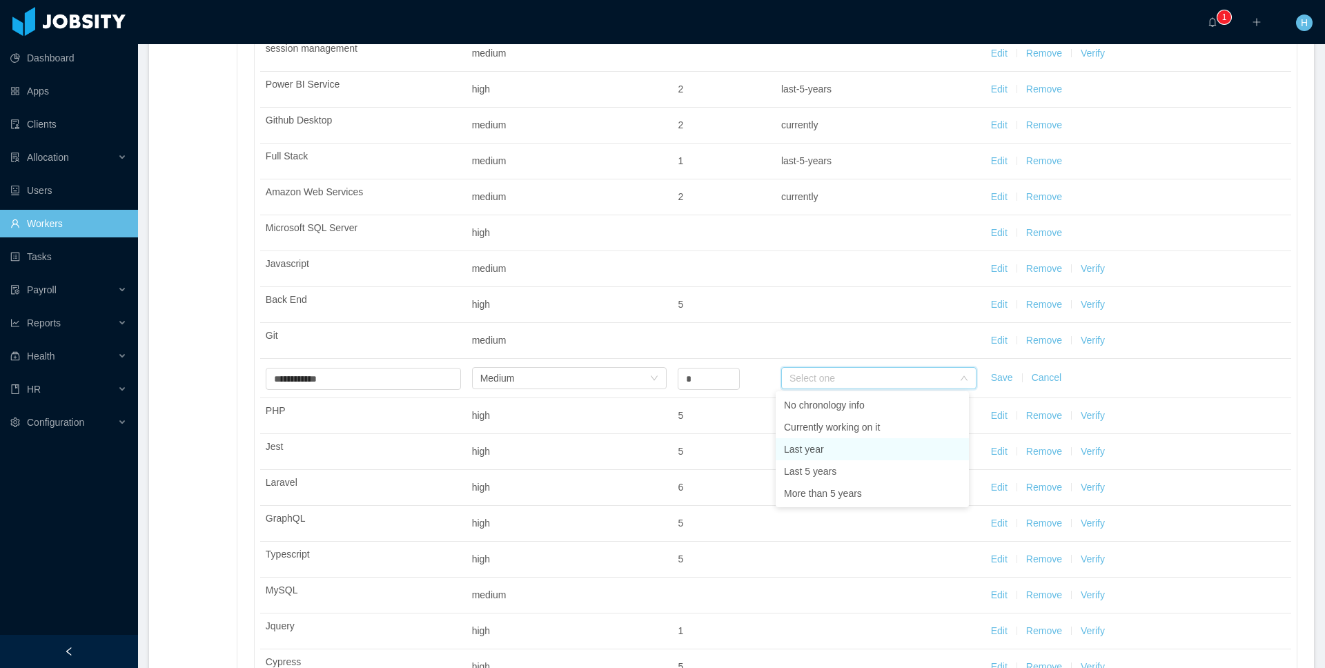
click at [794, 445] on li "Last year" at bounding box center [872, 449] width 193 height 22
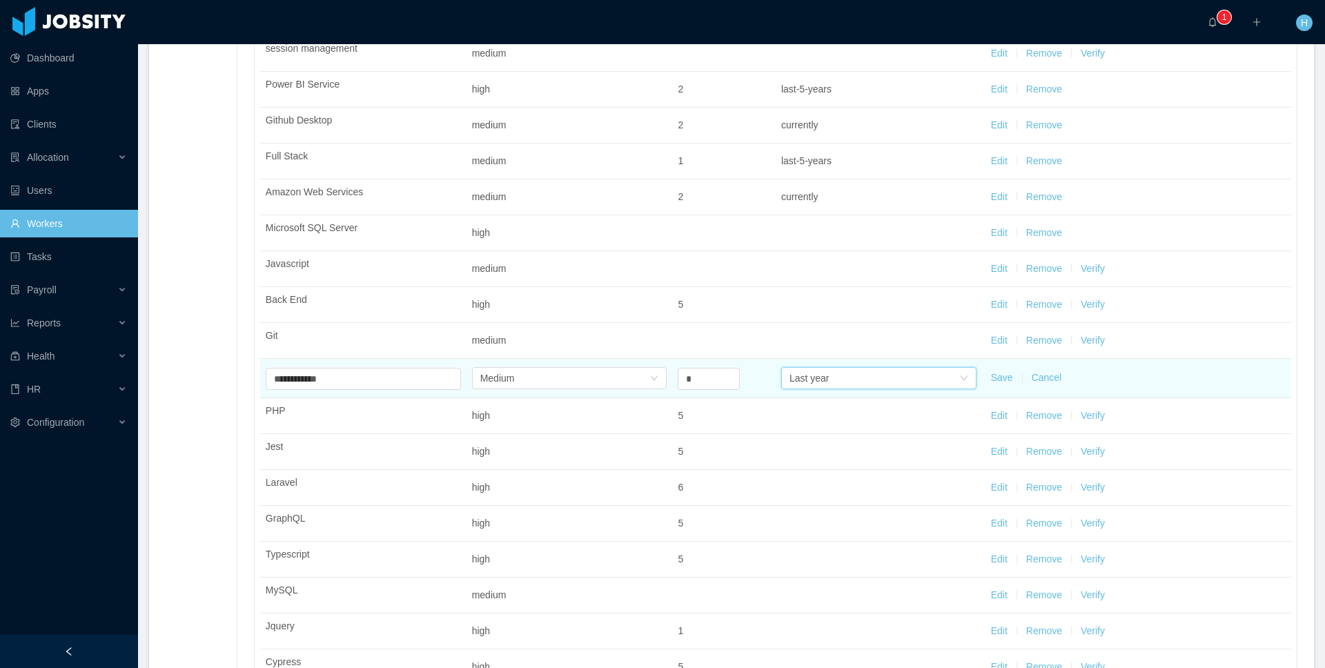
type input "*"
drag, startPoint x: 729, startPoint y: 373, endPoint x: 792, endPoint y: 380, distance: 63.8
click at [731, 373] on icon "icon: up" at bounding box center [733, 374] width 4 height 3
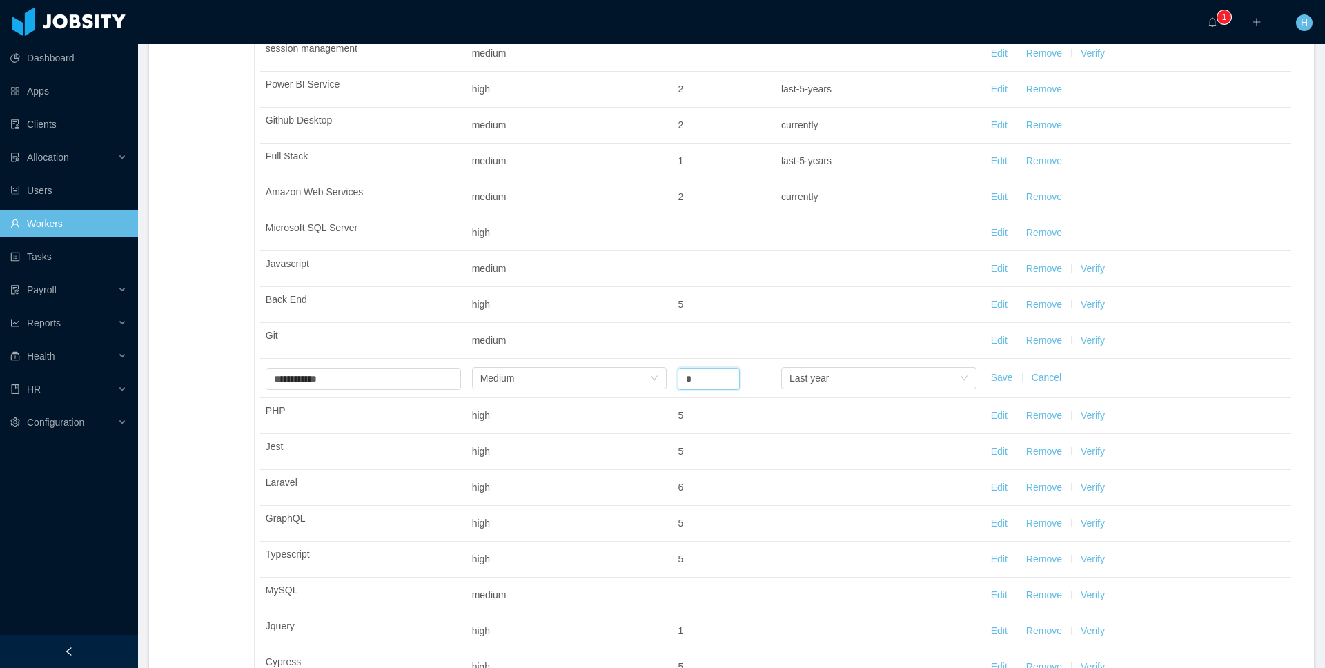
click at [991, 378] on button "Save" at bounding box center [1002, 378] width 22 height 14
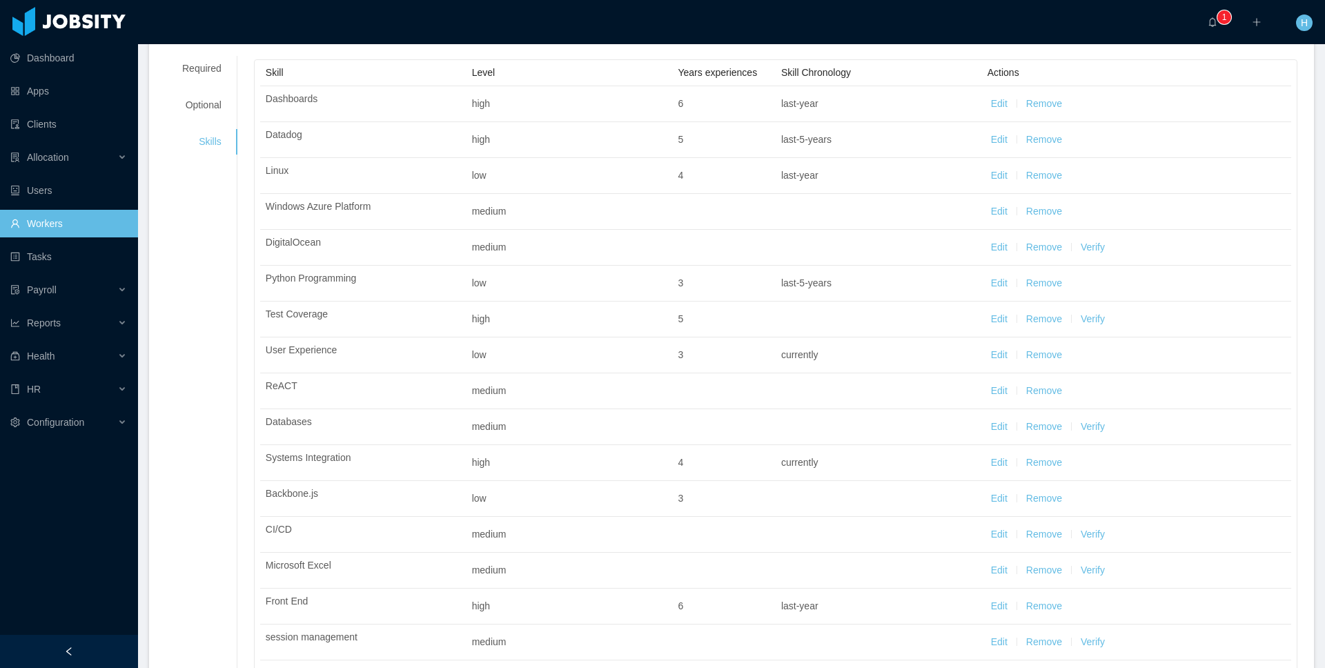
scroll to position [169, 0]
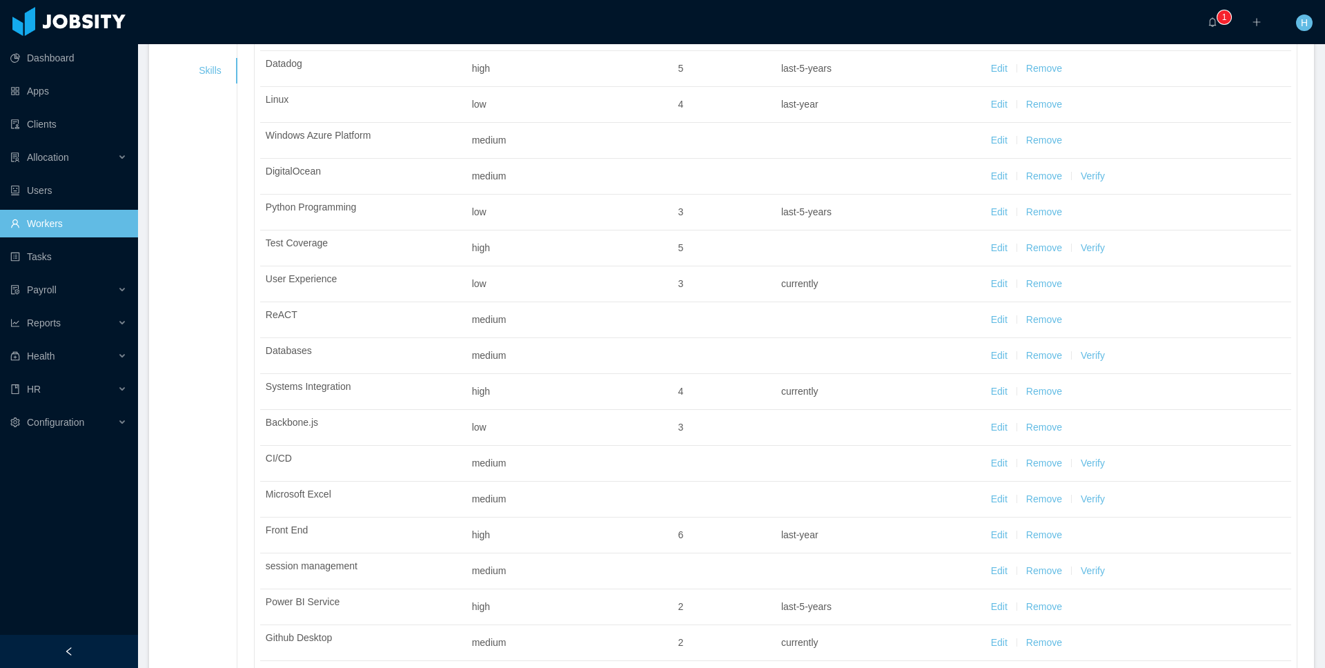
click at [51, 229] on link "Workers" at bounding box center [68, 224] width 117 height 28
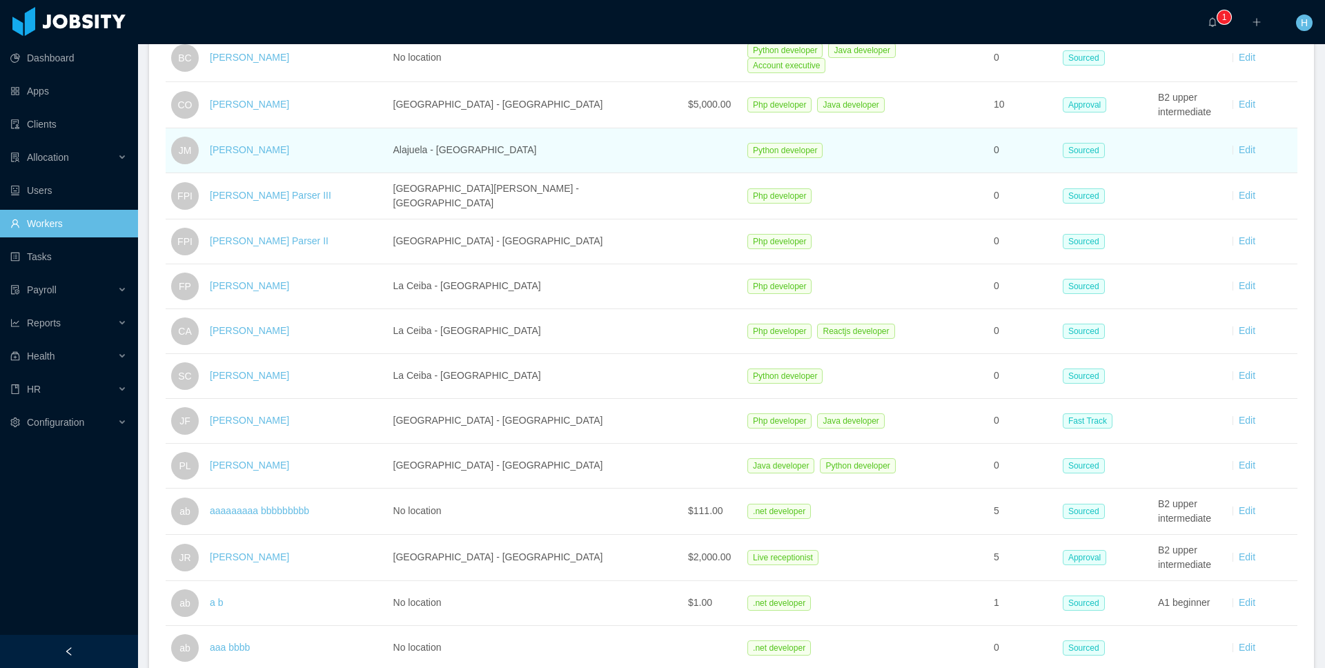
scroll to position [290, 0]
